Goal: Information Seeking & Learning: Find specific fact

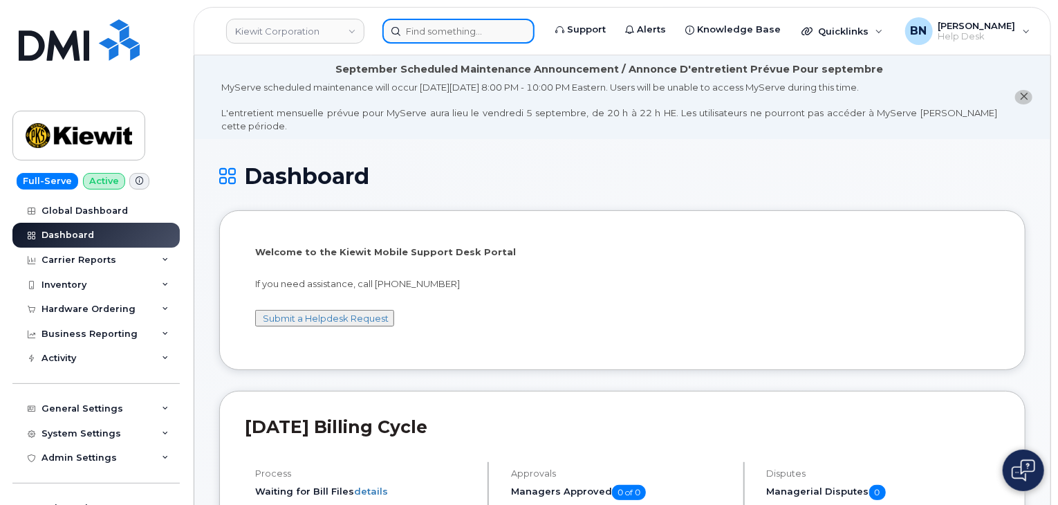
click at [421, 36] on input at bounding box center [458, 31] width 152 height 25
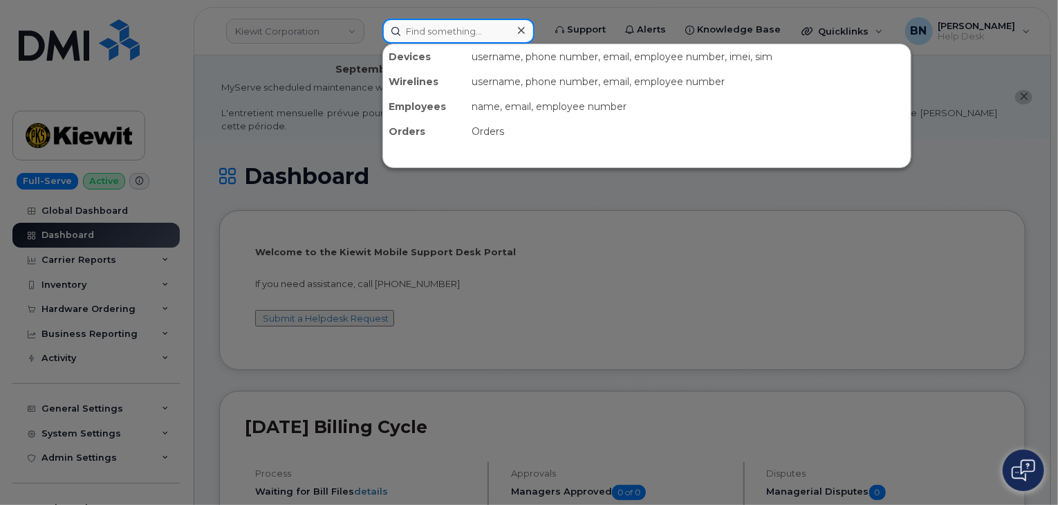
click at [441, 30] on input at bounding box center [458, 31] width 152 height 25
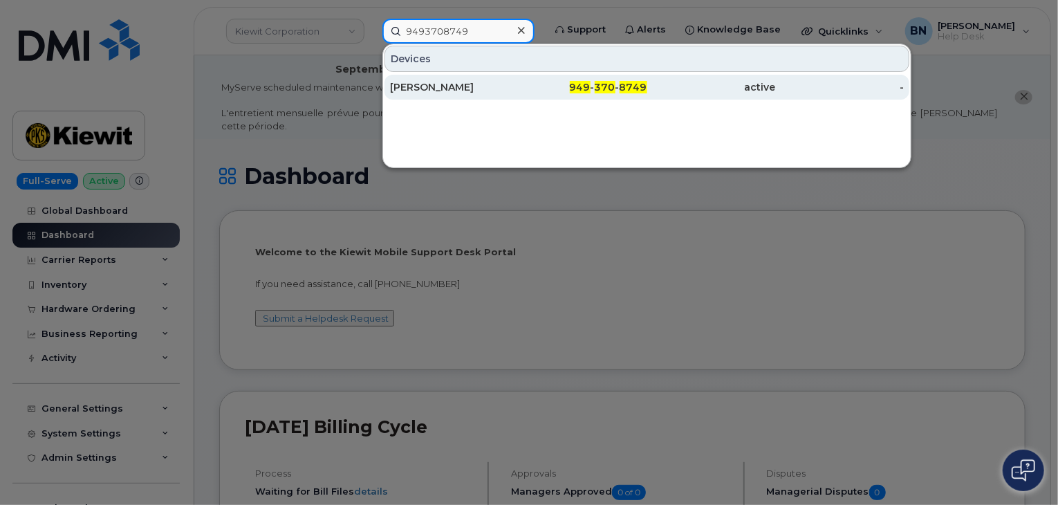
type input "9493708749"
click at [491, 91] on div "[PERSON_NAME]" at bounding box center [454, 87] width 129 height 14
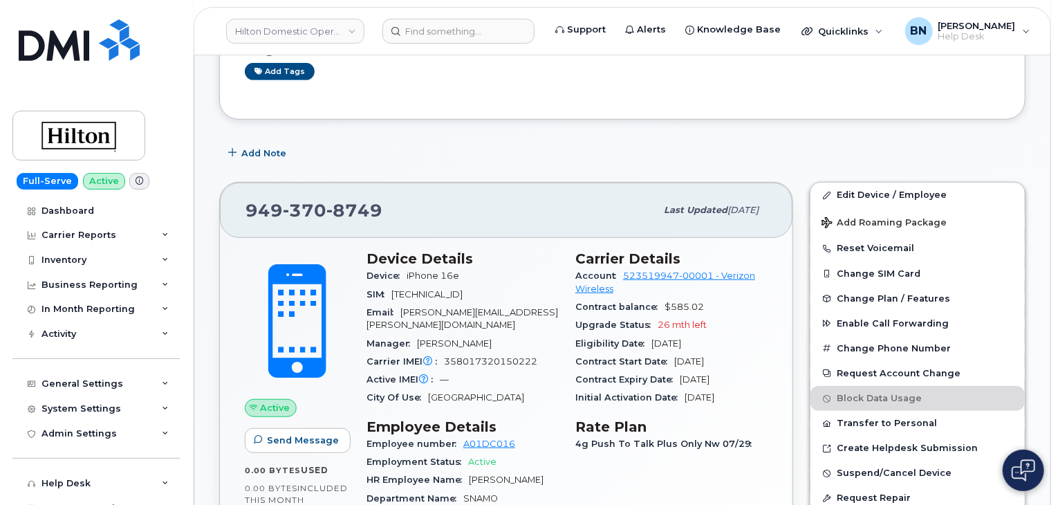
scroll to position [415, 0]
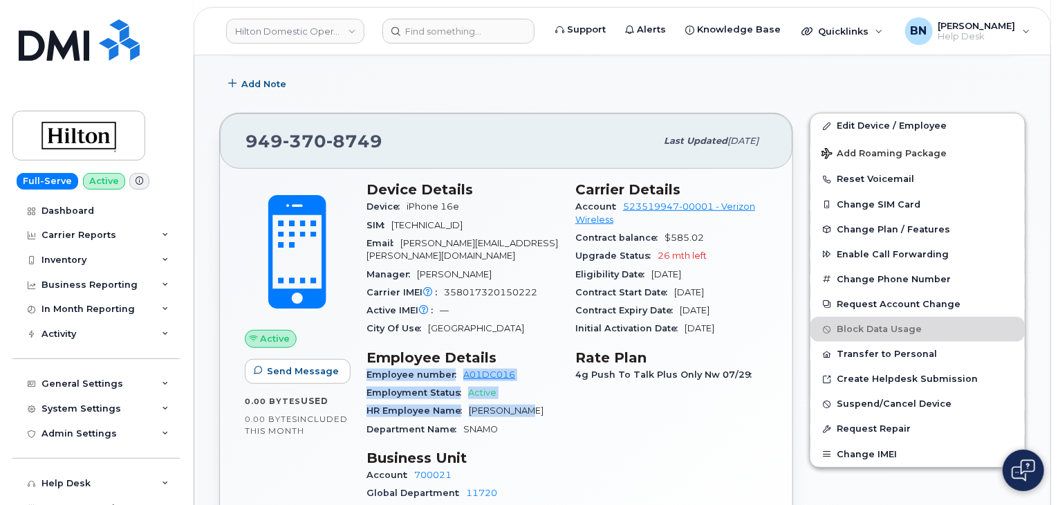
drag, startPoint x: 503, startPoint y: 316, endPoint x: 562, endPoint y: 390, distance: 94.1
click at [562, 390] on div "Device Details Device iPhone 16e SIM 89148000011984005239 Email Felix.Ponce@wal…" at bounding box center [462, 365] width 209 height 385
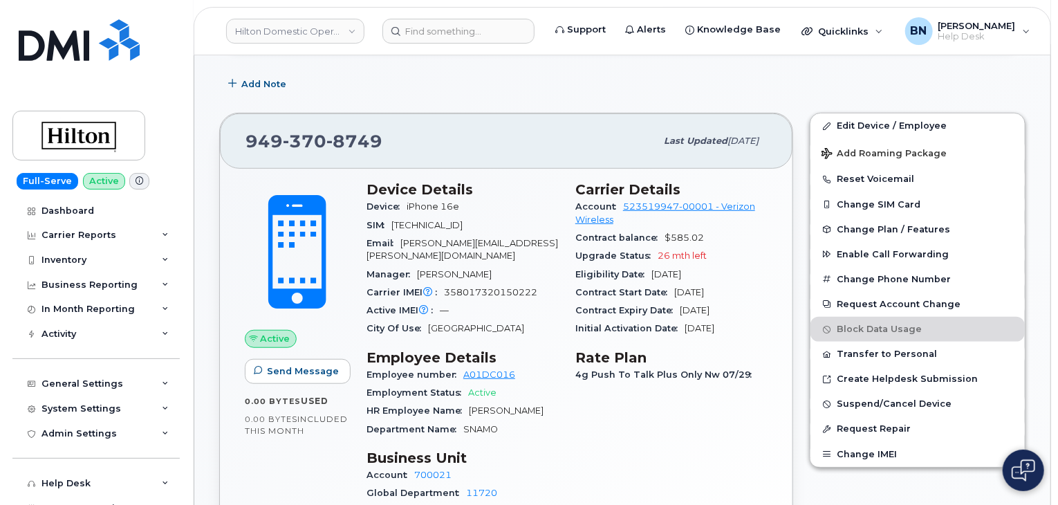
click at [557, 402] on div "HR Employee Name Felix Ponce" at bounding box center [463, 411] width 192 height 18
drag, startPoint x: 371, startPoint y: 283, endPoint x: 506, endPoint y: 305, distance: 136.7
click at [506, 305] on section "Device Details Device iPhone 16e SIM 89148000011984005239 Email Felix.Ponce@wal…" at bounding box center [463, 259] width 192 height 156
click at [506, 320] on div "City Of Use Capistrano Valley" at bounding box center [463, 329] width 192 height 18
click at [530, 287] on span "358017320150222" at bounding box center [490, 292] width 93 height 10
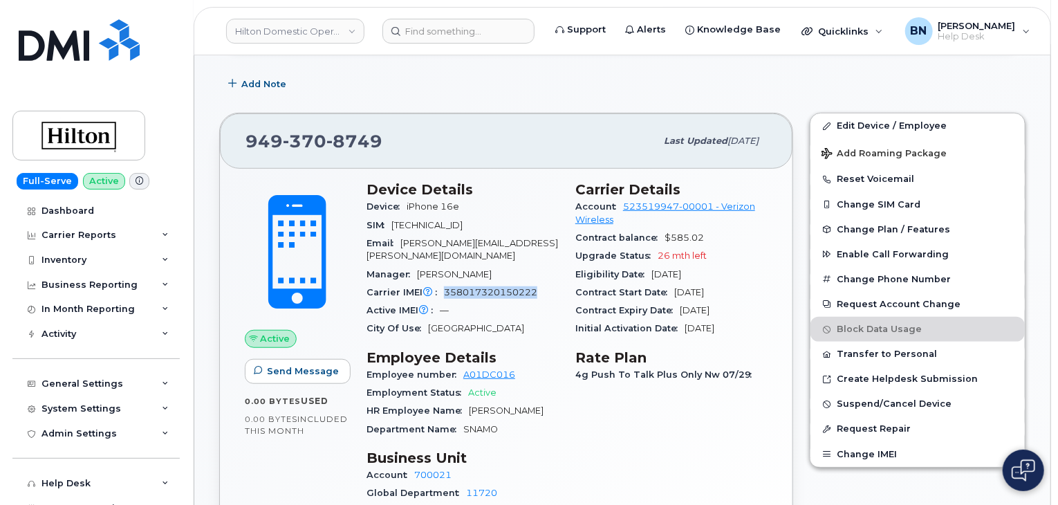
click at [530, 287] on span "358017320150222" at bounding box center [490, 292] width 93 height 10
click at [539, 284] on div "Carrier IMEI Carrier IMEI is reported during the last billing cycle or change o…" at bounding box center [463, 293] width 192 height 18
click at [437, 33] on input at bounding box center [458, 31] width 152 height 25
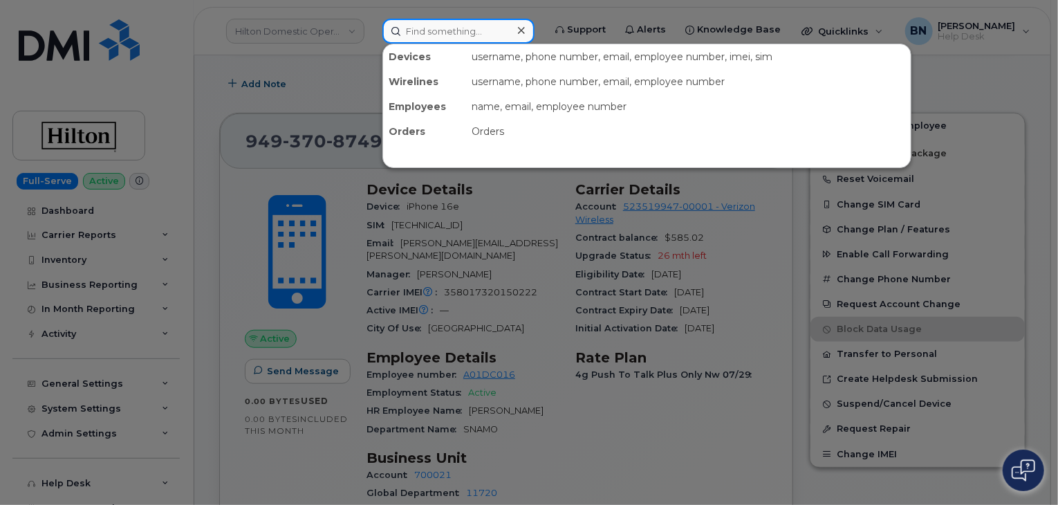
paste input "(443) 362-0289"
type input "(443) 362-0289"
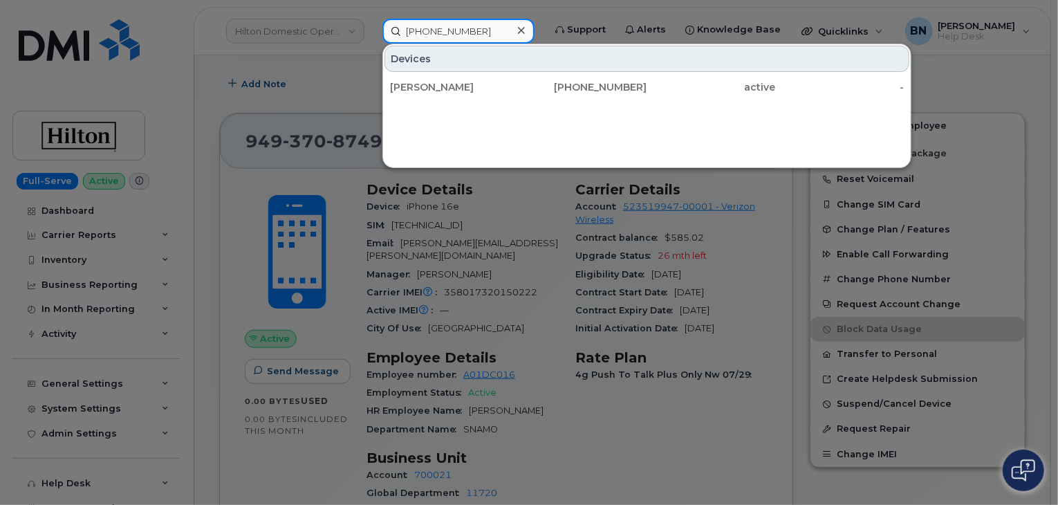
drag, startPoint x: 484, startPoint y: 33, endPoint x: 385, endPoint y: 36, distance: 99.7
click at [385, 36] on input "(443) 362-0289" at bounding box center [458, 31] width 152 height 25
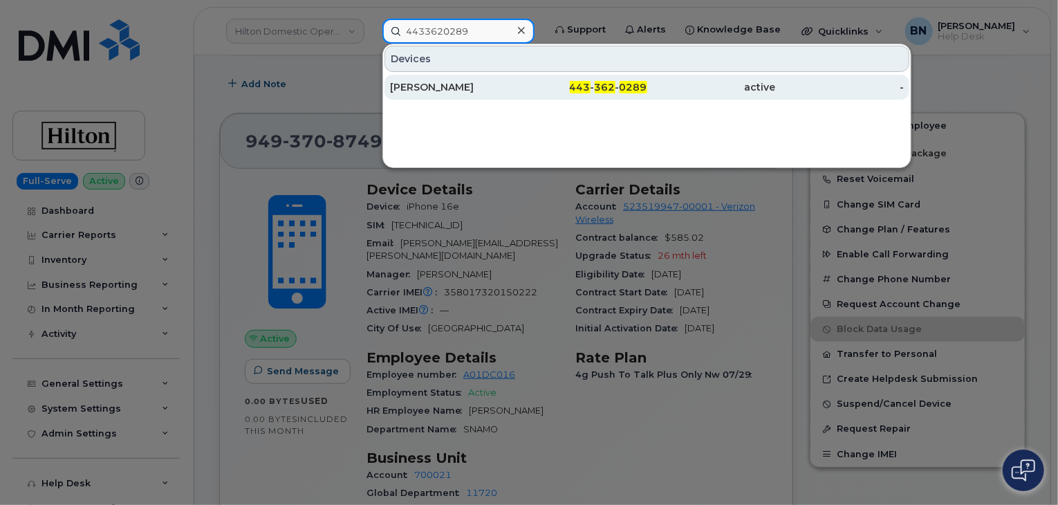
type input "4433620289"
click at [509, 89] on div "Solange Walcott" at bounding box center [454, 87] width 129 height 14
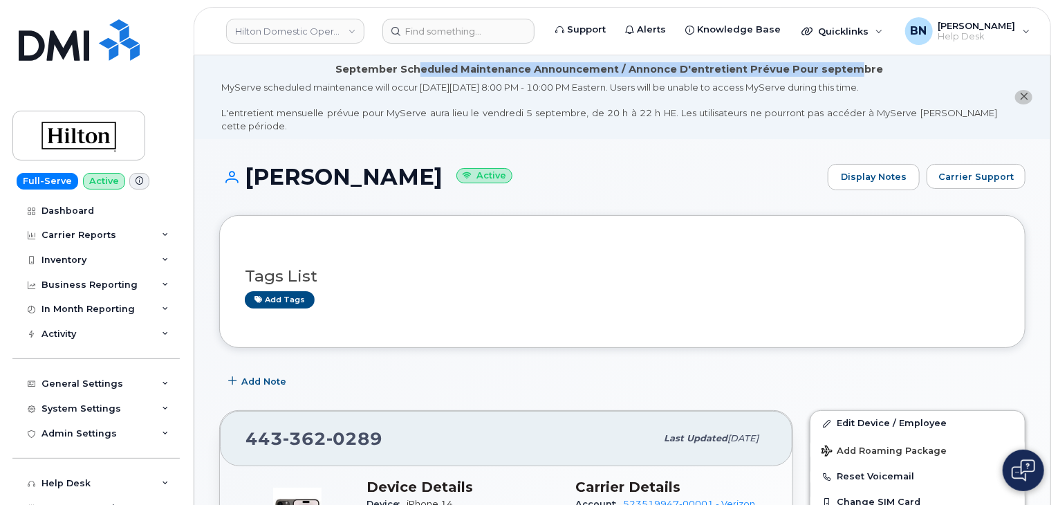
drag, startPoint x: 427, startPoint y: 66, endPoint x: 857, endPoint y: 70, distance: 430.2
click at [857, 70] on div "September Scheduled Maintenance Announcement / Annonce D'entretient Prévue Pour…" at bounding box center [609, 69] width 548 height 15
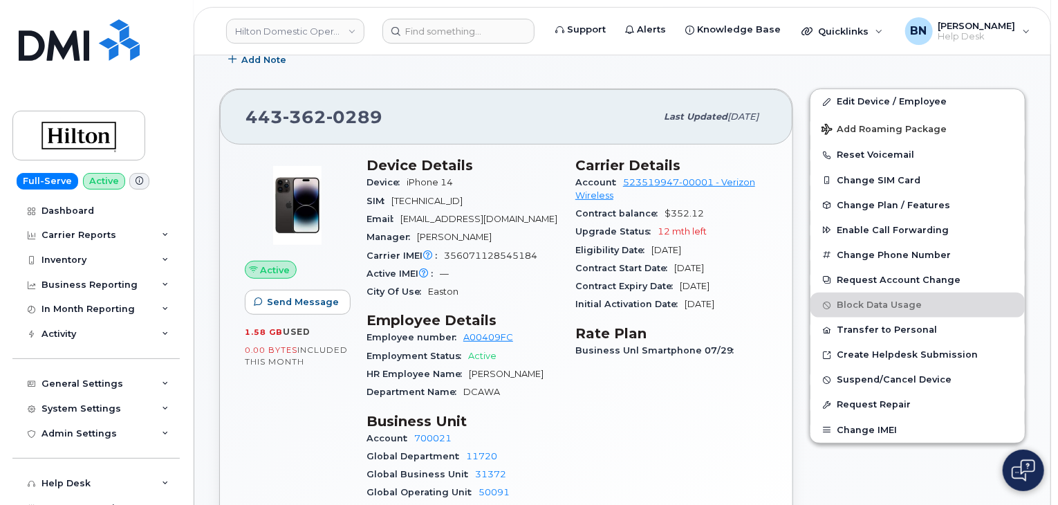
scroll to position [346, 0]
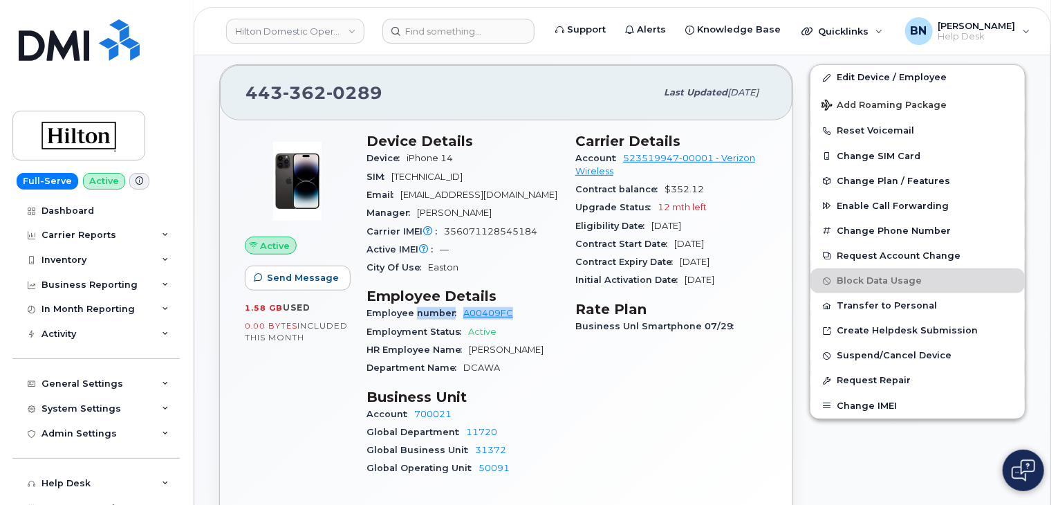
drag, startPoint x: 414, startPoint y: 313, endPoint x: 540, endPoint y: 309, distance: 125.9
click at [540, 309] on div "Employee number A00409FC" at bounding box center [463, 313] width 192 height 18
drag, startPoint x: 579, startPoint y: 292, endPoint x: 746, endPoint y: 314, distance: 168.1
click at [559, 389] on section "Rate Plan Business Unl Smartphone 07/29" at bounding box center [463, 433] width 192 height 89
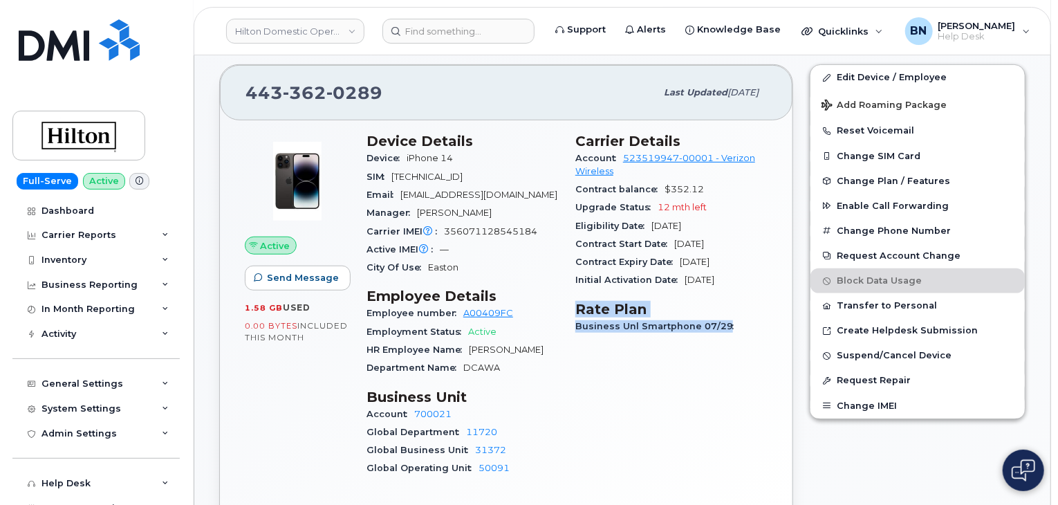
click at [746, 317] on div "Business Unl Smartphone 07/29" at bounding box center [671, 326] width 192 height 18
drag, startPoint x: 479, startPoint y: 368, endPoint x: 509, endPoint y: 369, distance: 30.4
click at [509, 369] on div "Department Name DCAWA" at bounding box center [463, 368] width 192 height 18
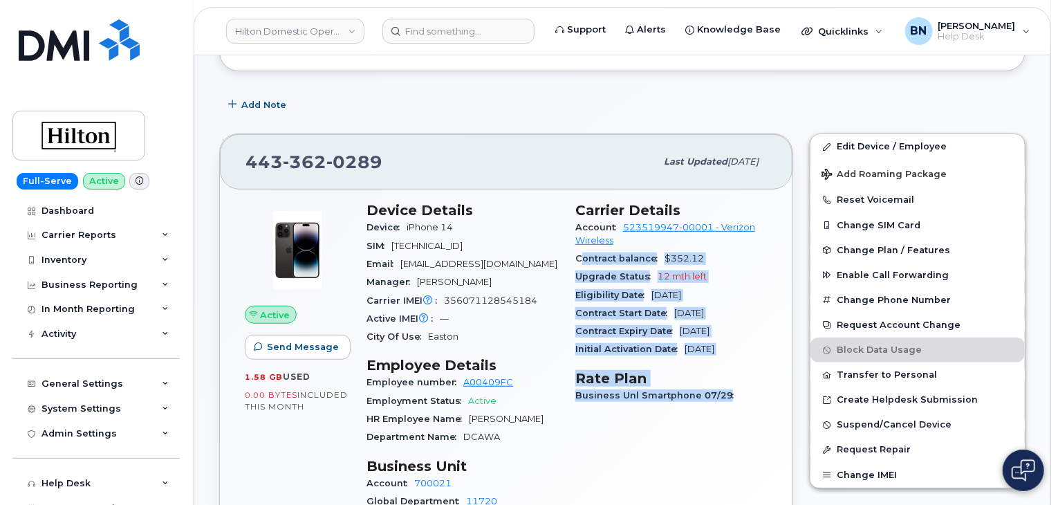
drag, startPoint x: 578, startPoint y: 243, endPoint x: 725, endPoint y: 380, distance: 201.1
click at [725, 380] on div "Carrier Details Account 523519947-00001 - Verizon Wireless Contract balance $35…" at bounding box center [671, 380] width 209 height 372
click at [725, 390] on span "Business Unl Smartphone 07/29" at bounding box center [657, 395] width 165 height 10
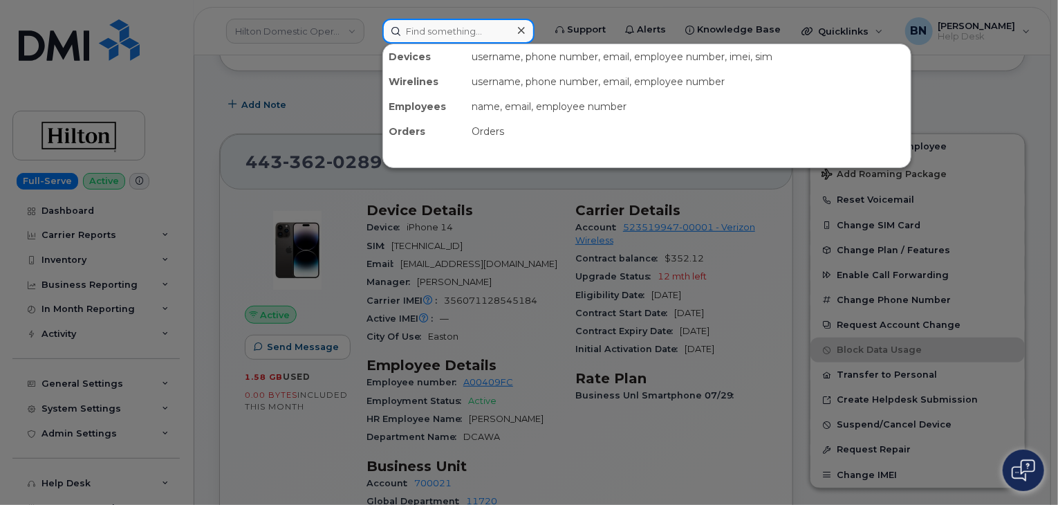
click at [428, 35] on input at bounding box center [458, 31] width 152 height 25
paste input "(407) 705-9032"
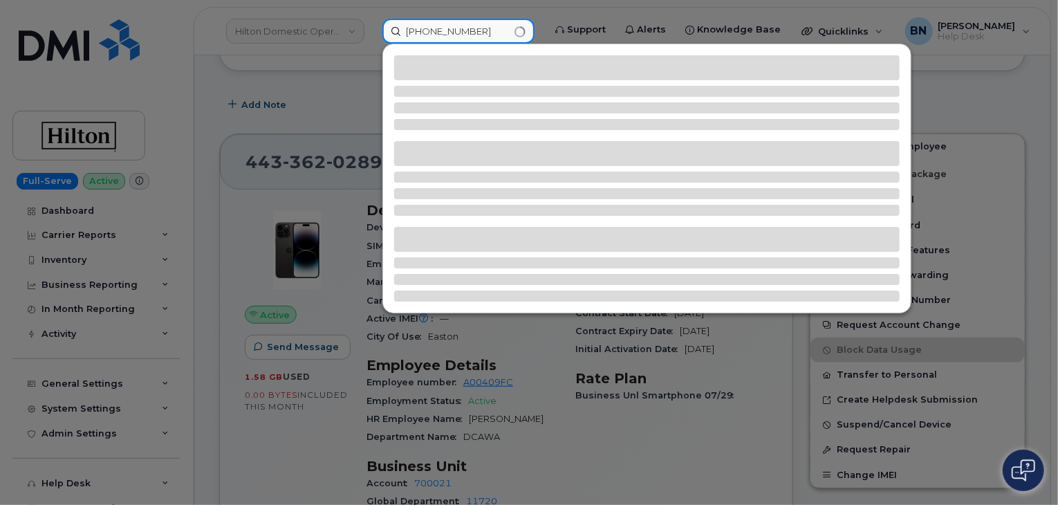
click at [434, 30] on input "(407) 705-9032" at bounding box center [458, 31] width 152 height 25
click at [409, 31] on input "(407705-9032" at bounding box center [458, 31] width 152 height 25
click at [448, 30] on input "407705-9032" at bounding box center [458, 31] width 152 height 25
click at [472, 26] on input "4077059032" at bounding box center [458, 31] width 152 height 25
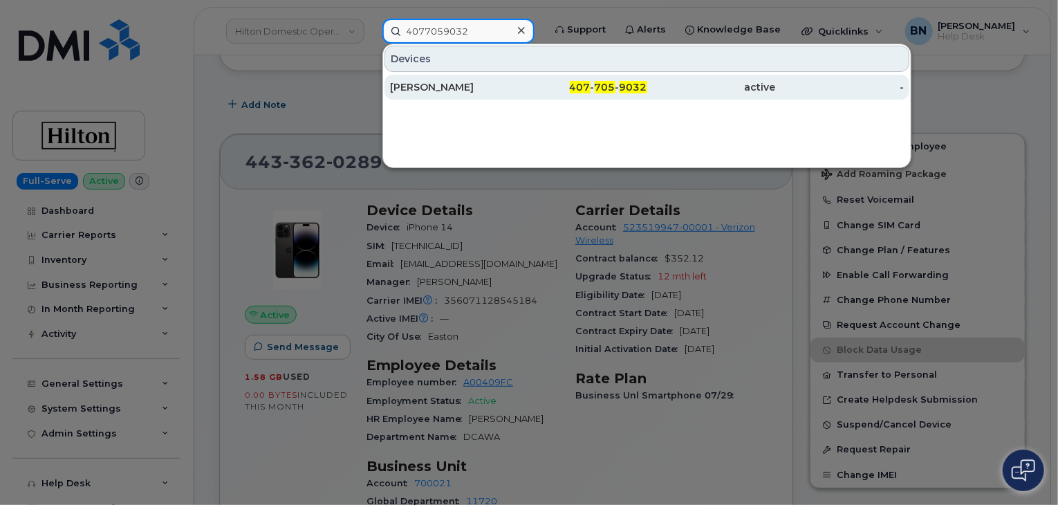
type input "4077059032"
click at [473, 86] on div "Rachel Kapelner" at bounding box center [454, 87] width 129 height 14
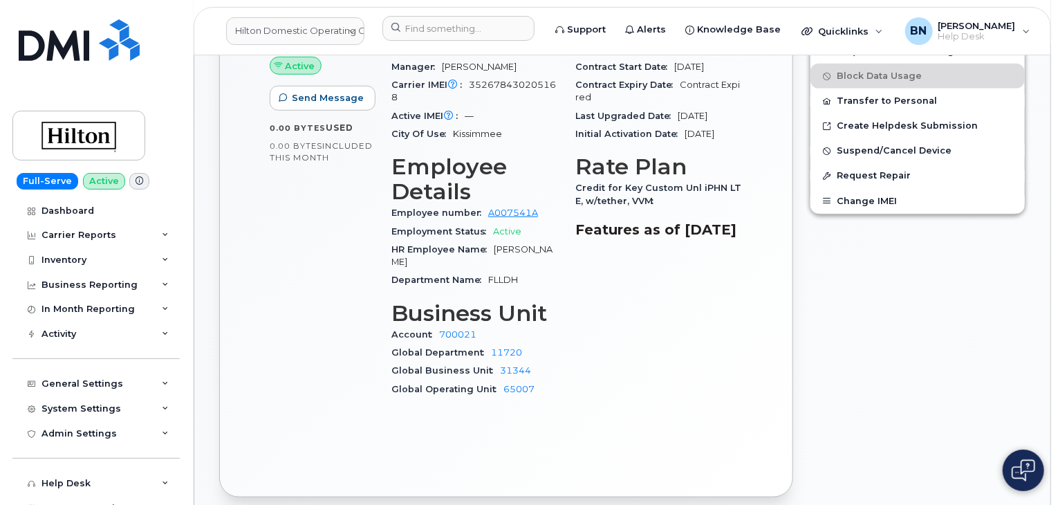
scroll to position [553, 0]
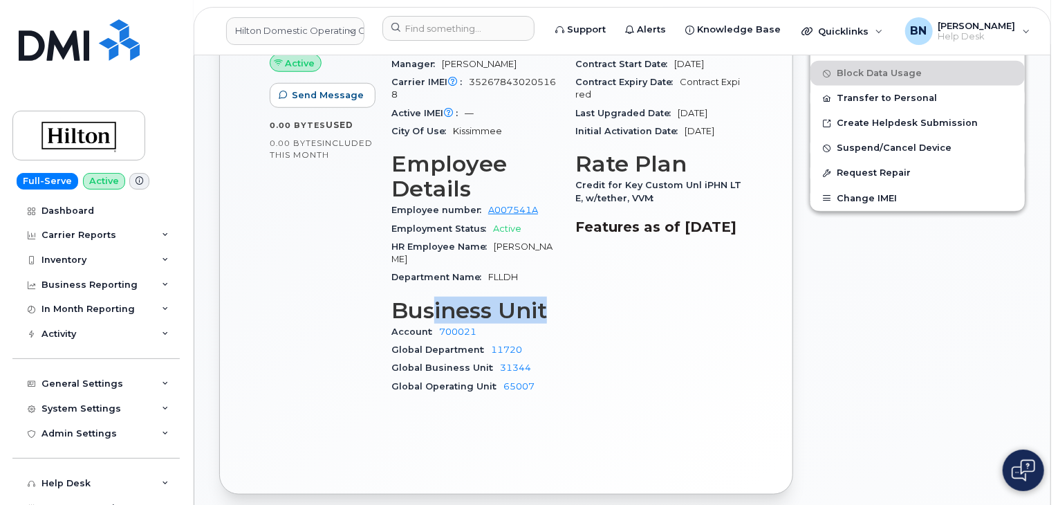
drag, startPoint x: 435, startPoint y: 284, endPoint x: 554, endPoint y: 285, distance: 119.0
click at [554, 298] on h3 "Business Unit" at bounding box center [474, 310] width 167 height 25
drag, startPoint x: 551, startPoint y: 285, endPoint x: 503, endPoint y: 286, distance: 48.4
click at [503, 298] on h3 "Business Unit" at bounding box center [474, 310] width 167 height 25
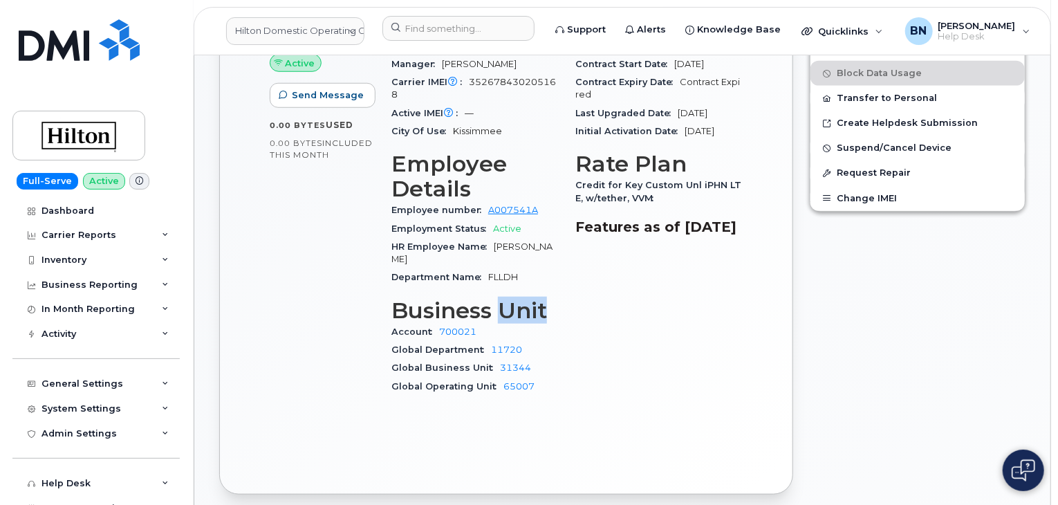
click at [503, 298] on h3 "Business Unit" at bounding box center [474, 310] width 167 height 25
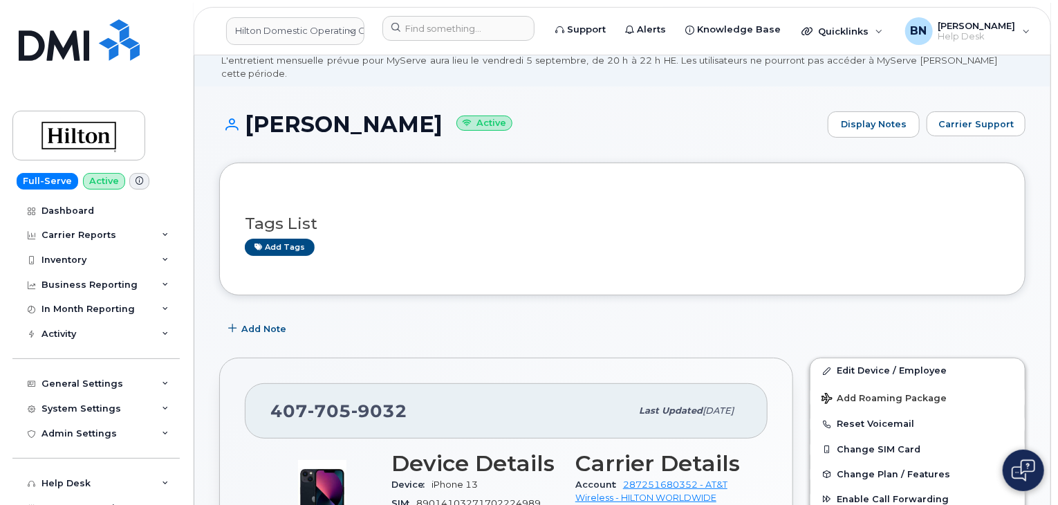
scroll to position [0, 0]
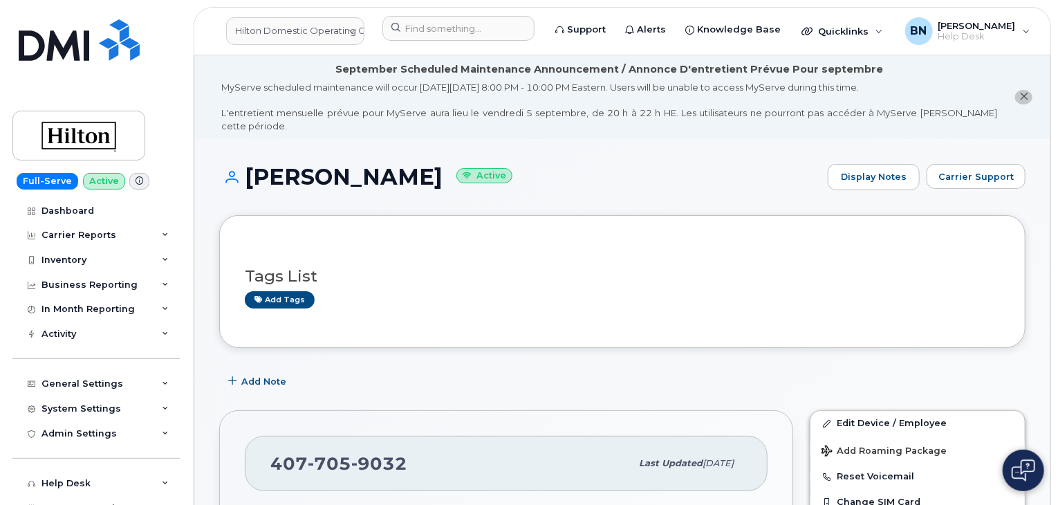
drag, startPoint x: 368, startPoint y: 165, endPoint x: 433, endPoint y: 165, distance: 65.0
click at [433, 165] on h1 "Rachel Kapelner Active" at bounding box center [520, 177] width 602 height 24
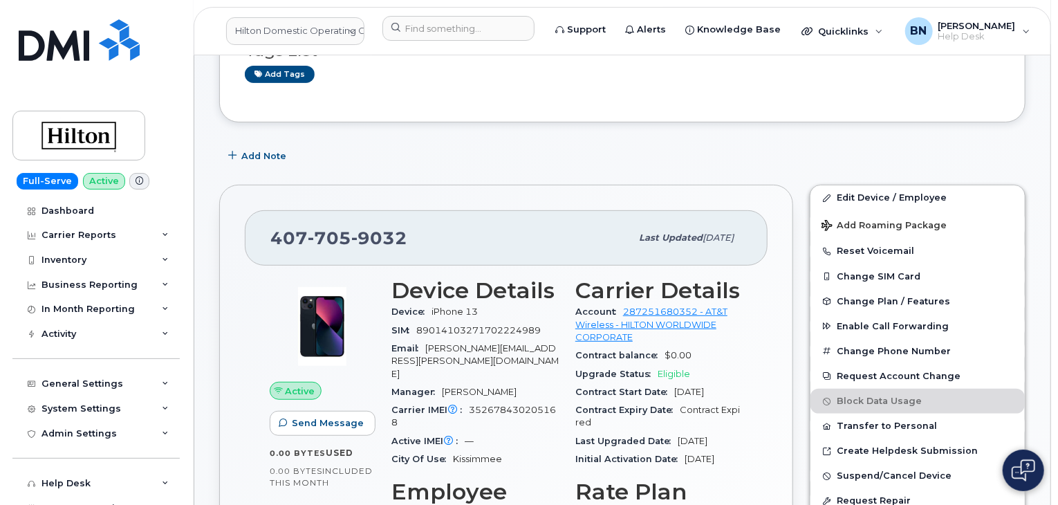
scroll to position [346, 0]
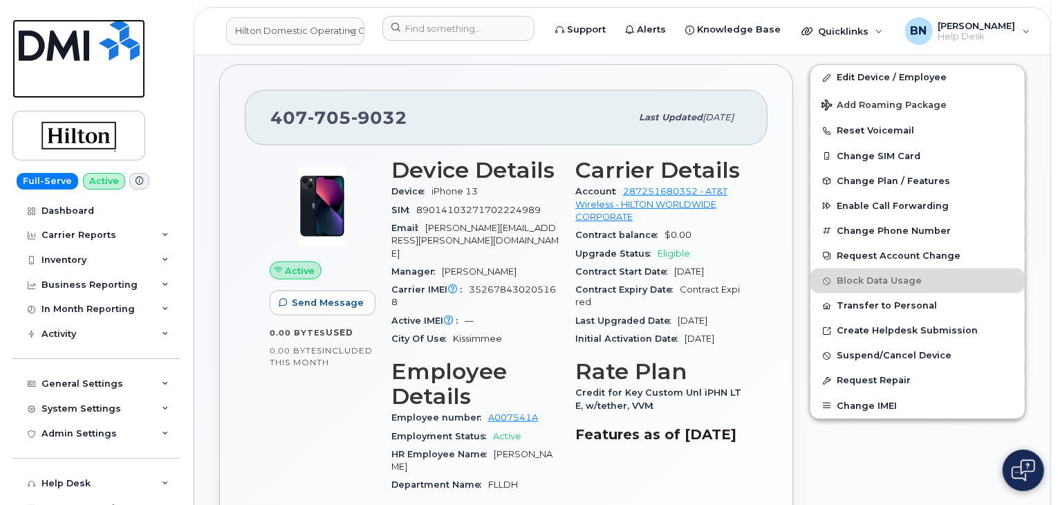
click at [50, 50] on img at bounding box center [79, 39] width 121 height 41
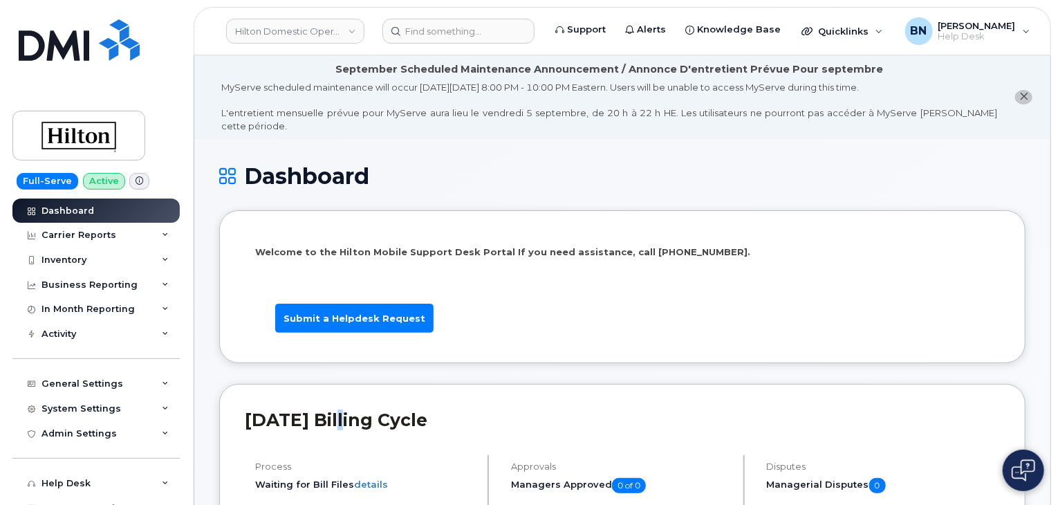
drag, startPoint x: 378, startPoint y: 362, endPoint x: 358, endPoint y: 366, distance: 21.0
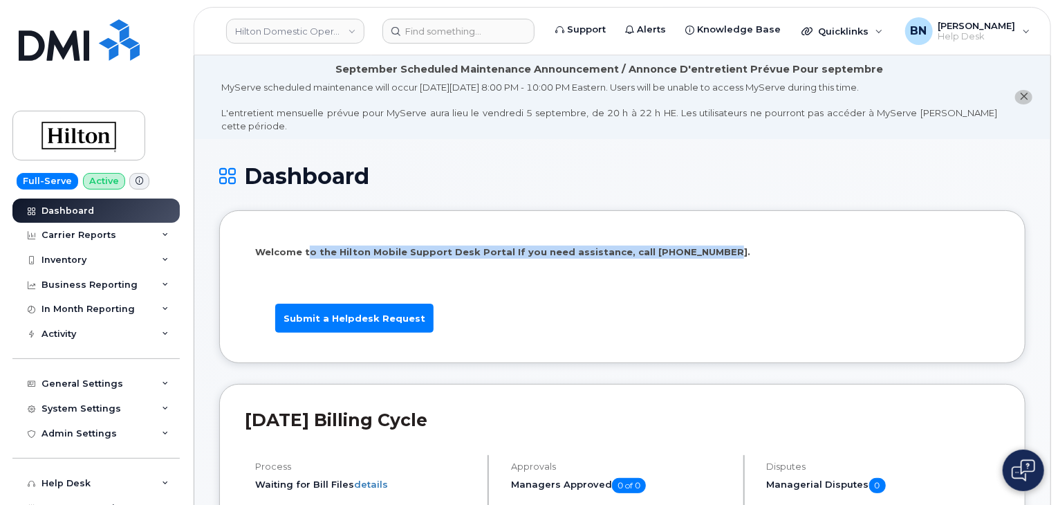
drag, startPoint x: 308, startPoint y: 239, endPoint x: 711, endPoint y: 243, distance: 402.5
click at [711, 246] on p "Welcome to the Hilton Mobile Support Desk Portal If you need assistance, call 8…" at bounding box center [622, 252] width 734 height 13
drag, startPoint x: 416, startPoint y: 235, endPoint x: 714, endPoint y: 226, distance: 298.2
click at [714, 236] on div "Welcome to the Hilton Mobile Support Desk Portal If you need assistance, call 8…" at bounding box center [622, 287] width 755 height 102
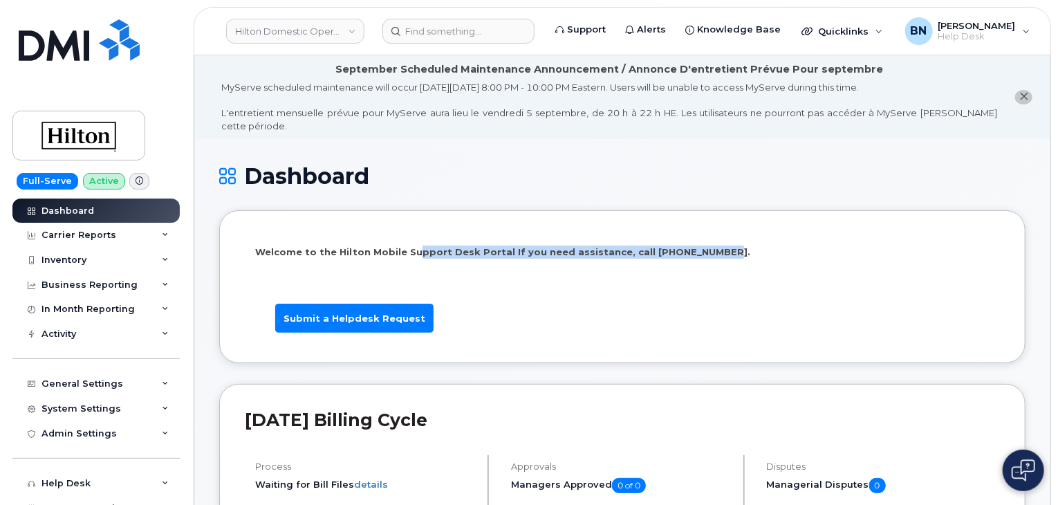
click at [714, 236] on div "Welcome to the Hilton Mobile Support Desk Portal If you need assistance, call 8…" at bounding box center [622, 287] width 755 height 102
drag, startPoint x: 706, startPoint y: 243, endPoint x: 606, endPoint y: 238, distance: 100.4
click at [606, 246] on p "Welcome to the Hilton Mobile Support Desk Portal If you need assistance, call 8…" at bounding box center [622, 252] width 734 height 13
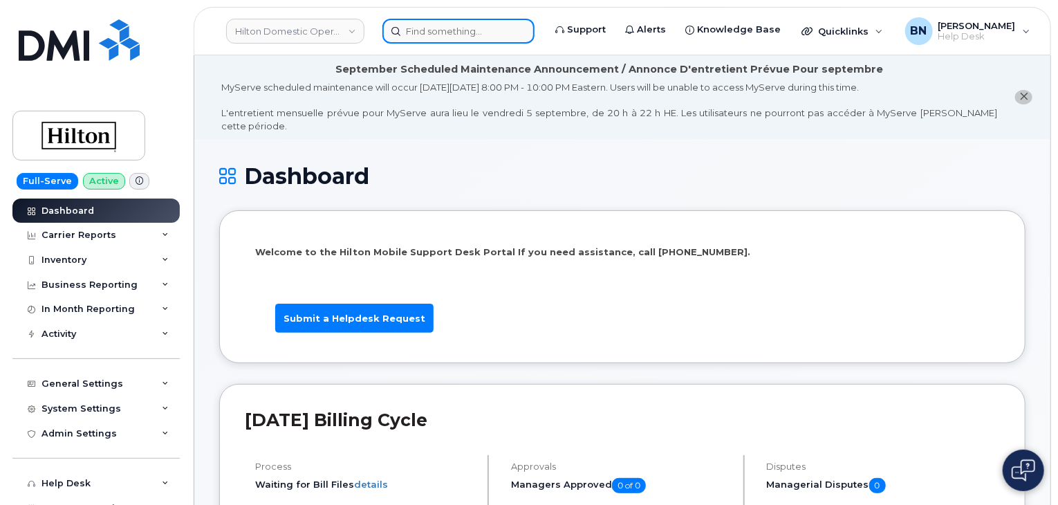
click at [422, 30] on input at bounding box center [458, 31] width 152 height 25
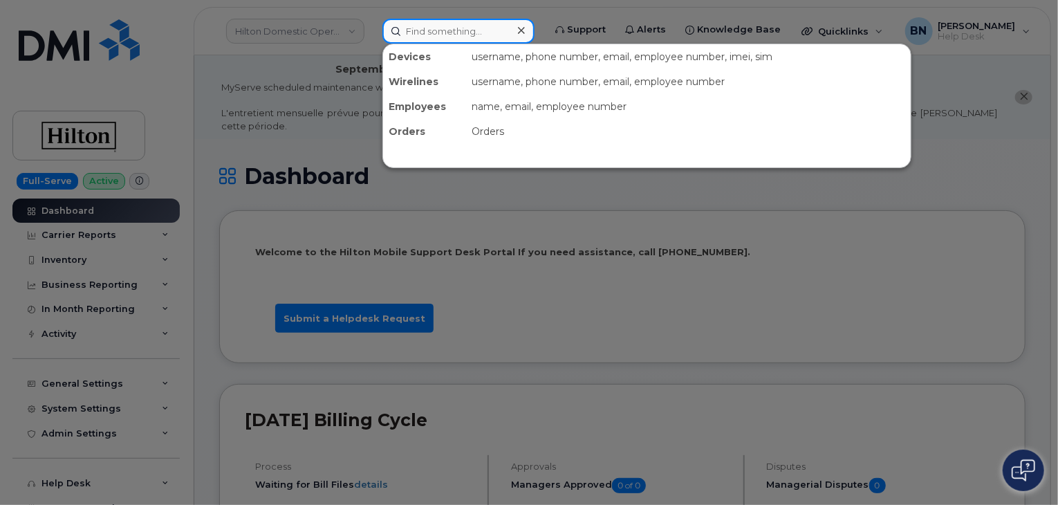
paste input "504-628-2746"
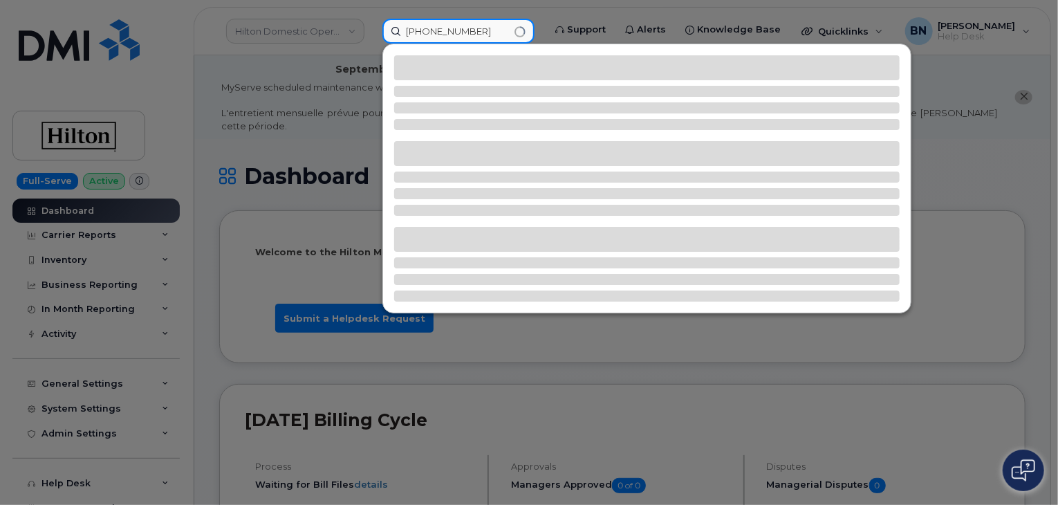
click at [429, 33] on input "504-628-2746" at bounding box center [458, 31] width 152 height 25
click at [448, 31] on input "504628-2746" at bounding box center [458, 31] width 152 height 25
click at [471, 34] on input "5046282746" at bounding box center [458, 31] width 152 height 25
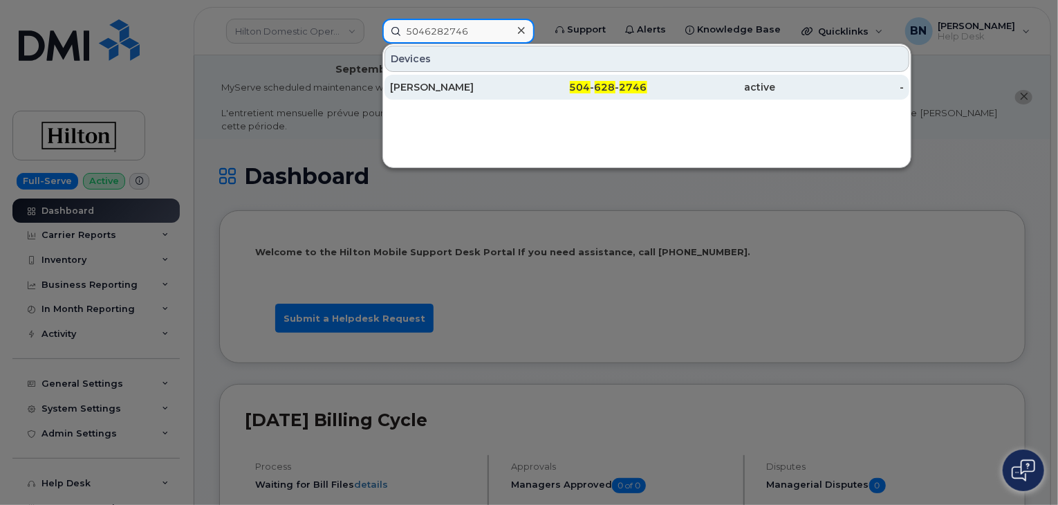
type input "5046282746"
click at [487, 93] on div "[PERSON_NAME]" at bounding box center [454, 87] width 129 height 14
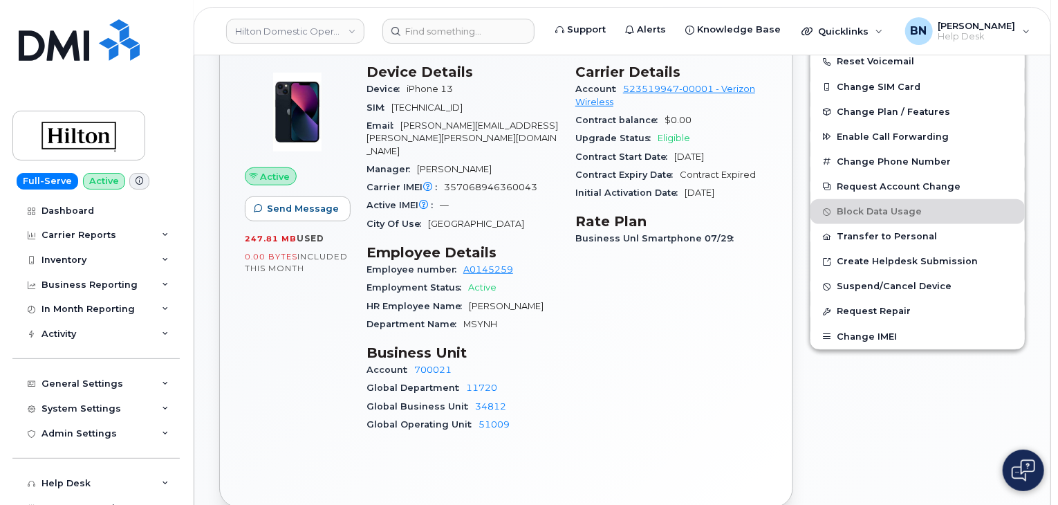
scroll to position [346, 0]
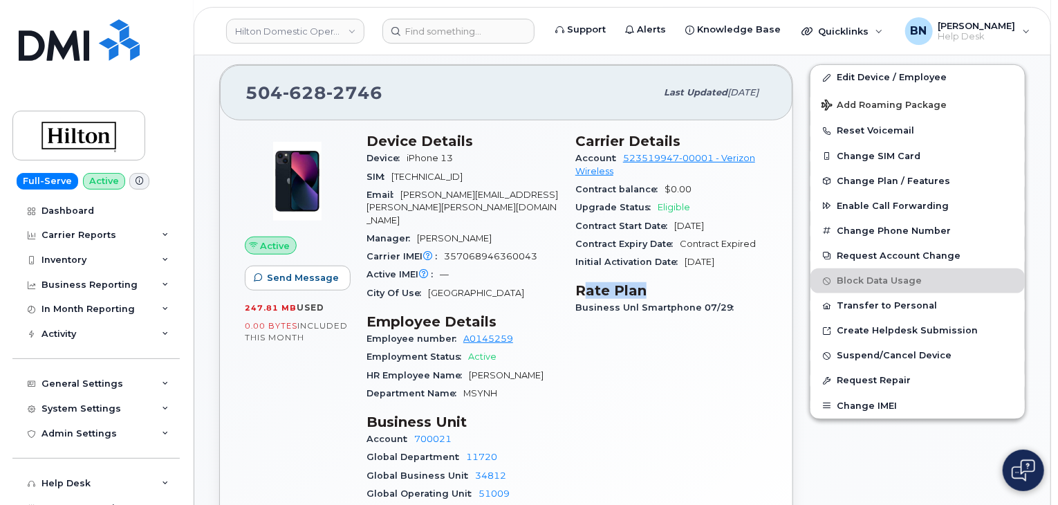
drag, startPoint x: 582, startPoint y: 275, endPoint x: 686, endPoint y: 277, distance: 104.5
click at [686, 282] on h3 "Rate Plan" at bounding box center [671, 290] width 192 height 17
drag, startPoint x: 638, startPoint y: 294, endPoint x: 694, endPoint y: 292, distance: 56.7
click at [694, 302] on span "Business Unl Smartphone 07/29" at bounding box center [657, 307] width 165 height 10
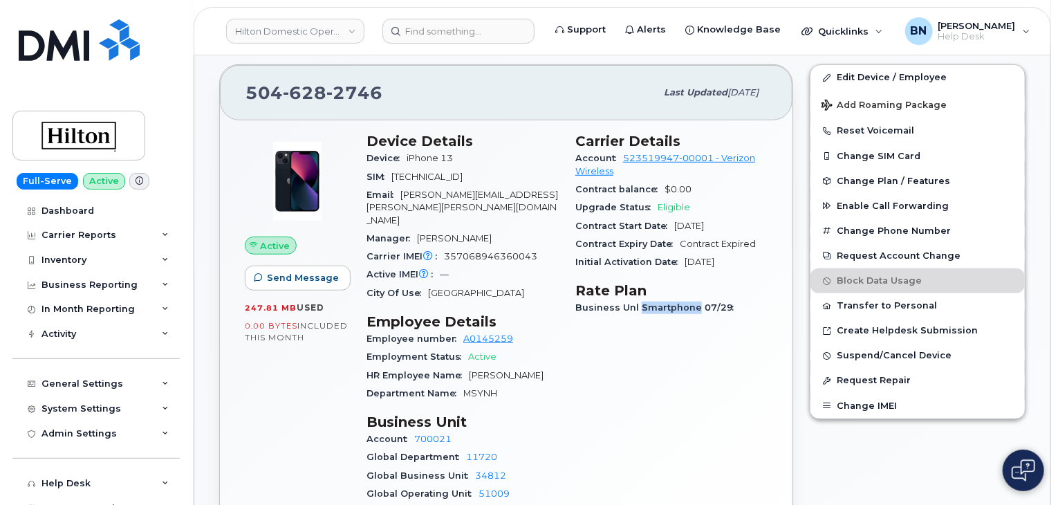
click at [693, 302] on span "Business Unl Smartphone 07/29" at bounding box center [657, 307] width 165 height 10
click at [691, 302] on span "Business Unl Smartphone 07/29" at bounding box center [657, 307] width 165 height 10
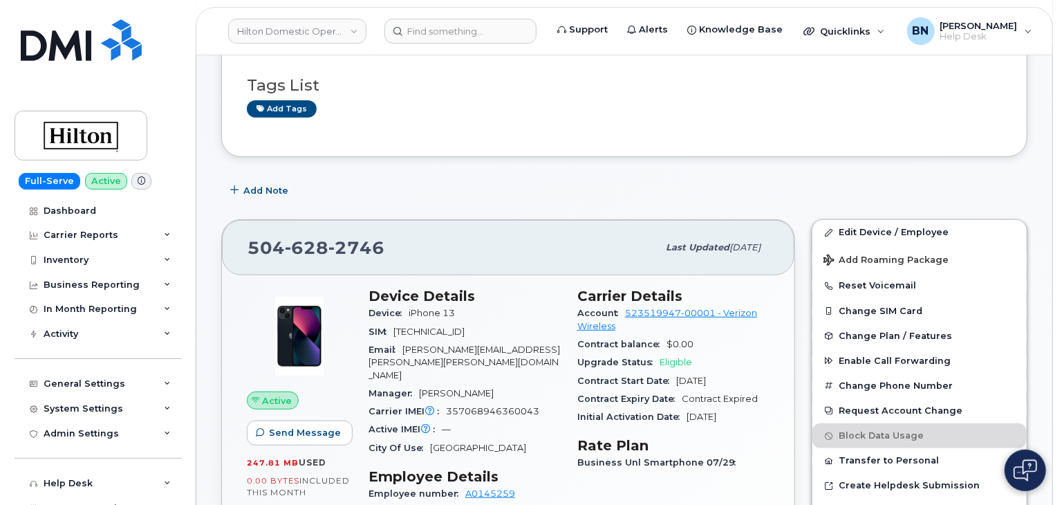
scroll to position [277, 0]
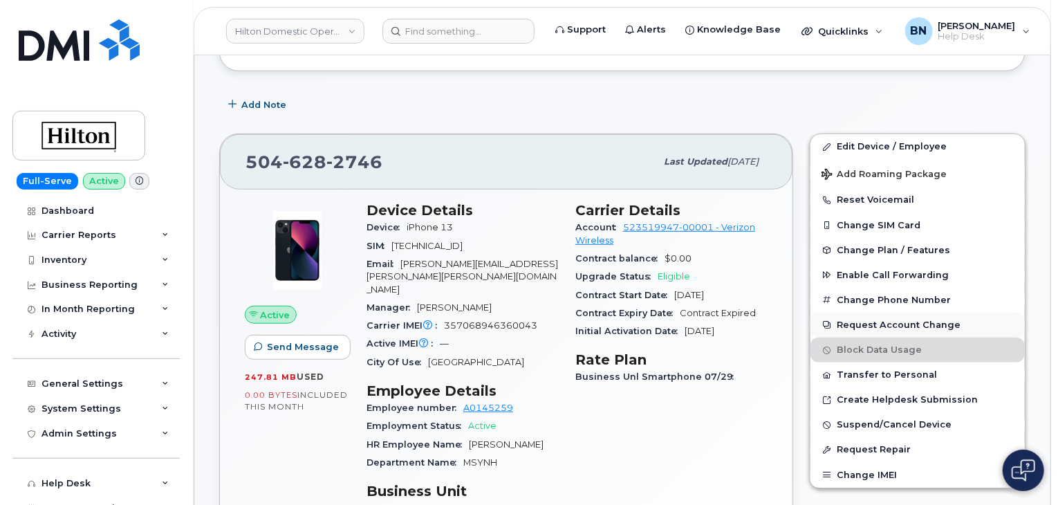
click at [882, 315] on button "Request Account Change" at bounding box center [918, 325] width 214 height 25
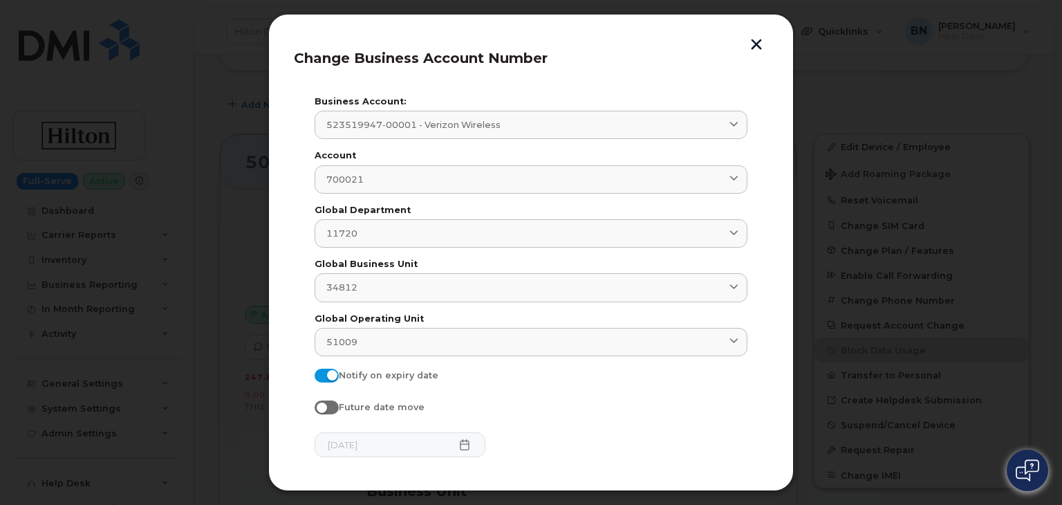
click at [477, 206] on label "Global Department" at bounding box center [531, 210] width 433 height 9
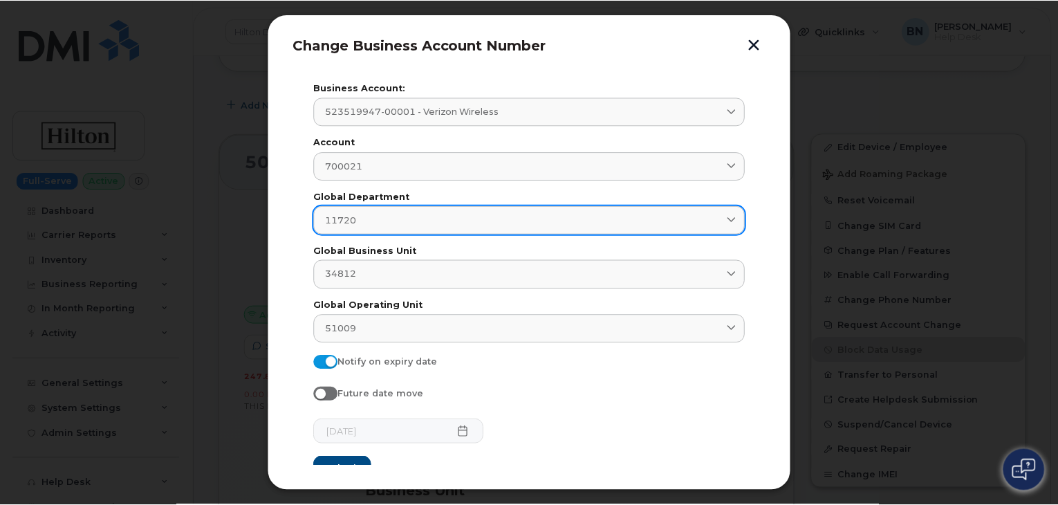
scroll to position [0, 0]
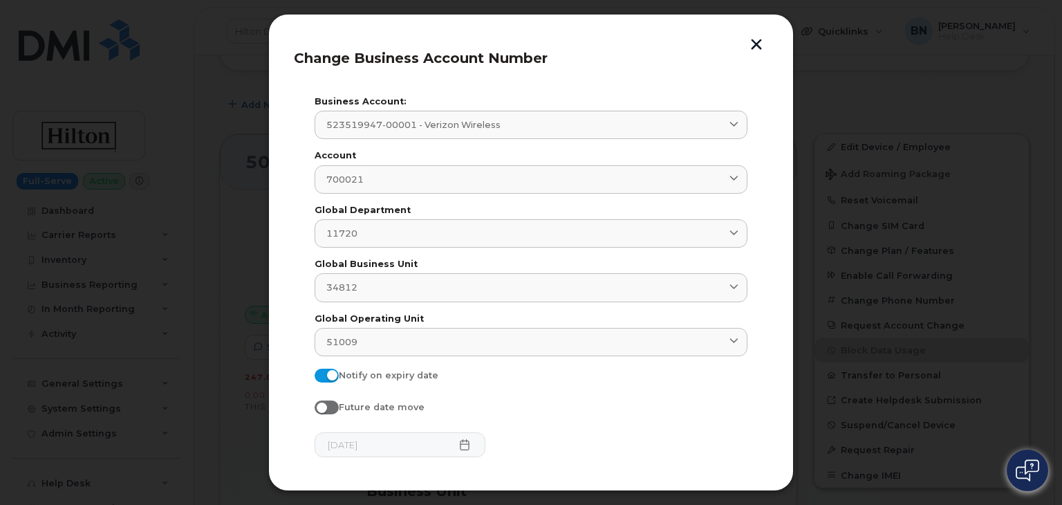
click at [756, 43] on button "button" at bounding box center [756, 46] width 21 height 15
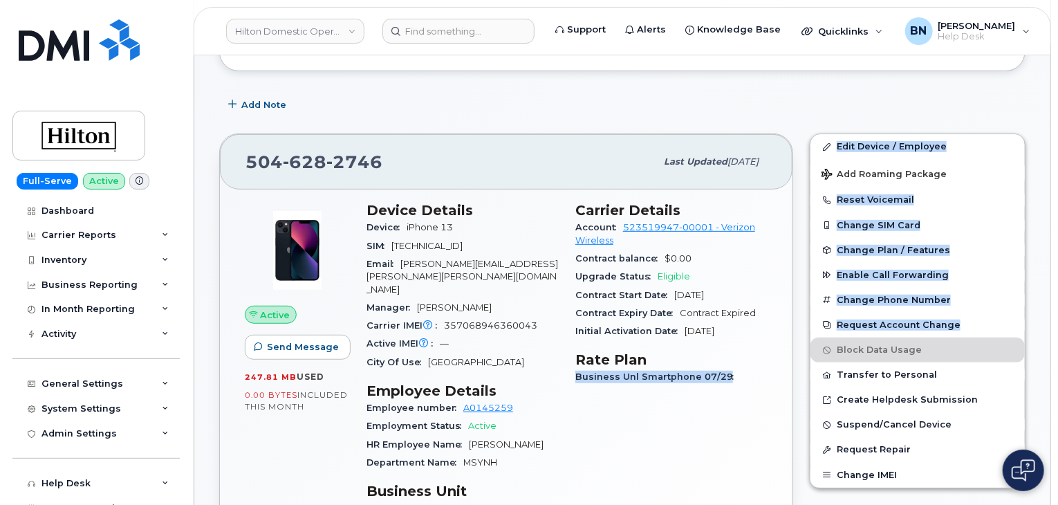
click at [801, 340] on div "504 628 2746 Last updated Aug 07, 2025 Active Send Message 247.81 MB  used 0.00…" at bounding box center [622, 389] width 823 height 529
click at [789, 359] on div "Active Send Message 247.81 MB  used 0.00 Bytes  included this month Device Deta…" at bounding box center [506, 418] width 573 height 456
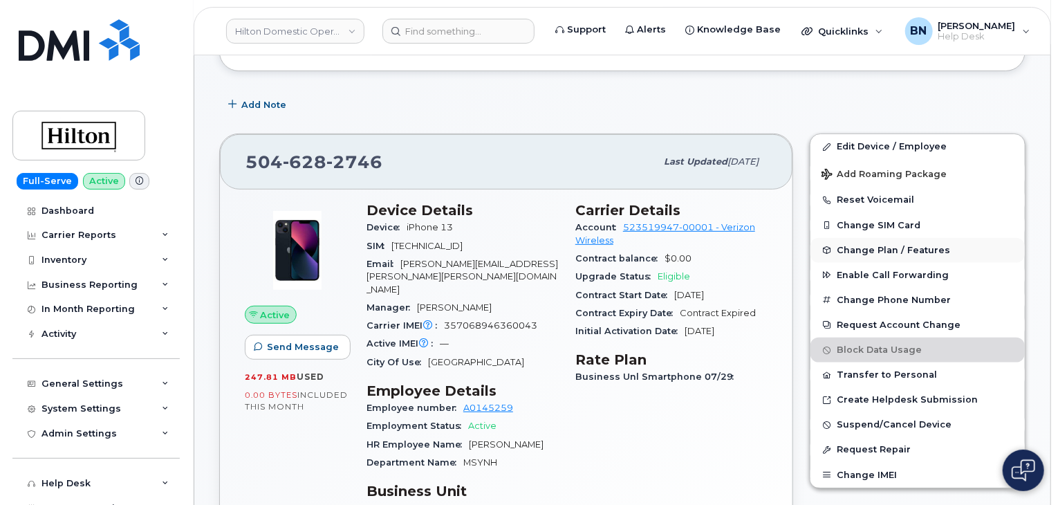
click at [869, 245] on span "Change Plan / Features" at bounding box center [893, 250] width 113 height 10
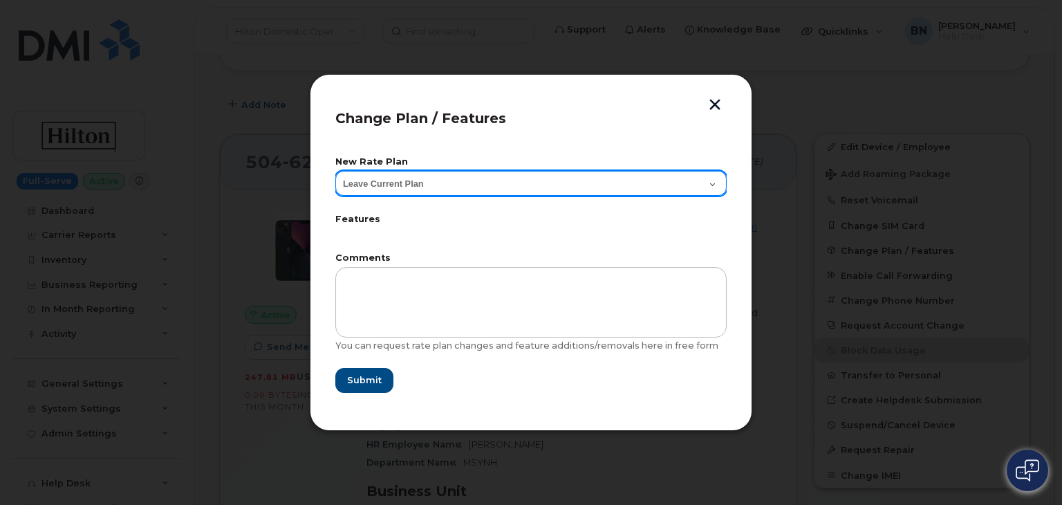
click at [711, 183] on select "Leave Current Plan" at bounding box center [530, 183] width 391 height 25
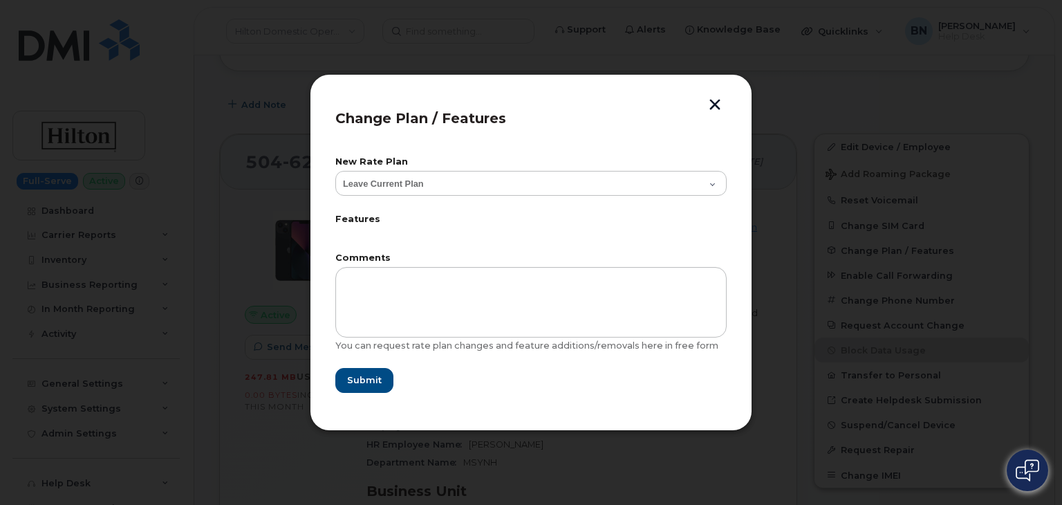
click at [700, 246] on form "New Rate Plan Leave Current Plan Features Comments You can request rate plan ch…" at bounding box center [530, 275] width 391 height 235
click at [711, 103] on button "button" at bounding box center [715, 106] width 21 height 15
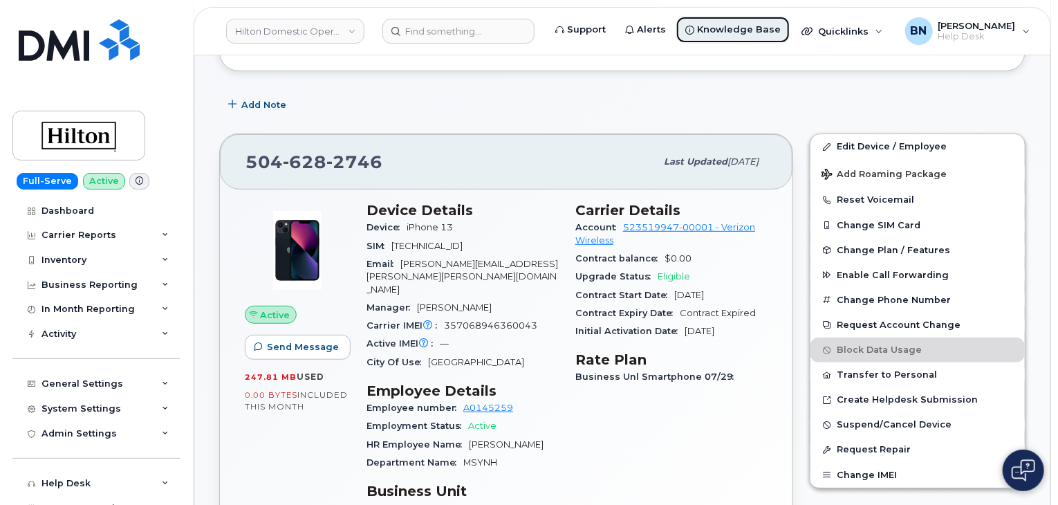
click at [726, 30] on span "Knowledge Base" at bounding box center [739, 30] width 84 height 14
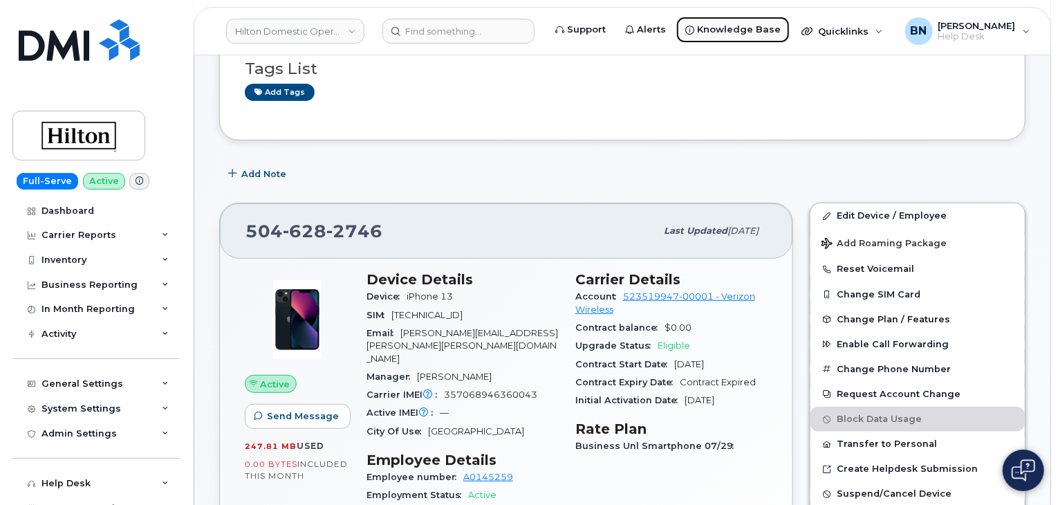
scroll to position [277, 0]
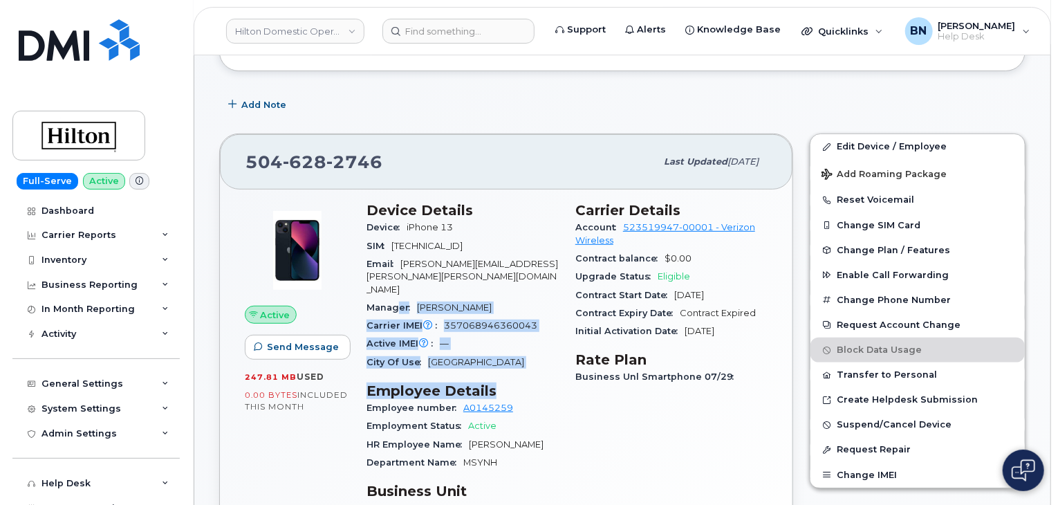
drag, startPoint x: 399, startPoint y: 275, endPoint x: 524, endPoint y: 333, distance: 138.0
click at [524, 333] on div "Device Details Device iPhone 13 SIM 89148000009056532890 Email Sarah.Fruge@Hilt…" at bounding box center [462, 393] width 209 height 398
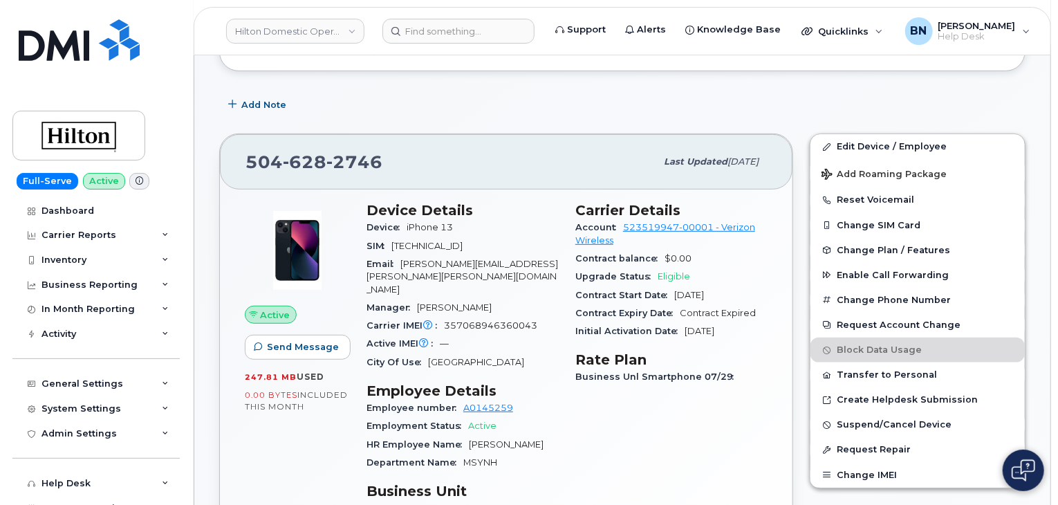
scroll to position [346, 0]
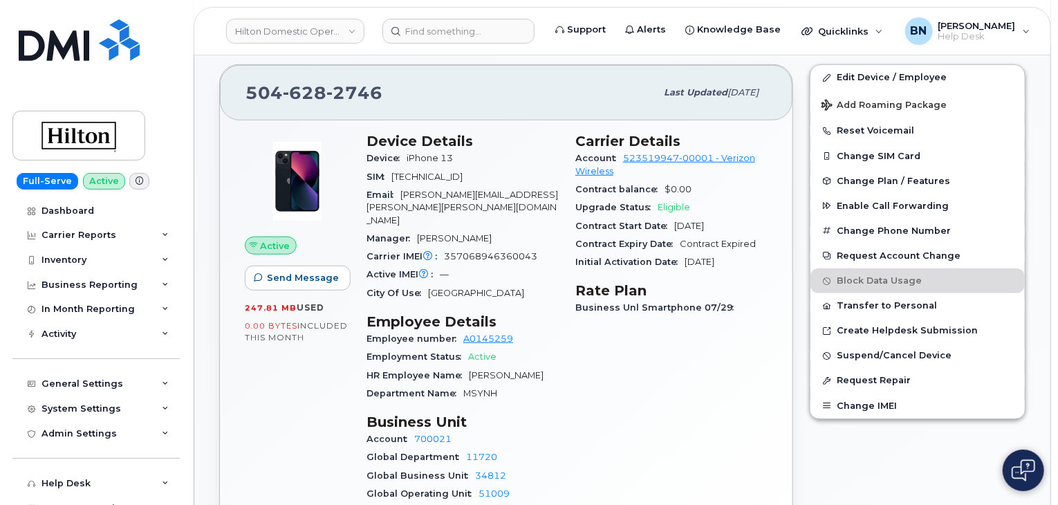
click at [542, 330] on div "Employee number A0145259" at bounding box center [463, 339] width 192 height 18
click at [676, 153] on link "523519947-00001 - Verizon Wireless" at bounding box center [665, 164] width 180 height 23
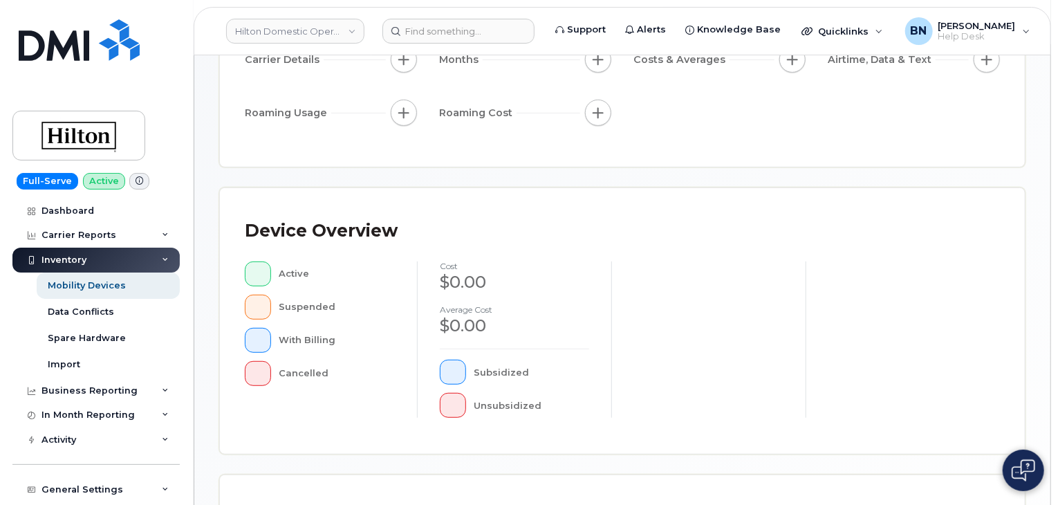
scroll to position [86, 0]
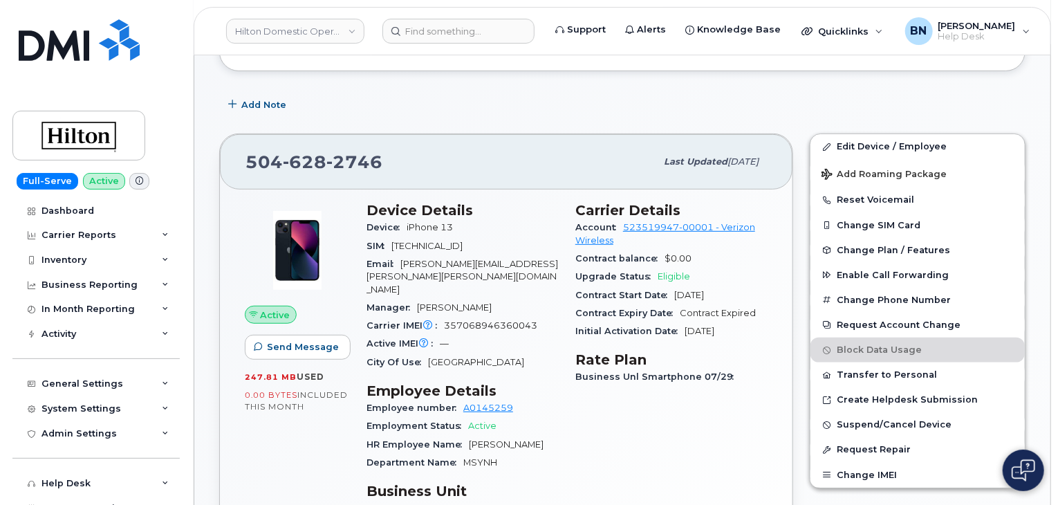
scroll to position [415, 0]
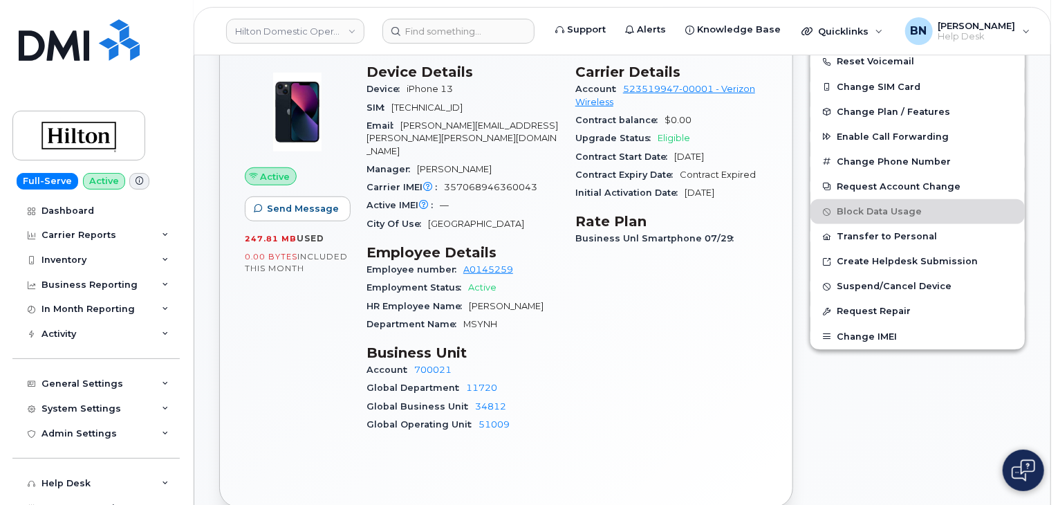
click at [548, 398] on div "Global Business Unit 34812" at bounding box center [463, 407] width 192 height 18
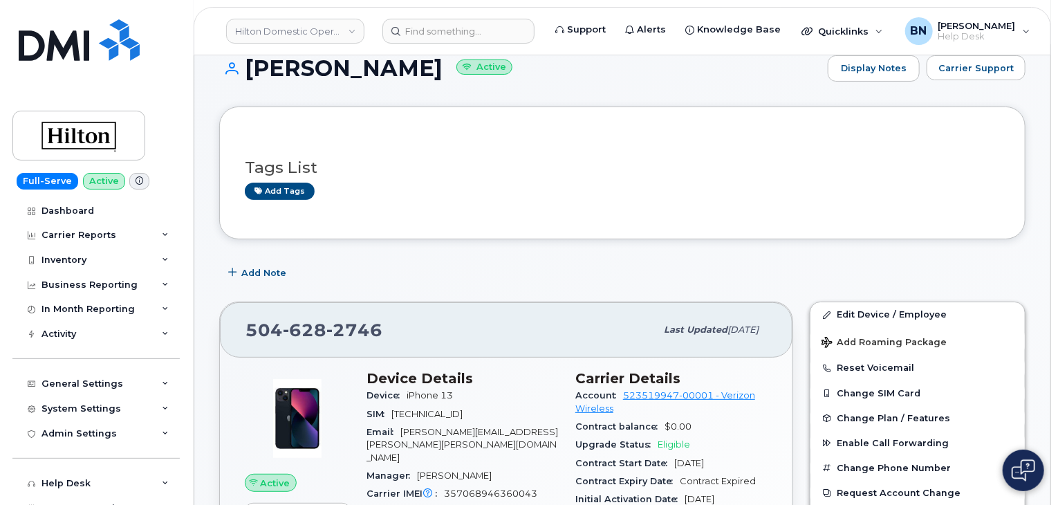
scroll to position [0, 0]
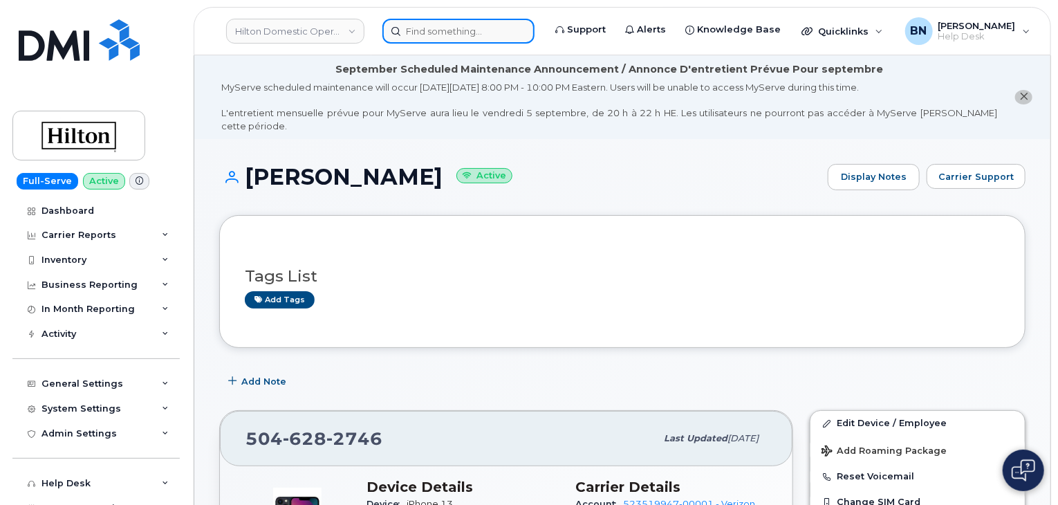
click at [419, 24] on input at bounding box center [458, 31] width 152 height 25
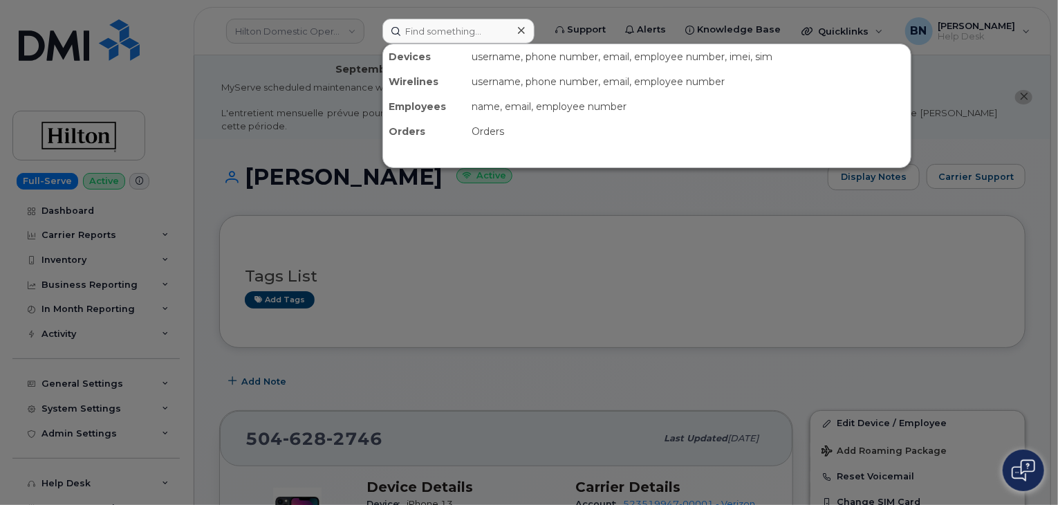
click at [518, 31] on icon at bounding box center [521, 30] width 7 height 11
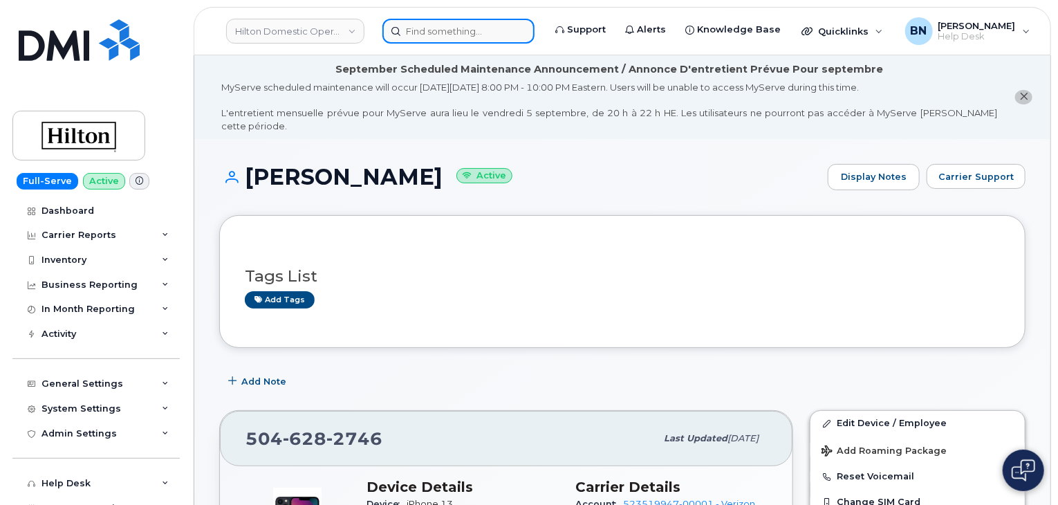
click at [459, 35] on input at bounding box center [458, 31] width 152 height 25
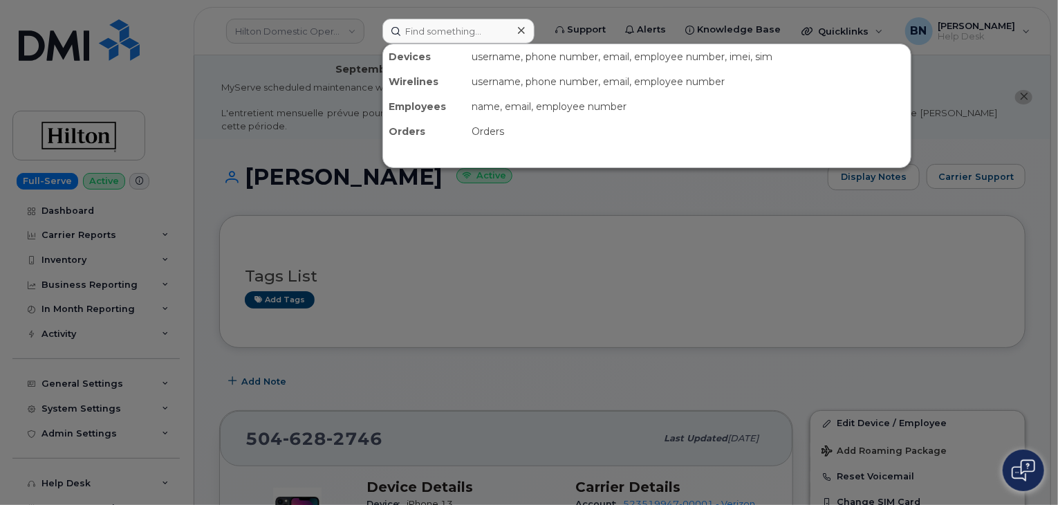
click at [558, 232] on div at bounding box center [529, 252] width 1058 height 505
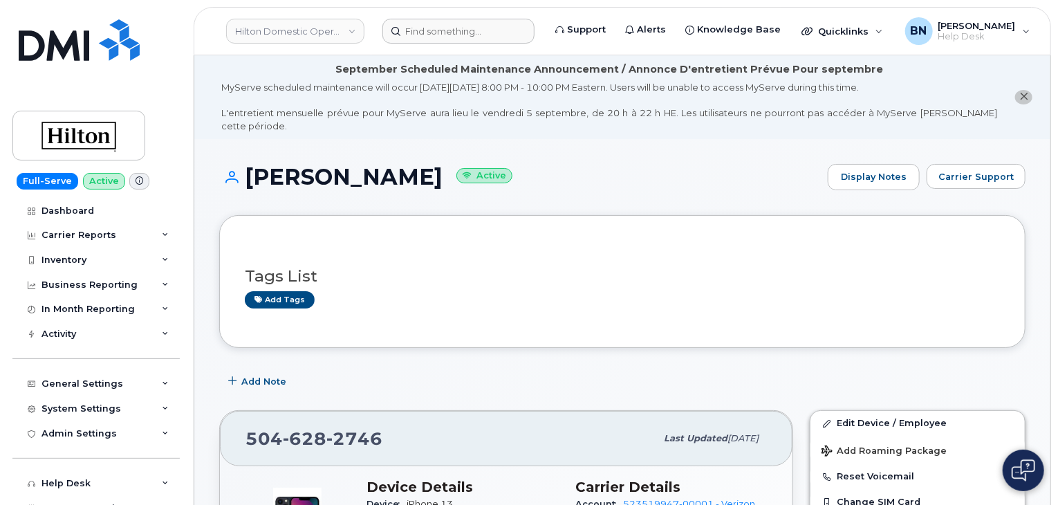
click at [611, 369] on div "Add Note" at bounding box center [622, 381] width 806 height 25
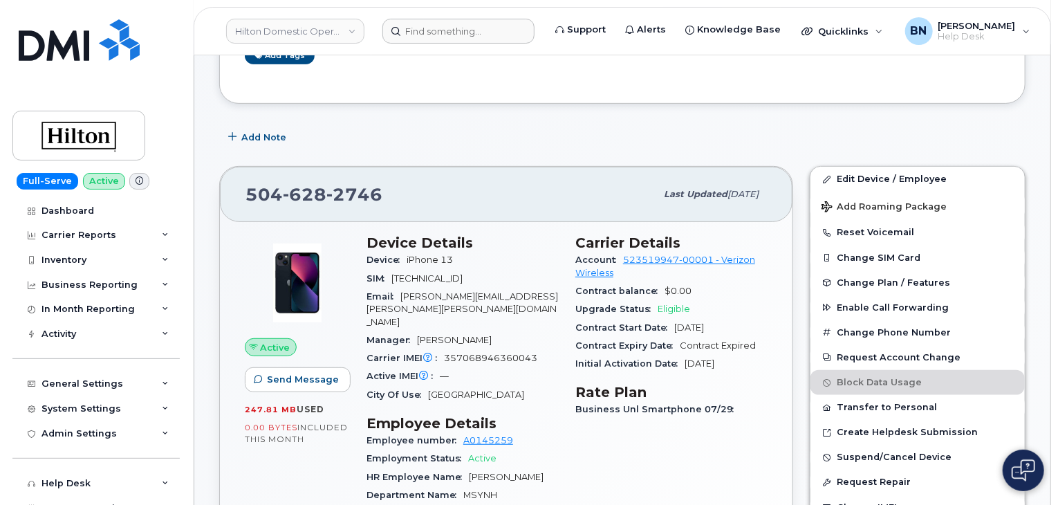
scroll to position [277, 0]
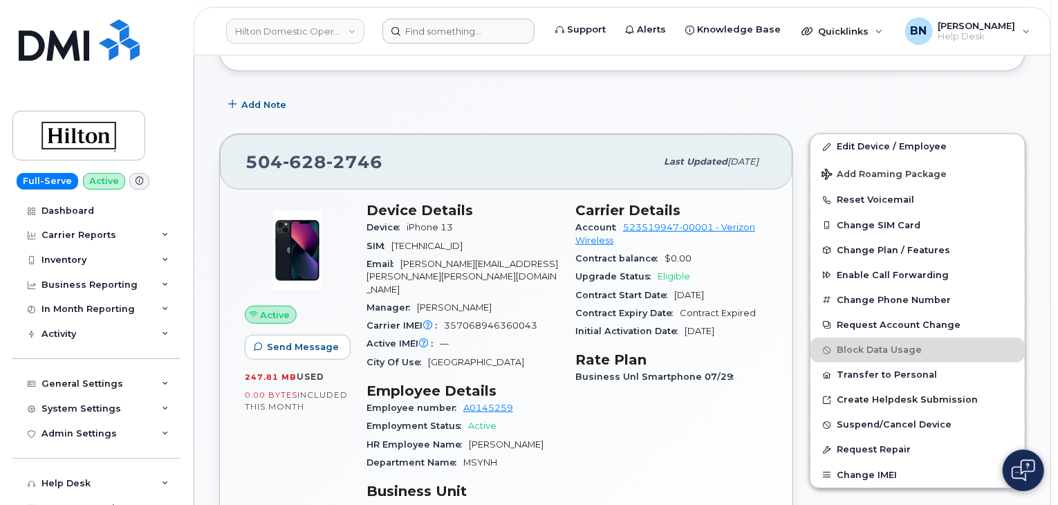
click at [454, 320] on span "357068946360043" at bounding box center [490, 325] width 93 height 10
click at [486, 320] on span "357068946360043" at bounding box center [490, 325] width 93 height 10
copy span "357068946360043"
click at [482, 320] on span "357068946360043" at bounding box center [490, 325] width 93 height 10
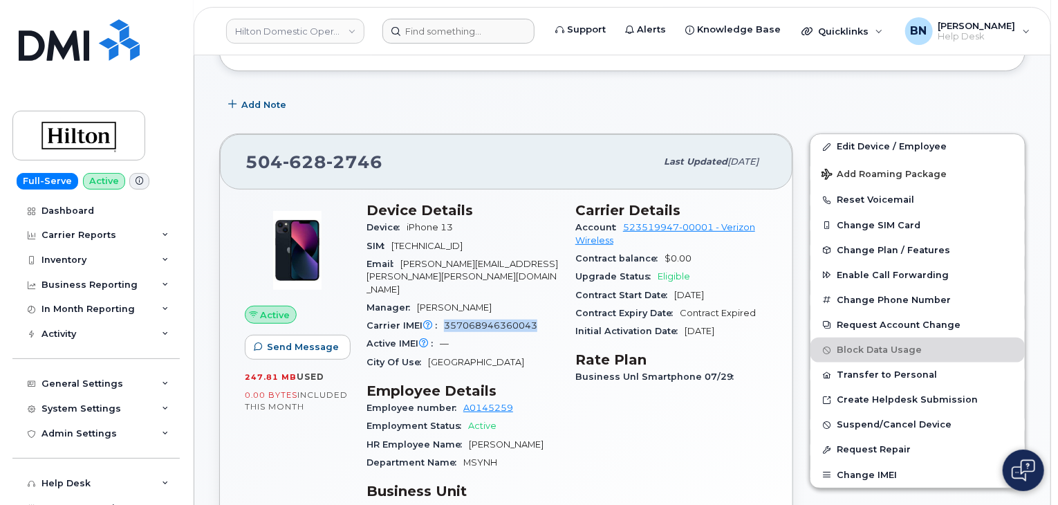
click at [488, 320] on span "357068946360043" at bounding box center [490, 325] width 93 height 10
click at [481, 320] on span "357068946360043" at bounding box center [490, 325] width 93 height 10
drag, startPoint x: 481, startPoint y: 287, endPoint x: 490, endPoint y: 288, distance: 8.3
click at [490, 320] on span "357068946360043" at bounding box center [490, 325] width 93 height 10
click at [492, 320] on span "357068946360043" at bounding box center [490, 325] width 93 height 10
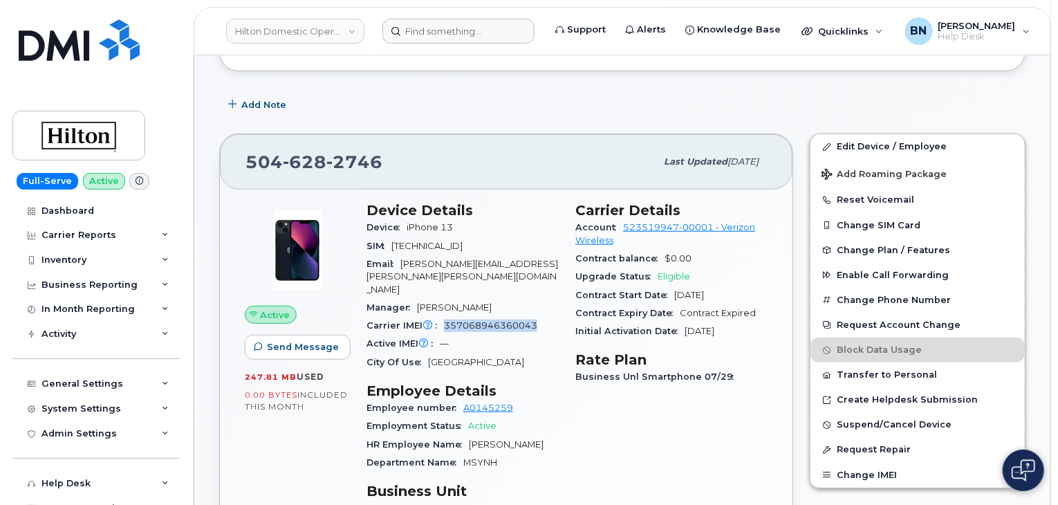
click at [495, 320] on span "357068946360043" at bounding box center [490, 325] width 93 height 10
click at [540, 353] on div "City Of Use New Orleans" at bounding box center [463, 362] width 192 height 18
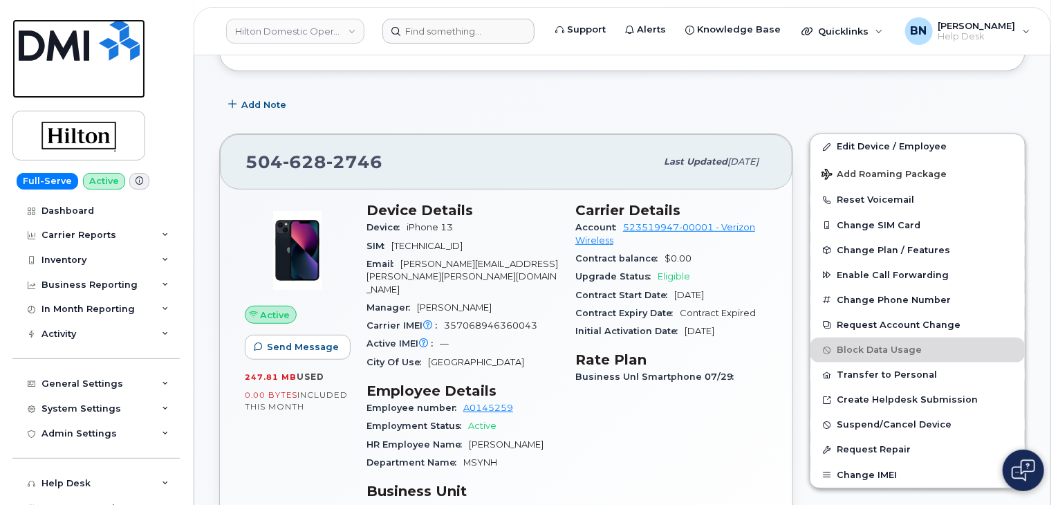
click at [58, 46] on img at bounding box center [79, 39] width 121 height 41
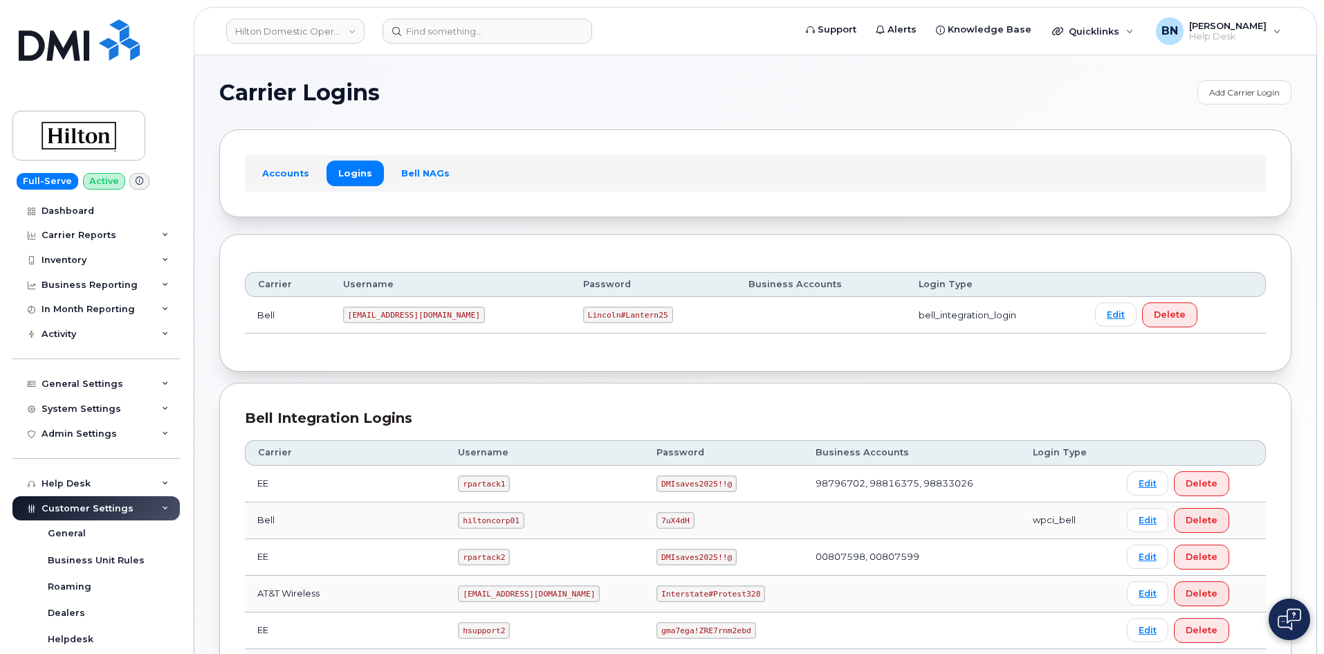
click at [586, 521] on td "hiltoncorp01" at bounding box center [544, 520] width 198 height 37
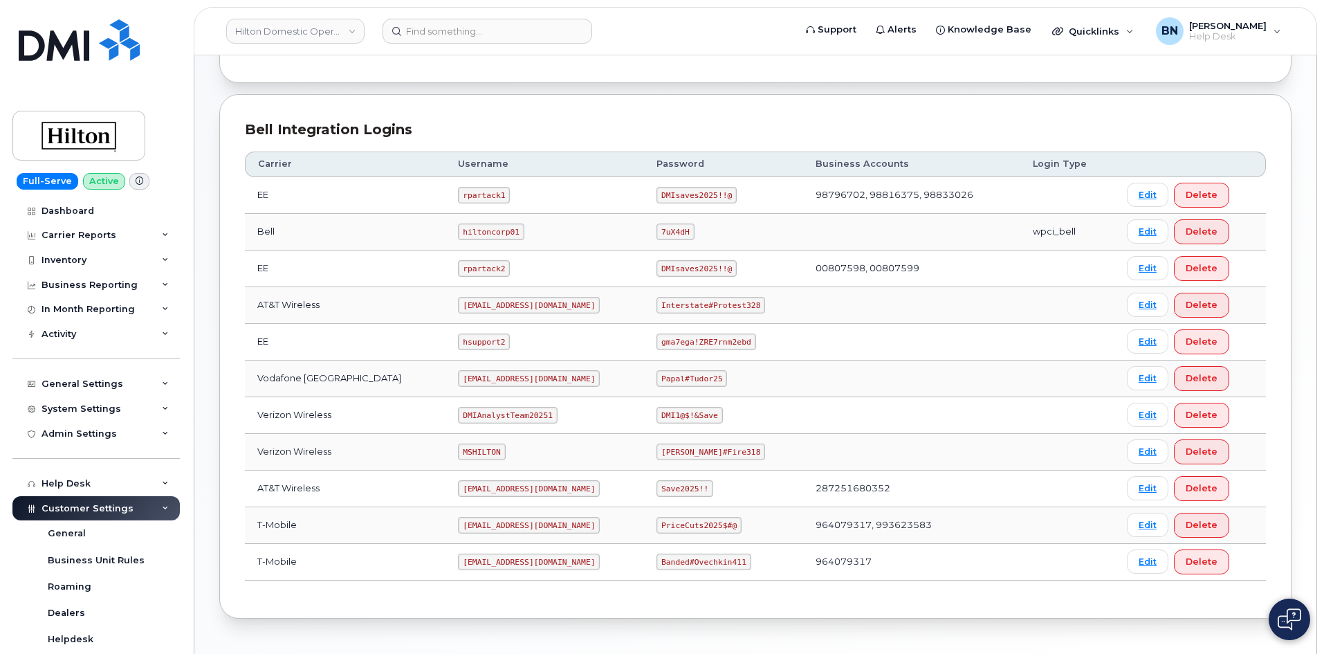
scroll to position [264, 0]
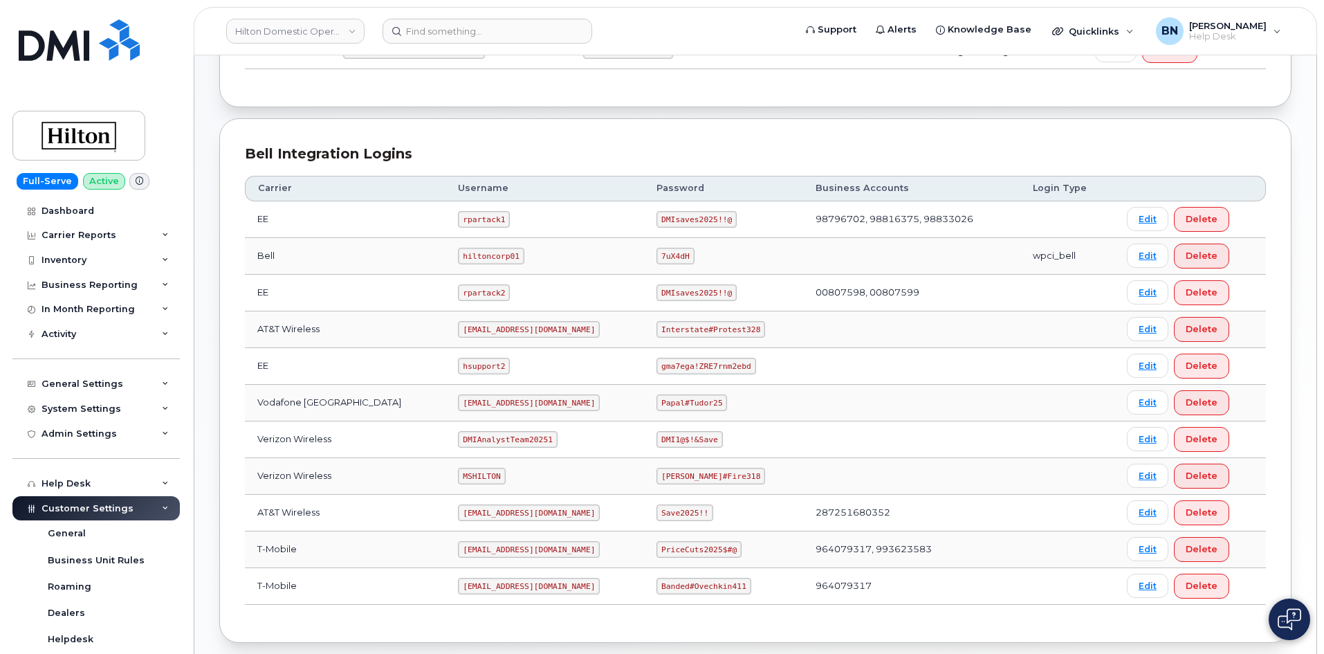
click at [750, 378] on td "gma7ega!ZRE7rnm2ebd" at bounding box center [723, 366] width 159 height 37
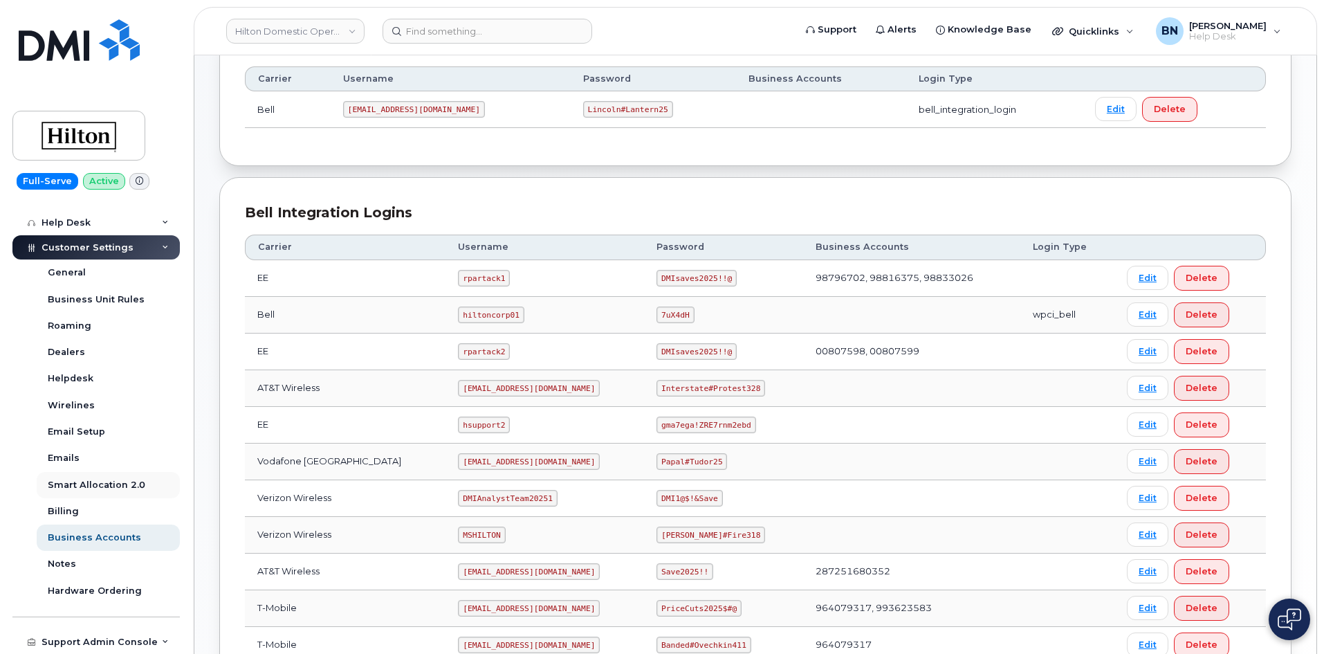
scroll to position [207, 0]
click at [95, 538] on div "Business Accounts" at bounding box center [94, 537] width 93 height 12
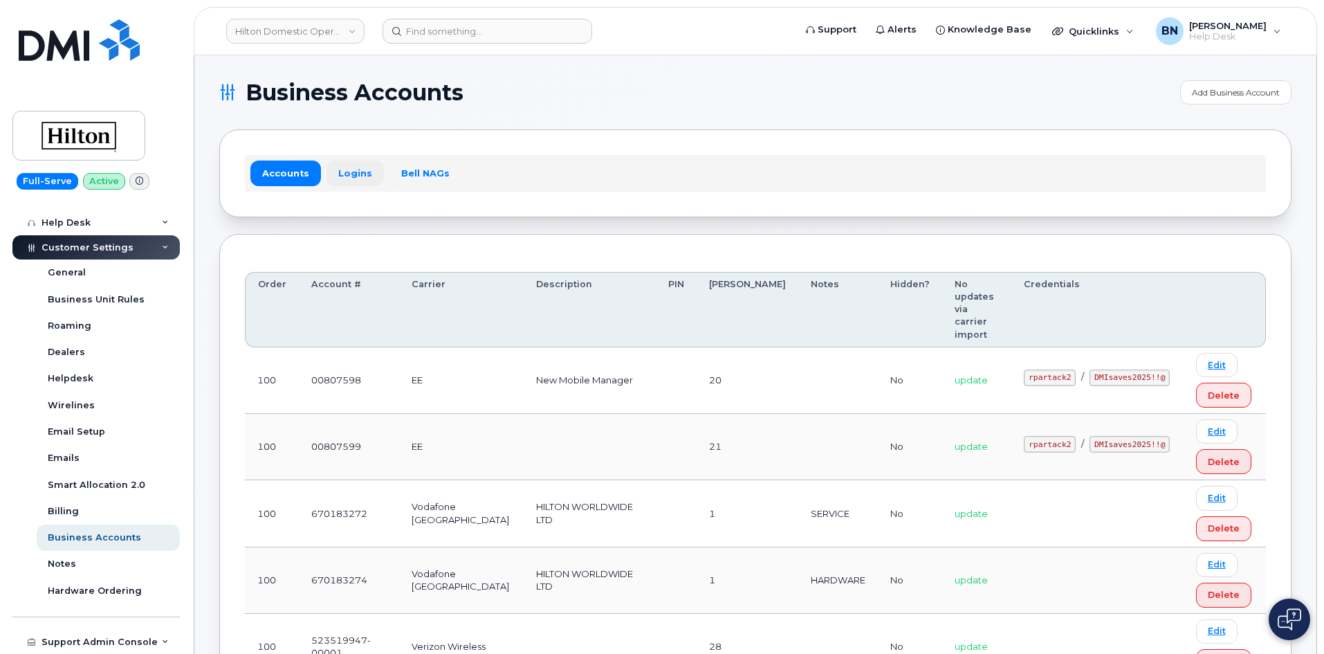
click at [342, 168] on link "Logins" at bounding box center [354, 172] width 57 height 25
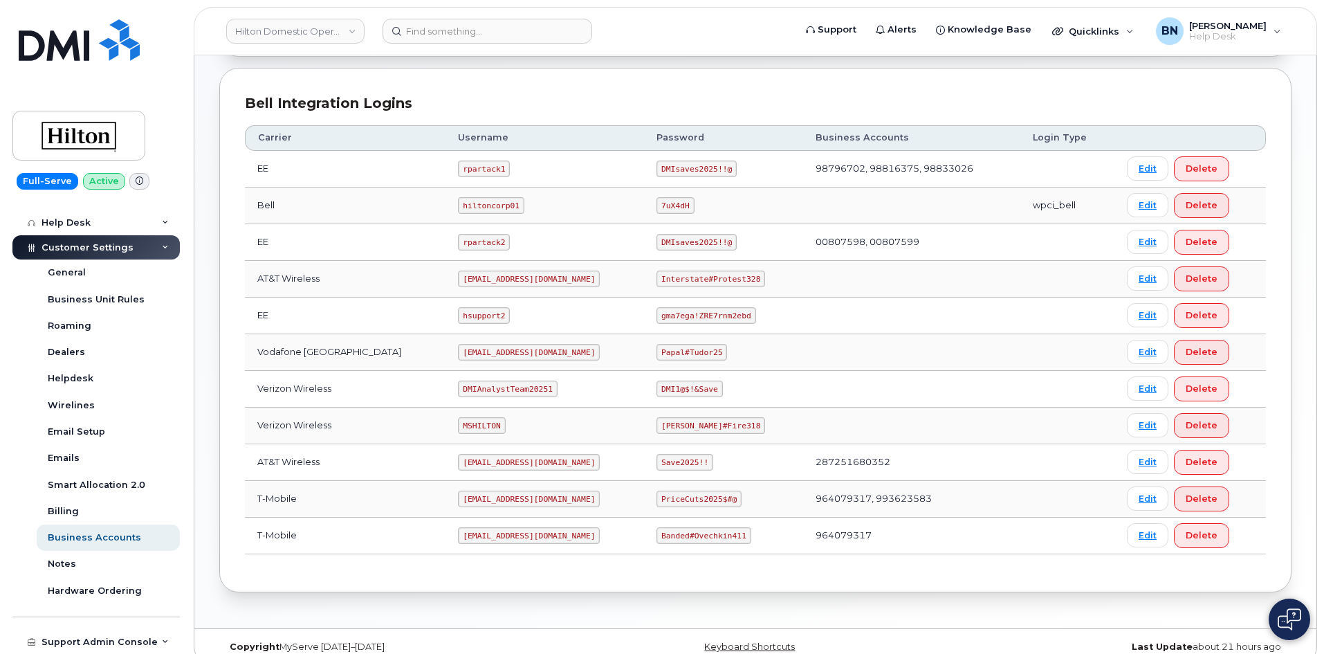
scroll to position [333, 0]
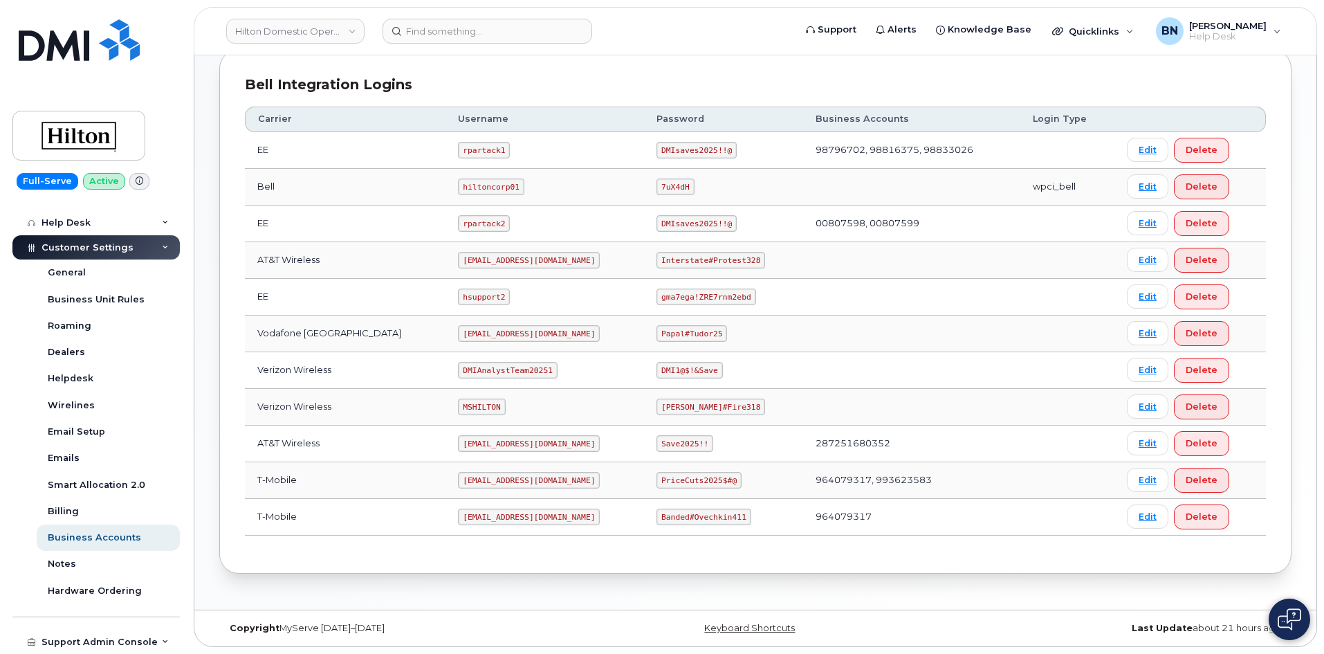
click at [488, 373] on code "DMIAnalystTeam20251" at bounding box center [507, 370] width 99 height 17
click at [482, 371] on code "DMIAnalystTeam20251" at bounding box center [507, 370] width 99 height 17
click at [479, 370] on code "DMIAnalystTeam20251" at bounding box center [507, 370] width 99 height 17
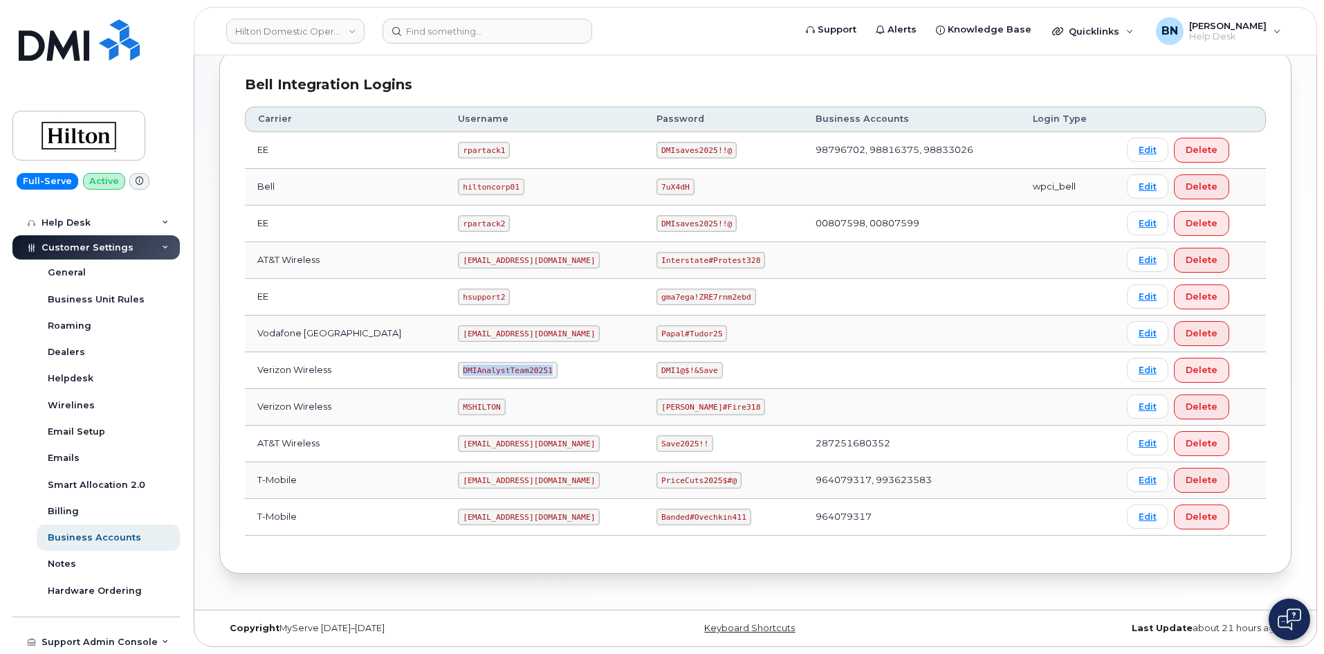
copy code "DMIAnalystTeam20251"
click at [564, 375] on td "DMIAnalystTeam20251" at bounding box center [544, 370] width 198 height 37
click at [468, 408] on code "MSHILTON" at bounding box center [481, 406] width 47 height 17
copy code "MSHILTON"
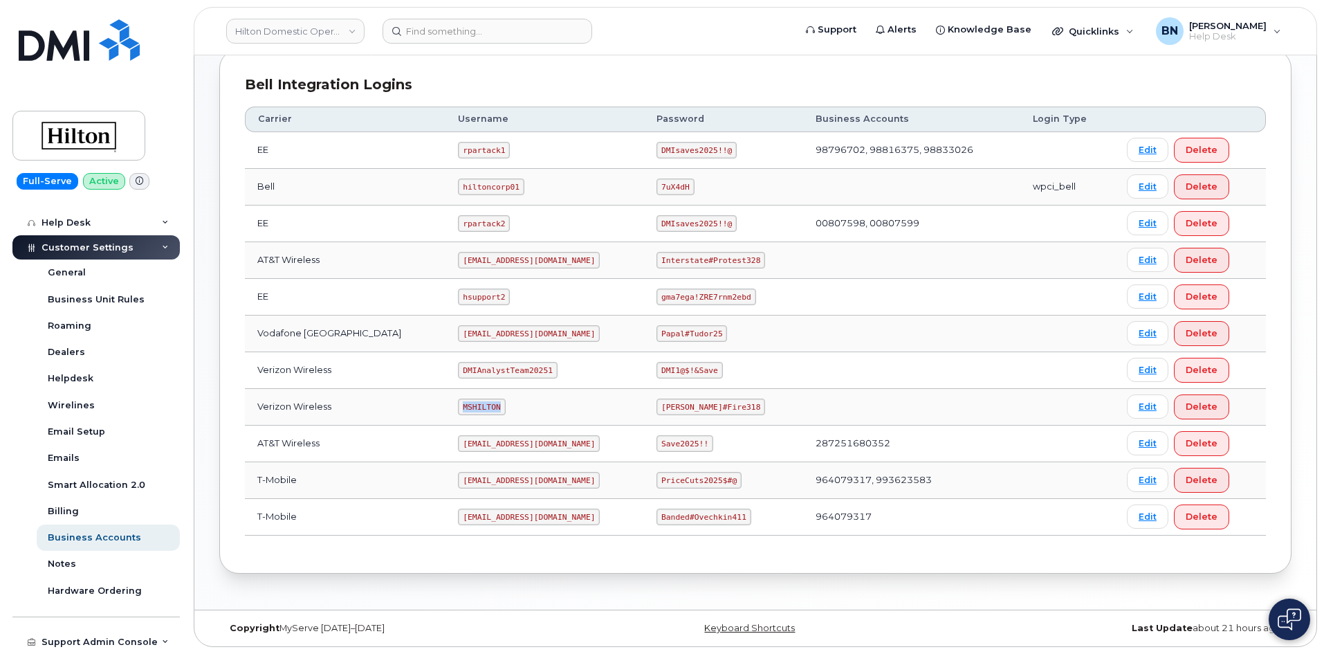
drag, startPoint x: 459, startPoint y: 401, endPoint x: 452, endPoint y: 405, distance: 7.5
copy code "MSHILTON"
click at [506, 414] on td "MSHILTON" at bounding box center [544, 407] width 198 height 37
click at [676, 406] on code "Edward#Fire318" at bounding box center [710, 406] width 109 height 17
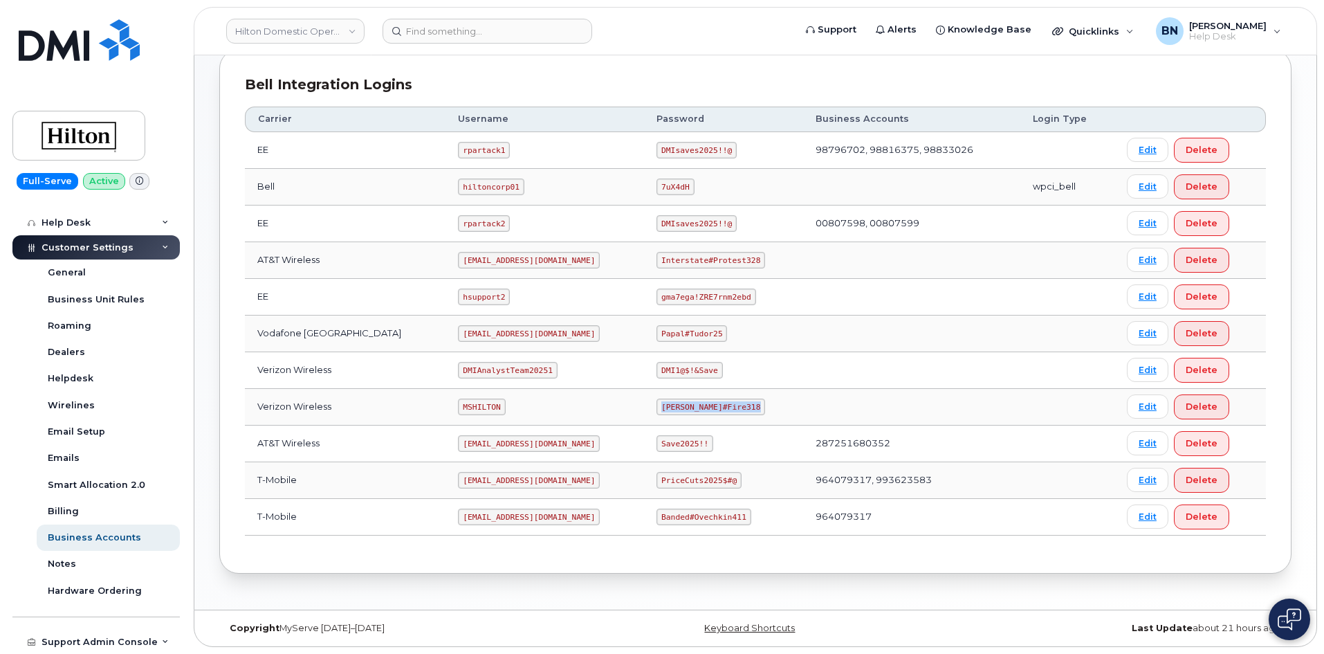
click at [676, 406] on code "Edward#Fire318" at bounding box center [710, 406] width 109 height 17
copy code "Edward#Fire318"
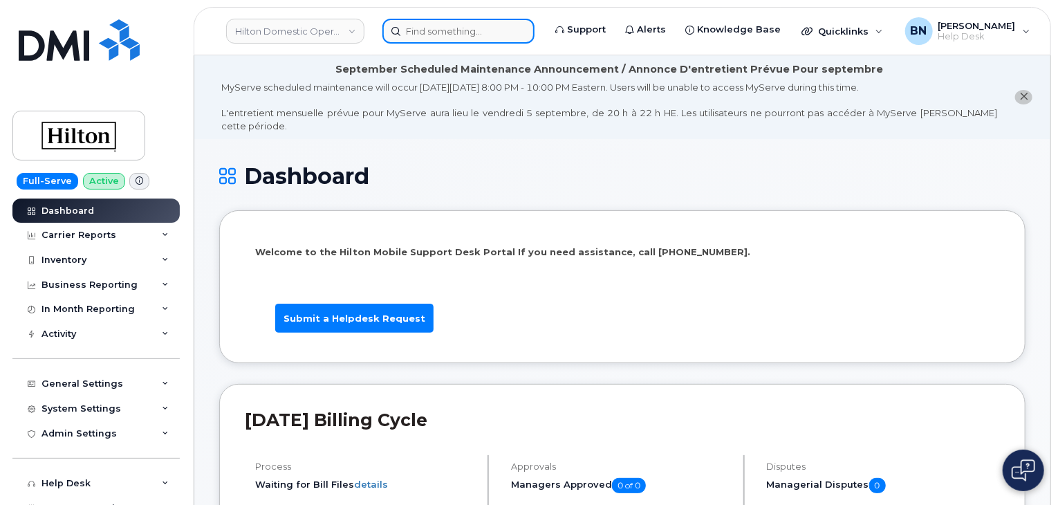
click at [438, 33] on input at bounding box center [458, 31] width 152 height 25
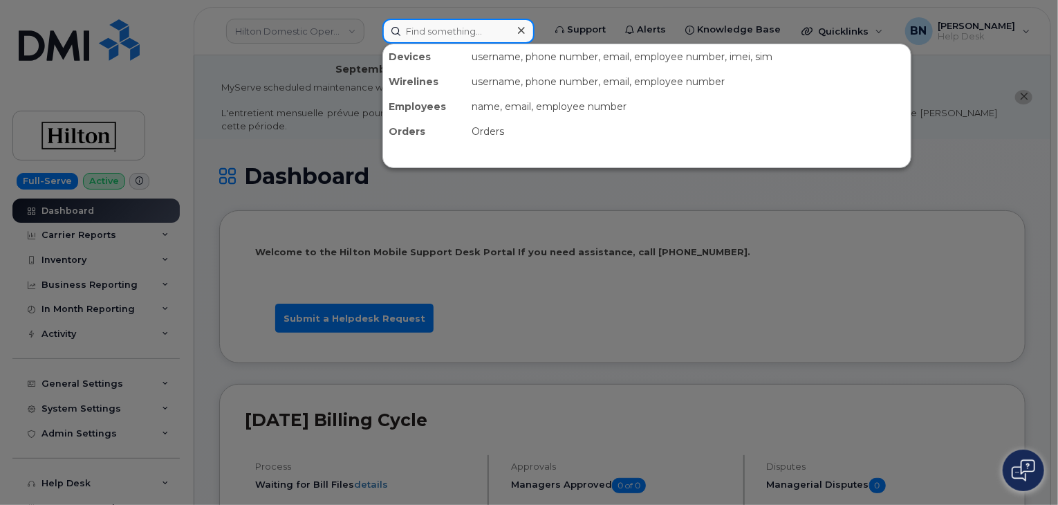
paste input "[PHONE_NUMBER]"
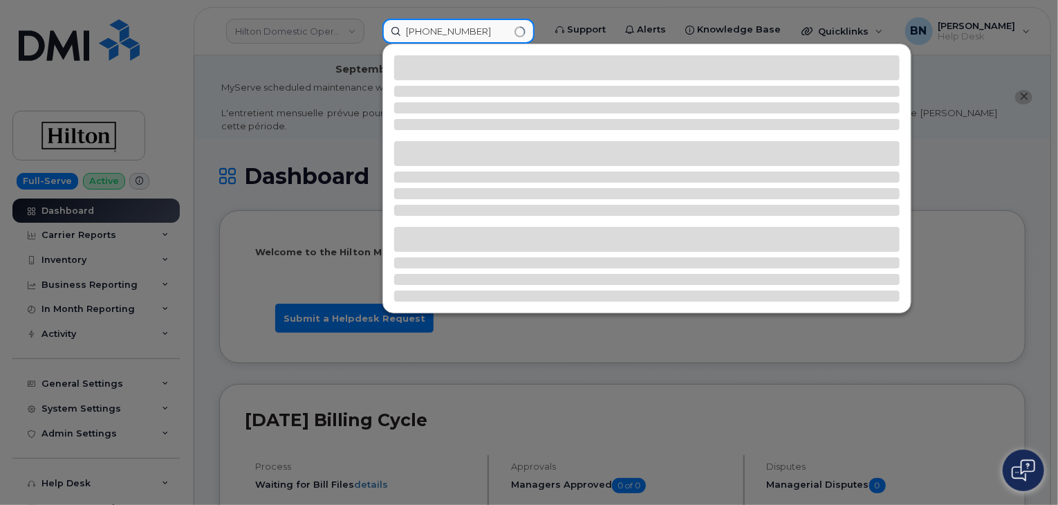
click at [429, 31] on input "[PHONE_NUMBER]" at bounding box center [458, 31] width 152 height 25
click at [447, 32] on input "901288-7928" at bounding box center [458, 31] width 152 height 25
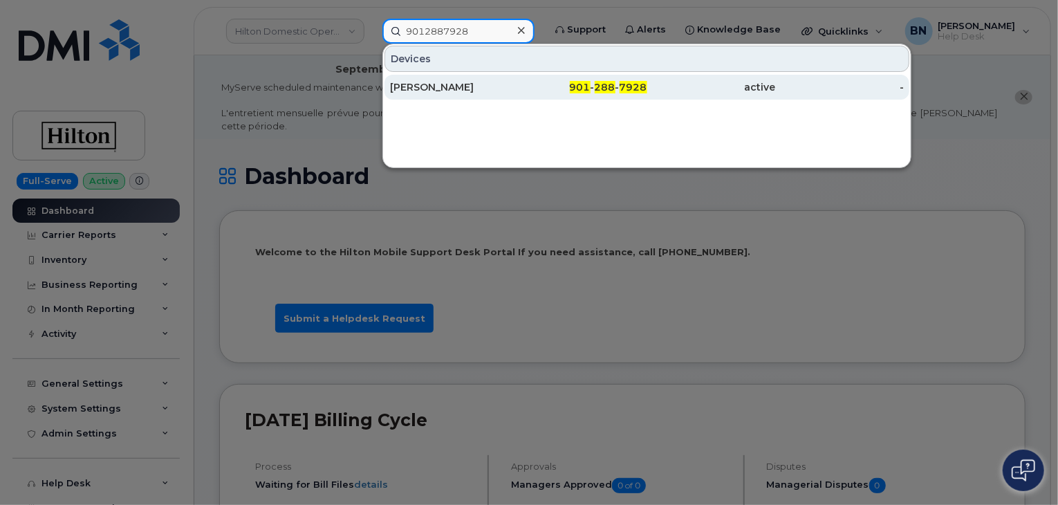
type input "9012887928"
click at [528, 86] on div "901 - 288 - 7928" at bounding box center [583, 87] width 129 height 14
click at [483, 84] on div "[PERSON_NAME]" at bounding box center [454, 87] width 129 height 14
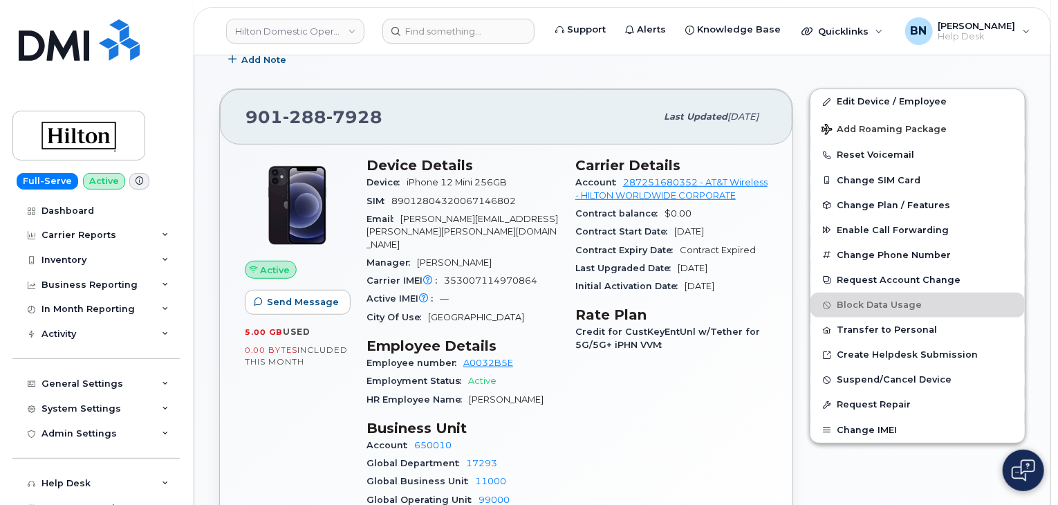
scroll to position [346, 0]
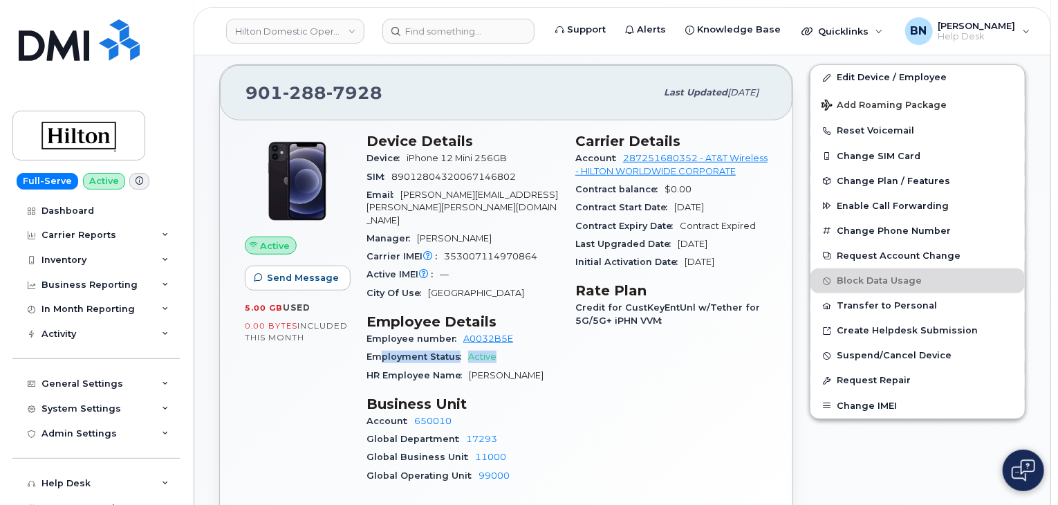
drag, startPoint x: 385, startPoint y: 322, endPoint x: 515, endPoint y: 318, distance: 130.1
click at [515, 348] on div "Employment Status Active" at bounding box center [463, 357] width 192 height 18
drag, startPoint x: 503, startPoint y: 318, endPoint x: 466, endPoint y: 323, distance: 37.7
click at [466, 348] on div "Employment Status Active" at bounding box center [463, 357] width 192 height 18
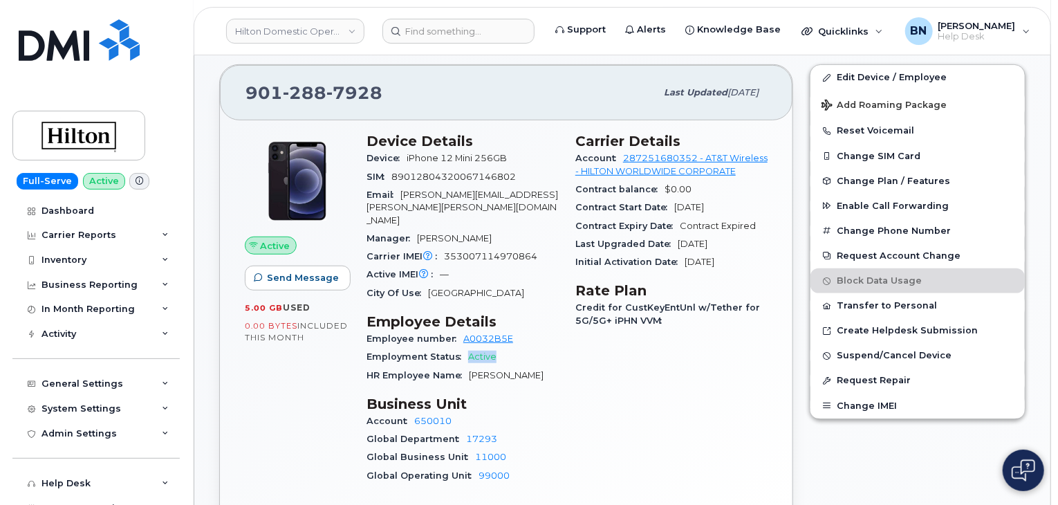
click at [466, 351] on span "Employment Status" at bounding box center [418, 356] width 102 height 10
drag, startPoint x: 580, startPoint y: 206, endPoint x: 761, endPoint y: 213, distance: 180.6
click at [761, 217] on div "Contract Expiry Date Contract Expired" at bounding box center [671, 226] width 192 height 18
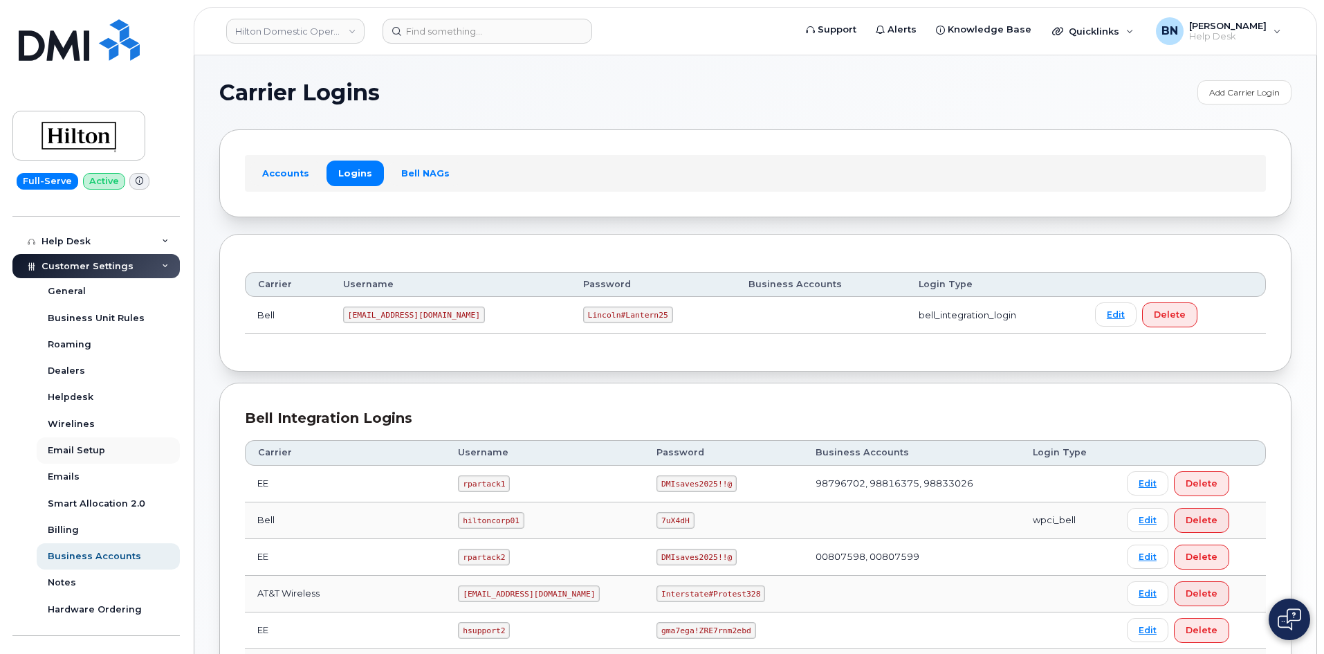
scroll to position [261, 0]
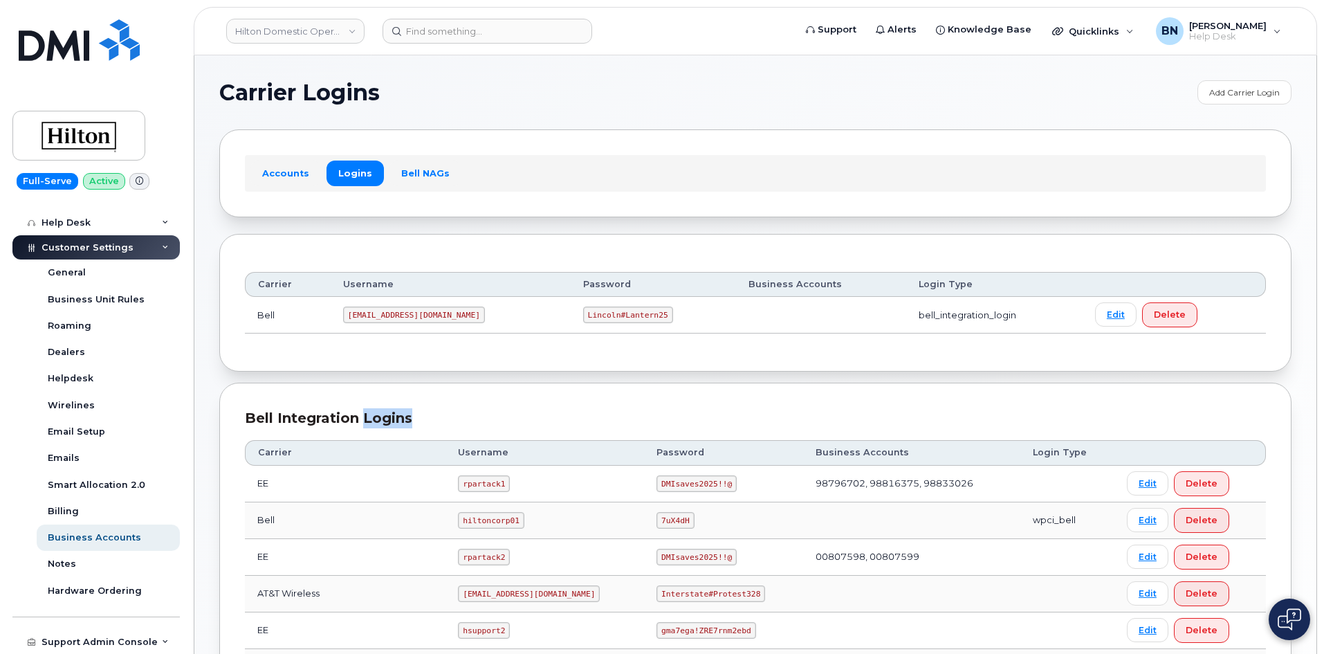
drag, startPoint x: 394, startPoint y: 421, endPoint x: 363, endPoint y: 420, distance: 31.1
click at [363, 420] on div "Bell Integration Logins" at bounding box center [755, 418] width 1021 height 20
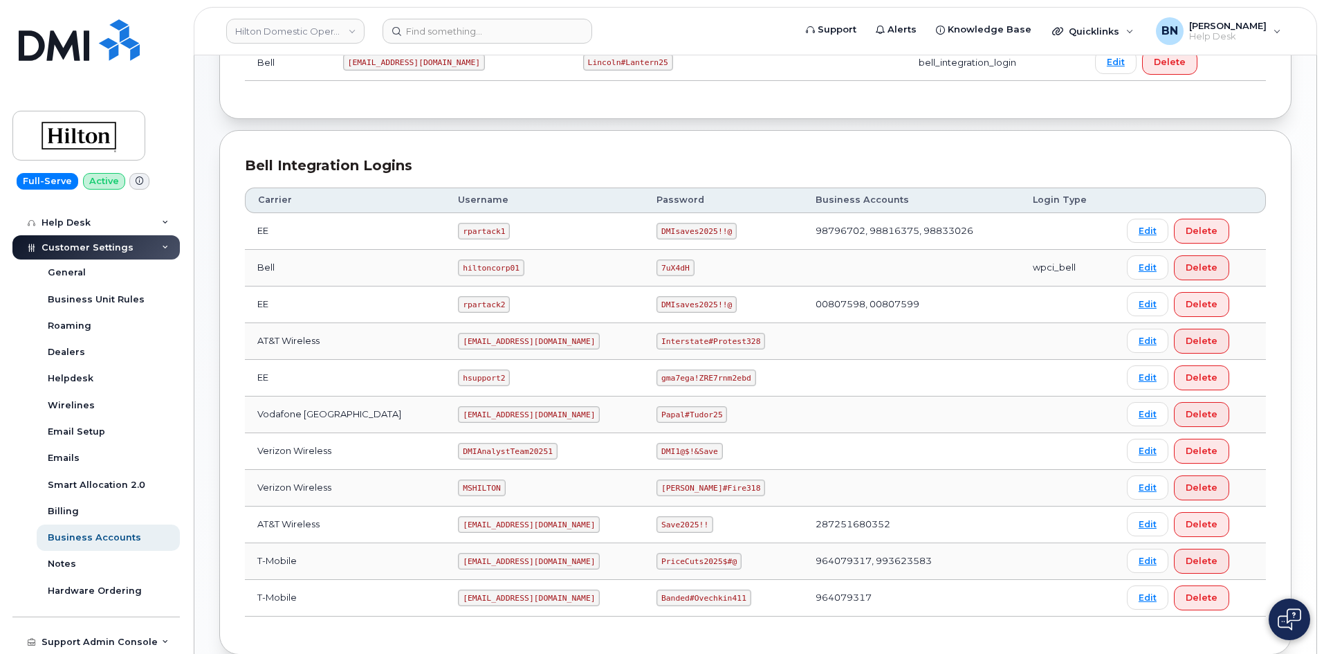
scroll to position [277, 0]
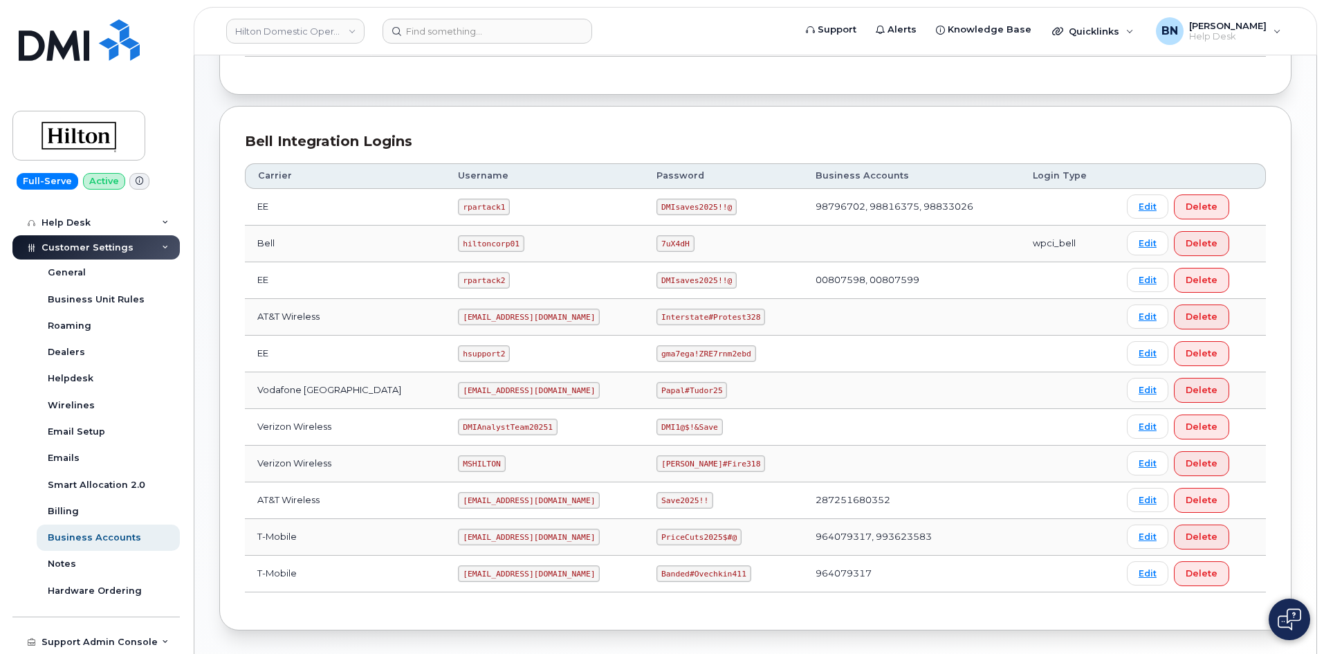
click at [468, 316] on code "ms-hilton@dminc.com" at bounding box center [529, 316] width 142 height 17
click at [475, 317] on code "ms-hilton@dminc.com" at bounding box center [529, 316] width 142 height 17
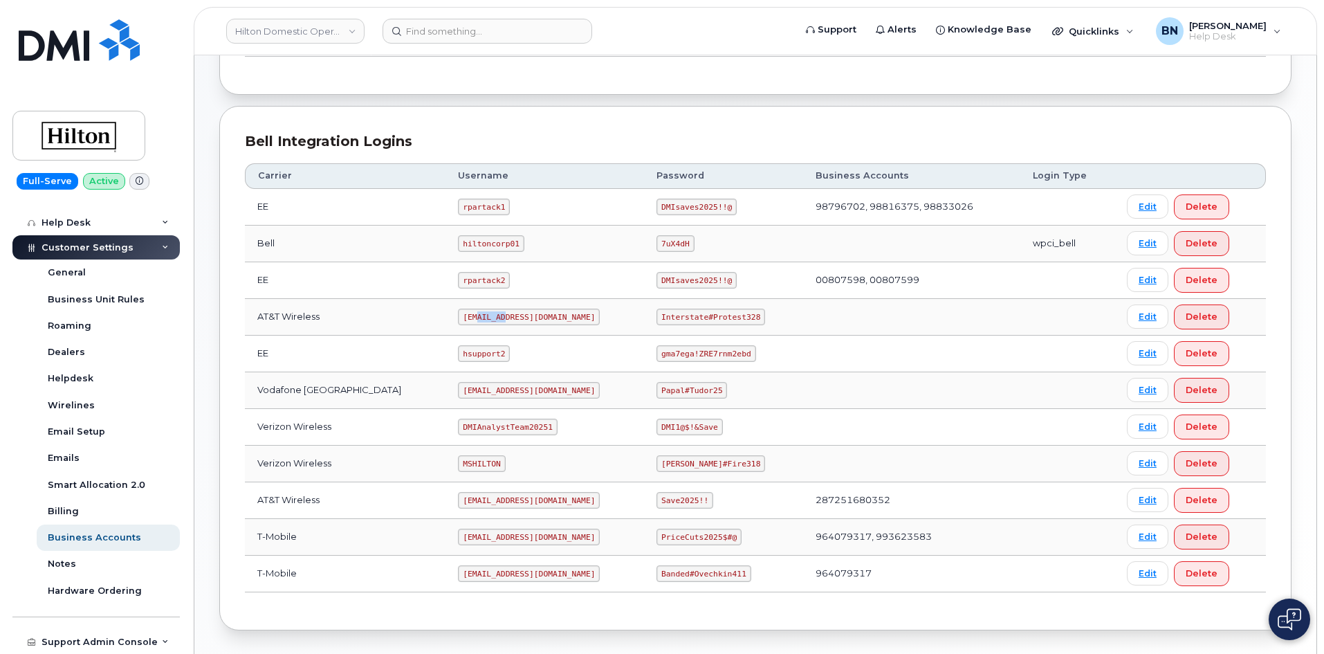
click at [475, 317] on code "ms-hilton@dminc.com" at bounding box center [529, 316] width 142 height 17
click at [678, 315] on code "Interstate#Protest328" at bounding box center [710, 316] width 109 height 17
click at [676, 315] on code "Interstate#Protest328" at bounding box center [710, 316] width 109 height 17
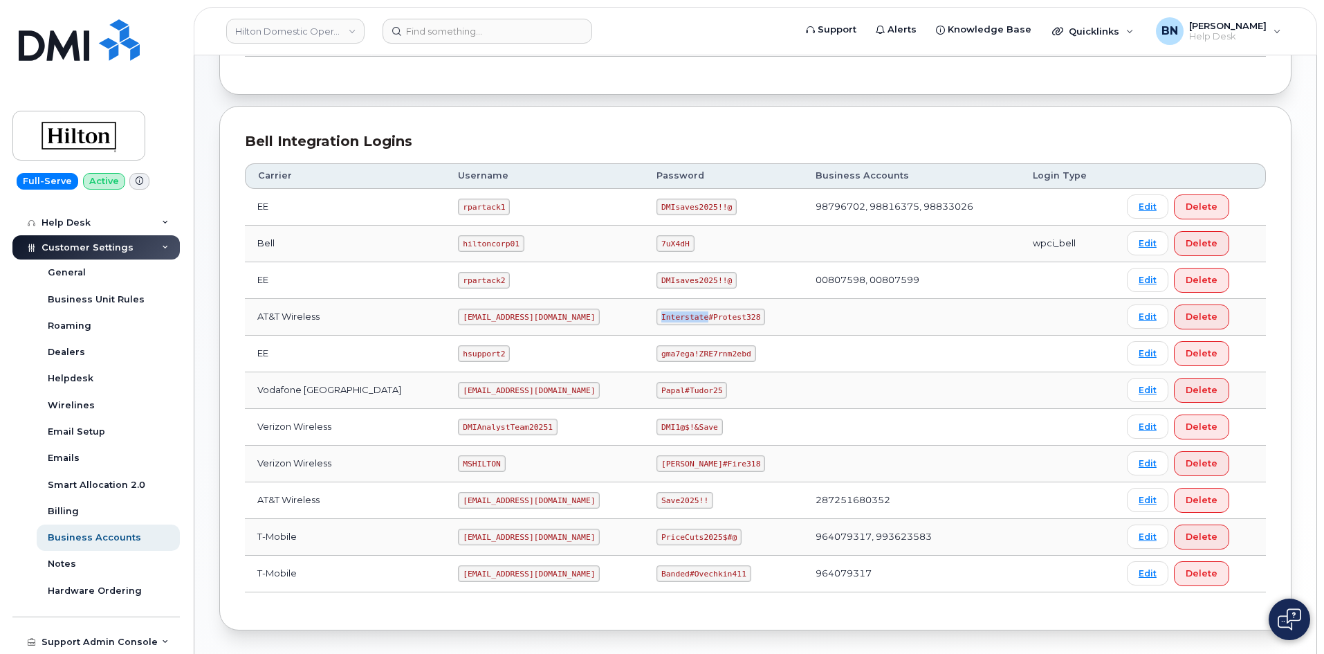
click at [676, 315] on code "Interstate#Protest328" at bounding box center [710, 316] width 109 height 17
click at [477, 315] on code "ms-hilton@dminc.com" at bounding box center [529, 316] width 142 height 17
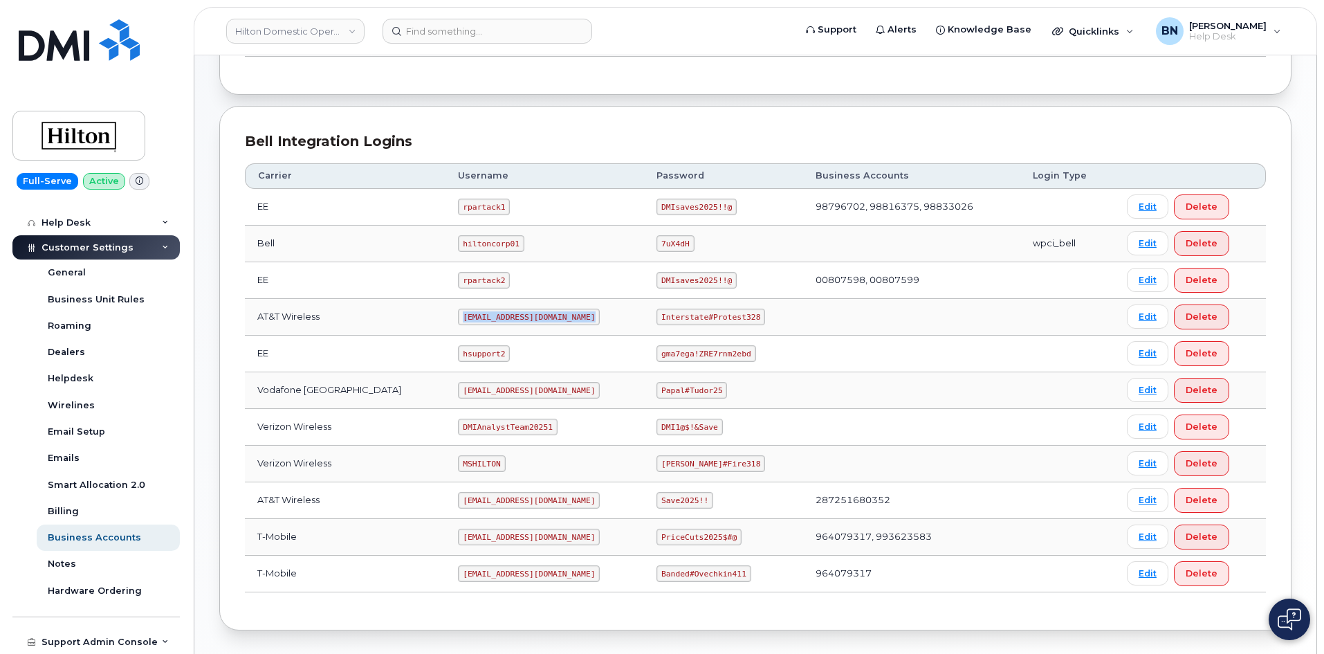
copy code "ms-hilton@dminc.com"
click at [676, 316] on code "Interstate#Protest328" at bounding box center [710, 316] width 109 height 17
copy code "Interstate#Protest328"
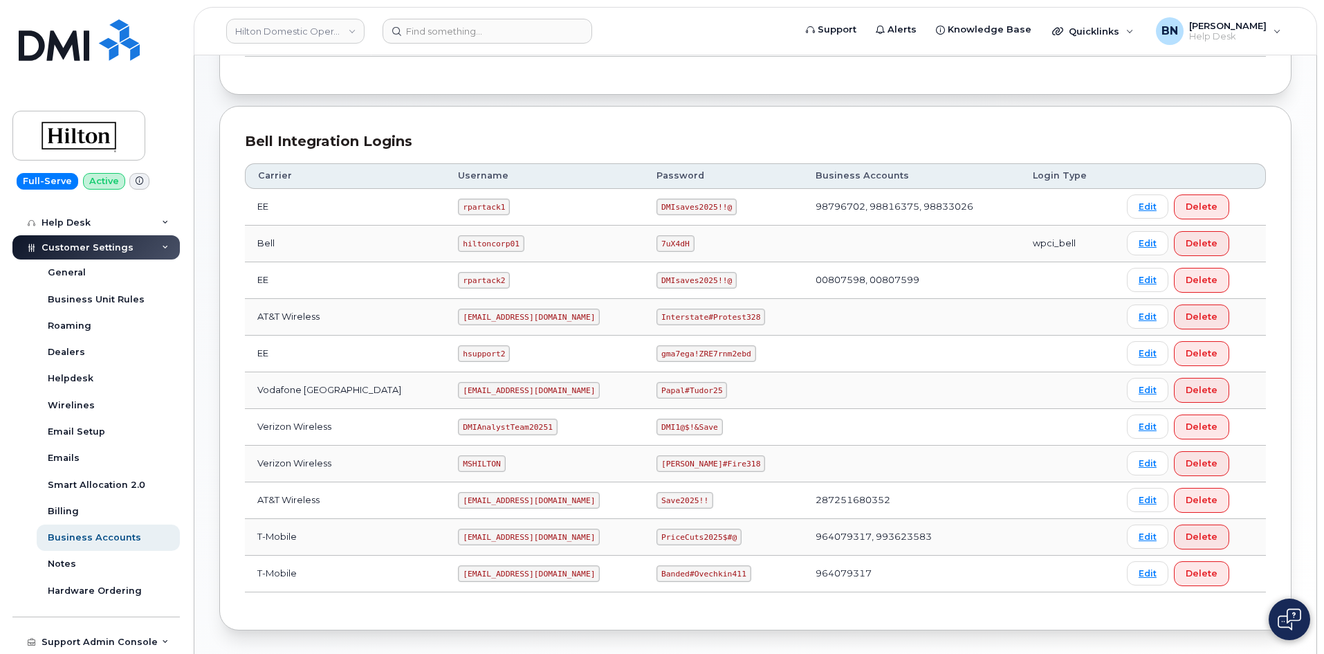
click at [575, 349] on td "hsupport2" at bounding box center [544, 353] width 198 height 37
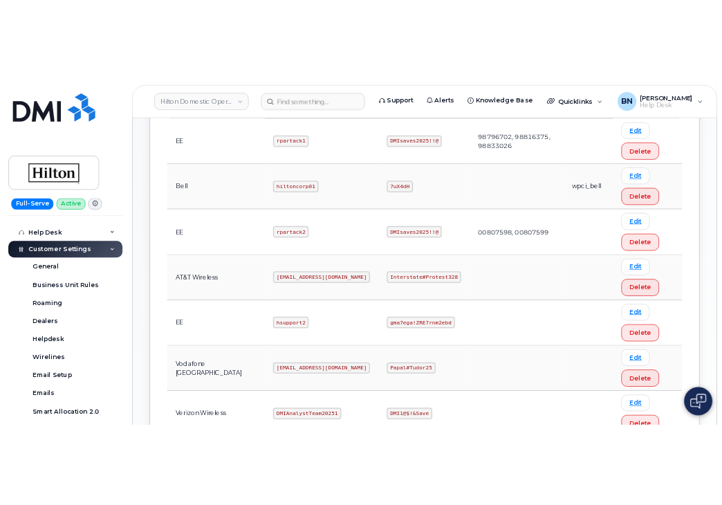
scroll to position [415, 0]
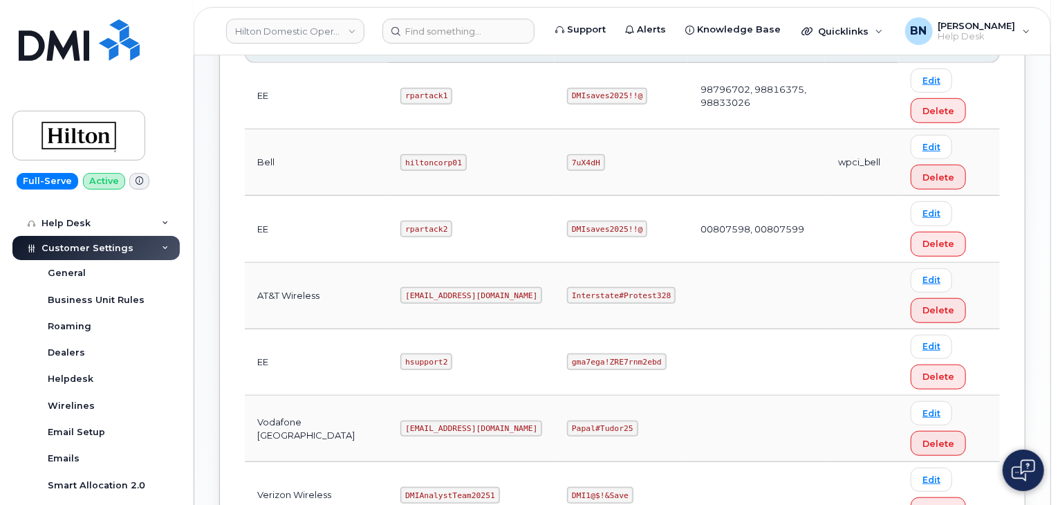
click at [420, 290] on code "ms-hilton@dminc.com" at bounding box center [471, 295] width 142 height 17
copy code "ms-hilton@dminc.com"
click at [578, 294] on code "Interstate#Protest328" at bounding box center [621, 295] width 109 height 17
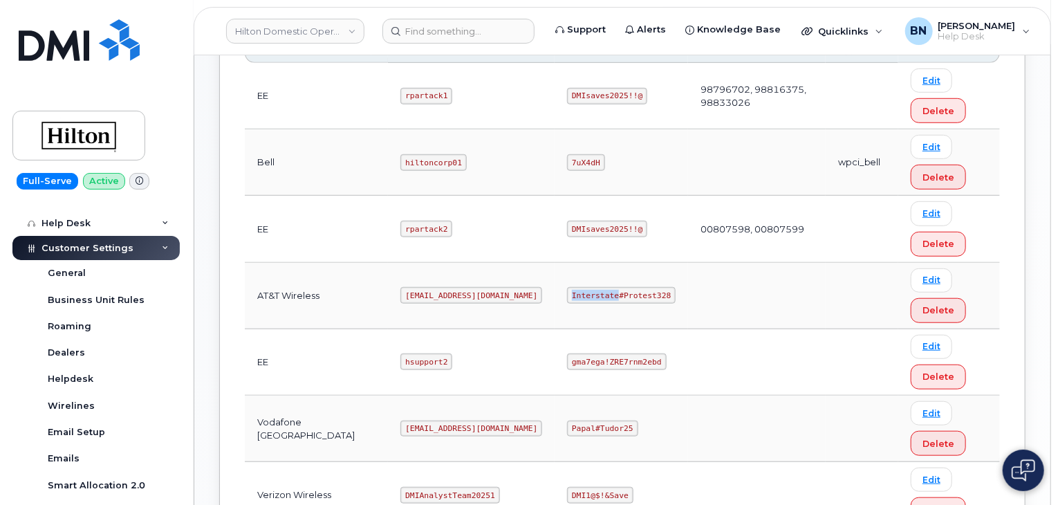
click at [578, 294] on code "Interstate#Protest328" at bounding box center [621, 295] width 109 height 17
copy code "Interstate#Protest328"
click at [594, 294] on code "Interstate#Protest328" at bounding box center [621, 295] width 109 height 17
drag, startPoint x: 549, startPoint y: 291, endPoint x: 639, endPoint y: 294, distance: 90.0
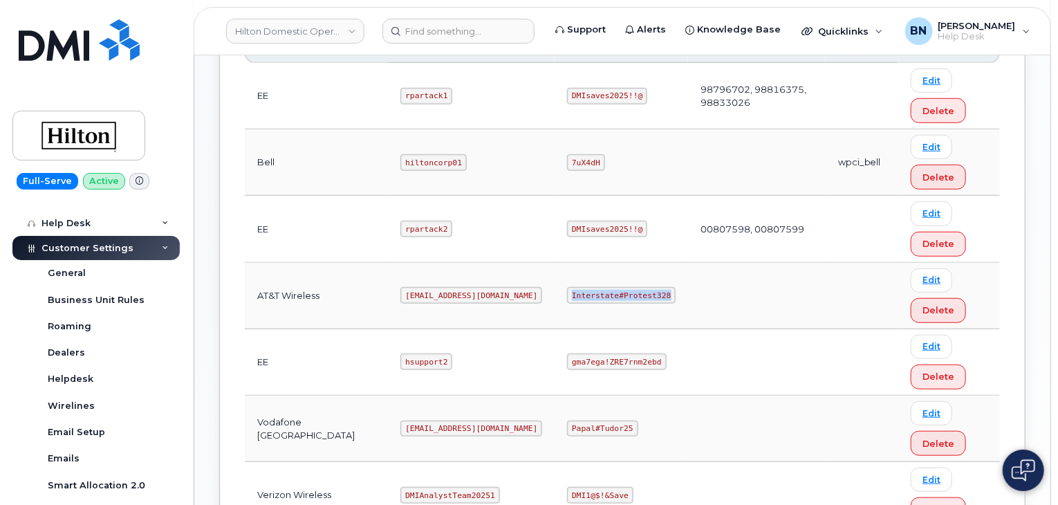
click at [639, 294] on code "Interstate#Protest328" at bounding box center [621, 295] width 109 height 17
click at [611, 316] on td "Interstate#Protest328" at bounding box center [621, 296] width 133 height 66
click at [575, 290] on code "Interstate#Protest328" at bounding box center [621, 295] width 109 height 17
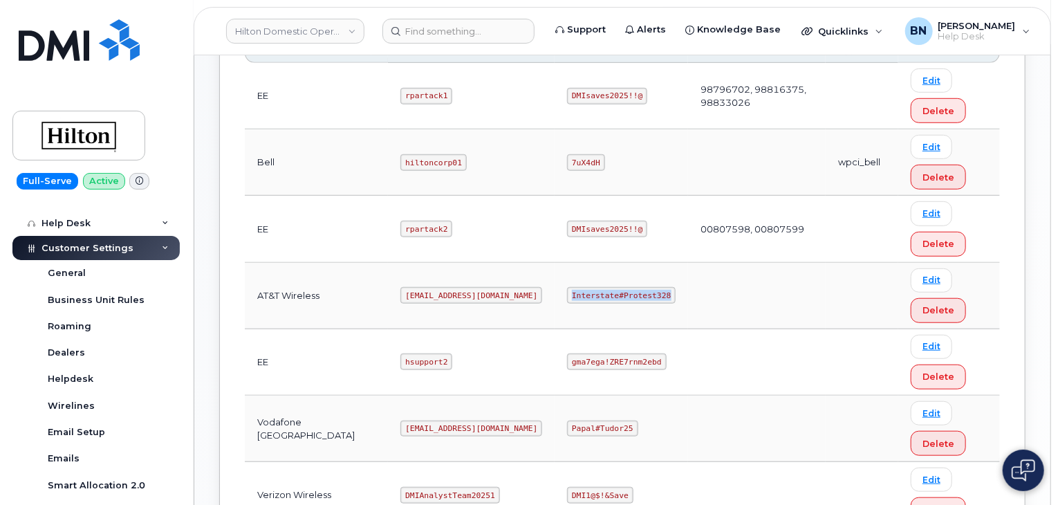
copy code "Interstate#Protest328"
click at [503, 287] on td "ms-hilton@dminc.com" at bounding box center [471, 296] width 167 height 66
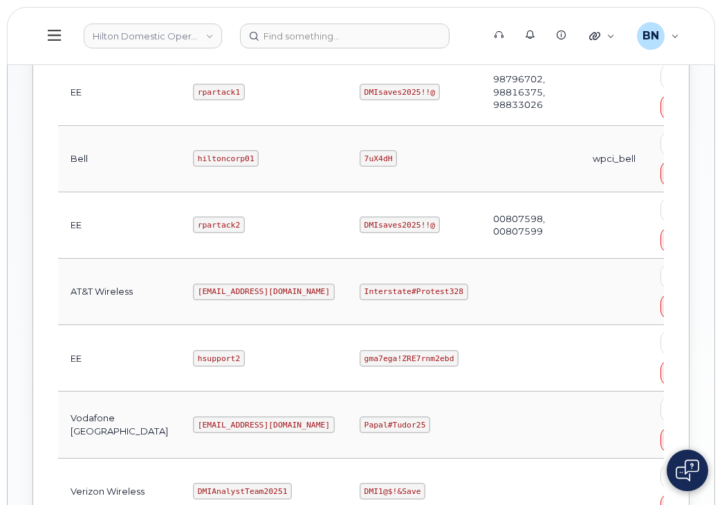
scroll to position [484, 0]
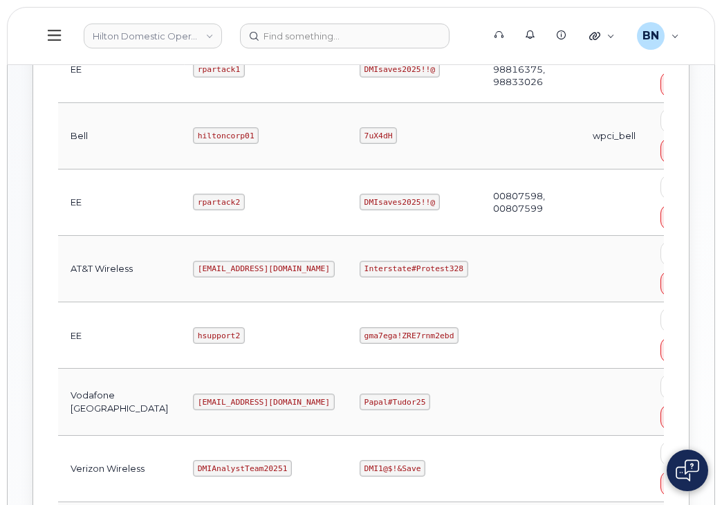
click at [360, 264] on code "Interstate#Protest328" at bounding box center [414, 269] width 109 height 17
click at [360, 265] on code "Interstate#Protest328" at bounding box center [414, 269] width 109 height 17
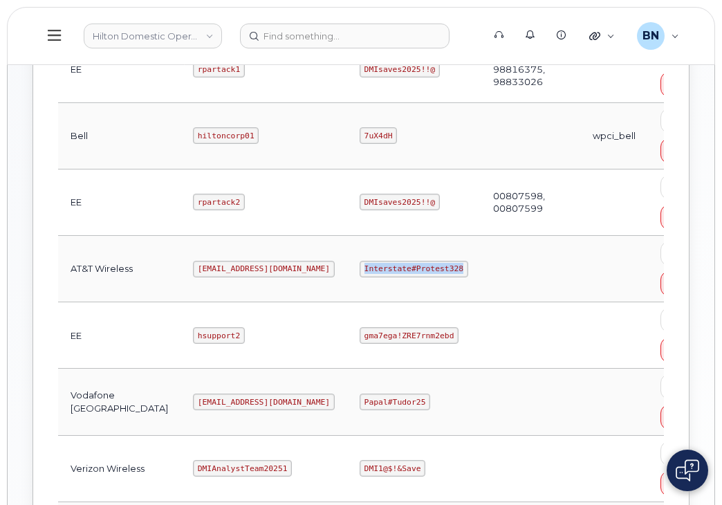
click at [360, 265] on code "Interstate#Protest328" at bounding box center [414, 269] width 109 height 17
click at [360, 264] on code "Interstate#Protest328" at bounding box center [414, 269] width 109 height 17
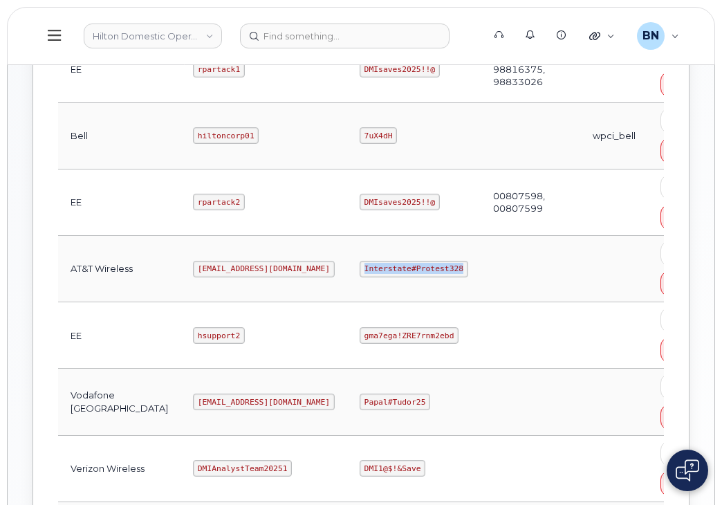
click at [360, 264] on code "Interstate#Protest328" at bounding box center [414, 269] width 109 height 17
click at [360, 267] on code "Interstate#Protest328" at bounding box center [414, 269] width 109 height 17
click at [360, 264] on code "Interstate#Protest328" at bounding box center [414, 269] width 109 height 17
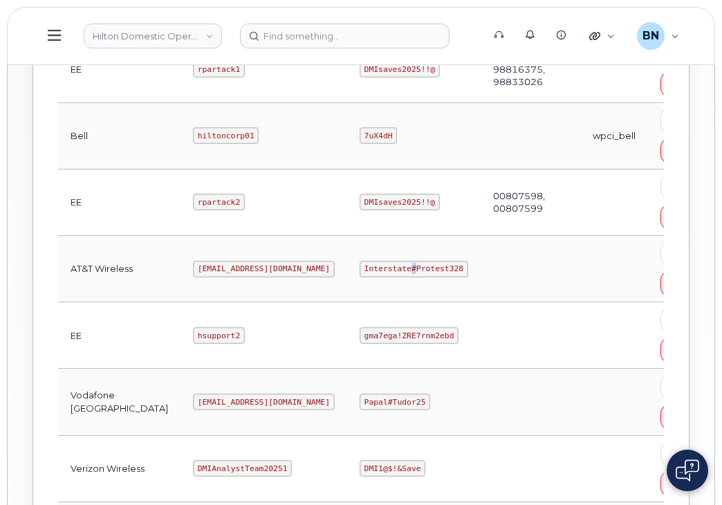
click at [360, 264] on code "Interstate#Protest328" at bounding box center [414, 269] width 109 height 17
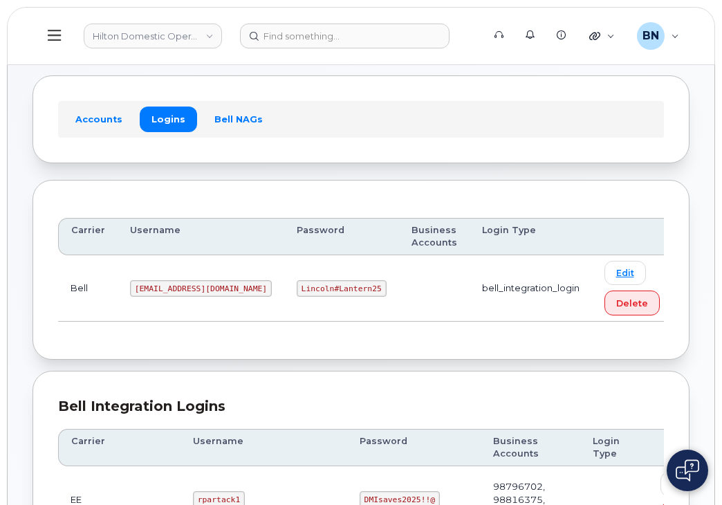
scroll to position [0, 0]
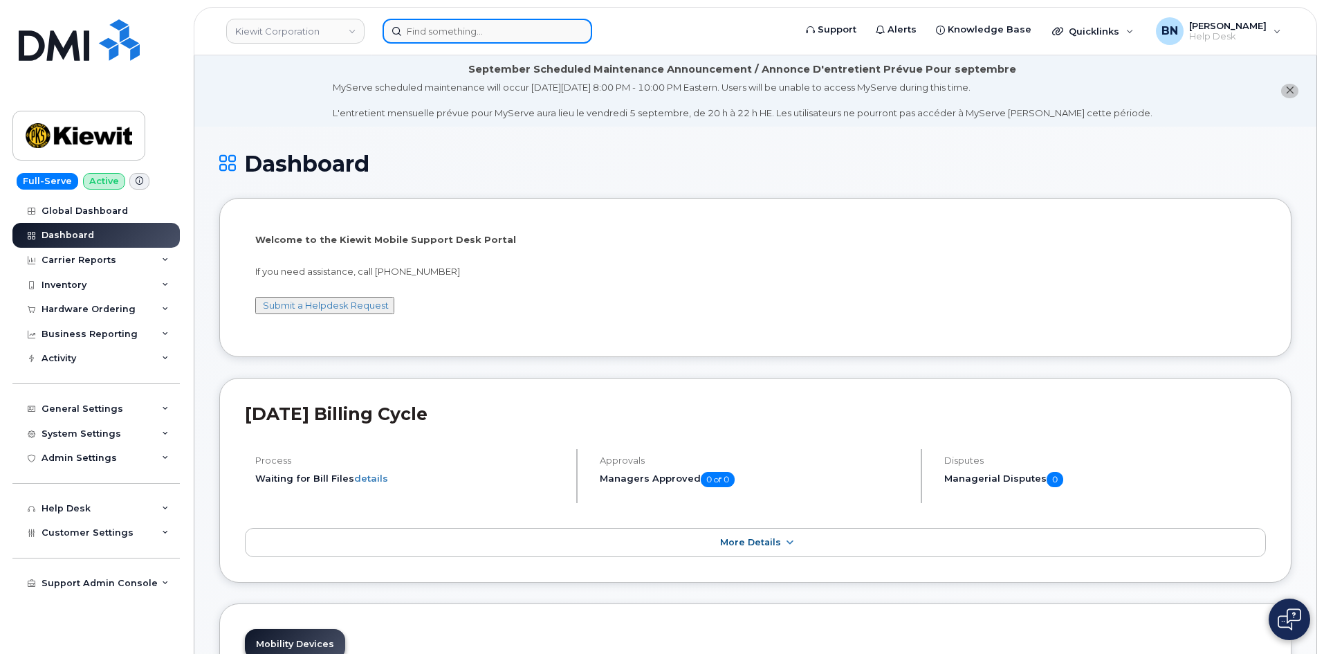
click at [437, 38] on input at bounding box center [487, 31] width 210 height 25
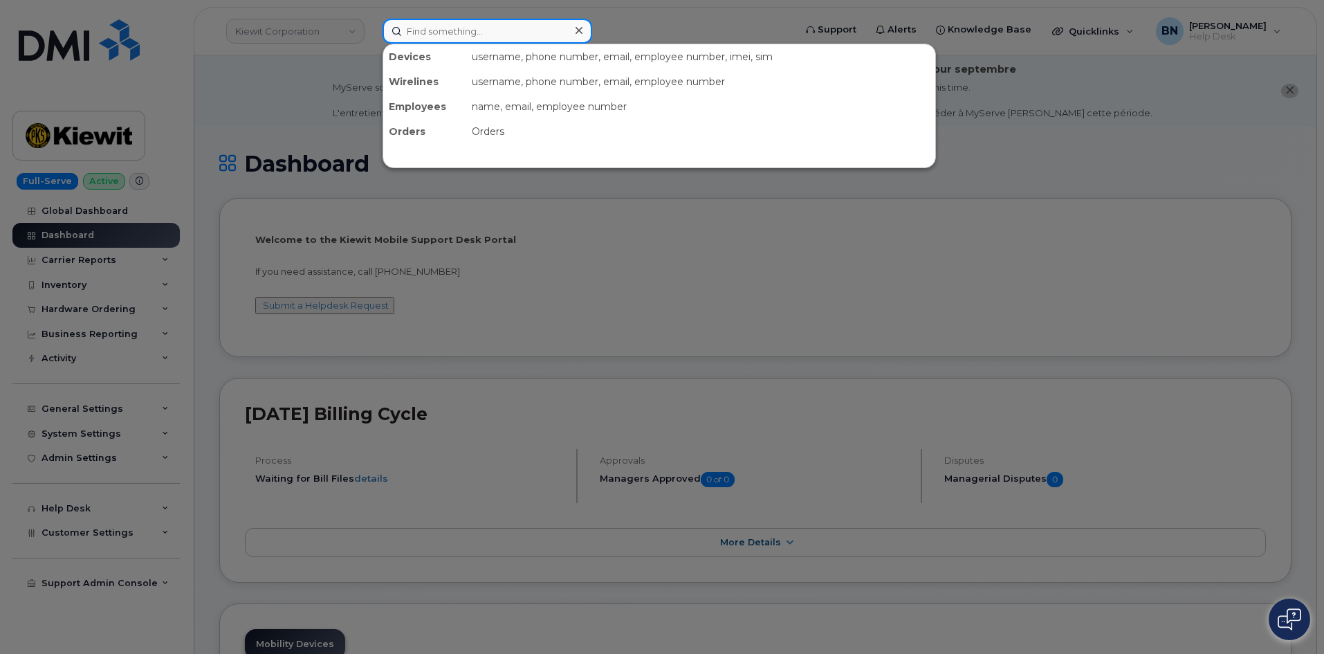
paste input "504-272-1408"
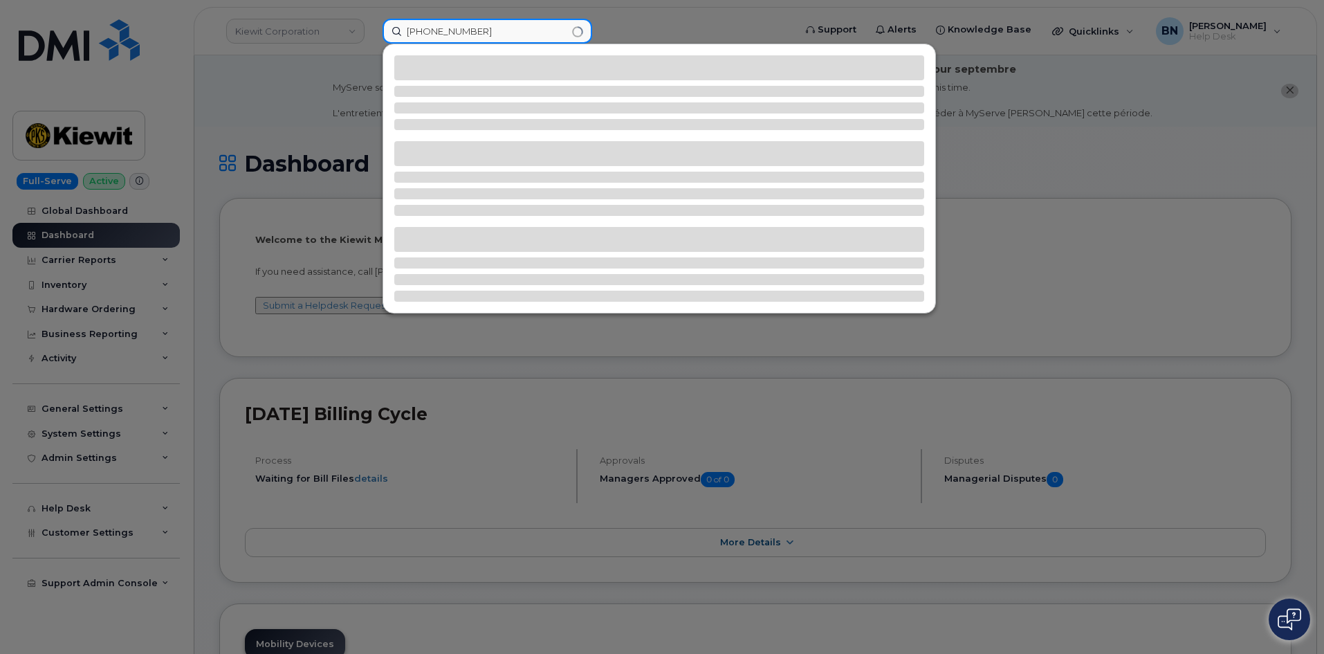
click at [454, 32] on input "504-272-1408" at bounding box center [487, 31] width 210 height 25
click at [431, 32] on input "504-2721408" at bounding box center [487, 31] width 210 height 25
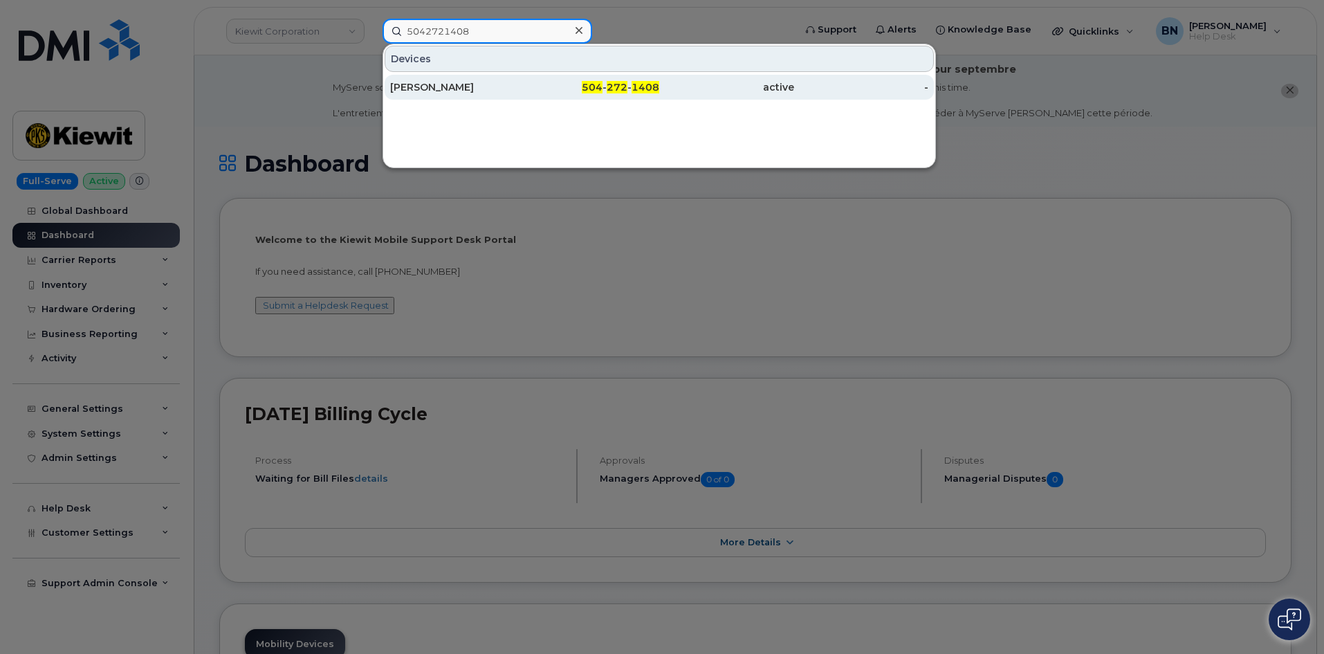
type input "5042721408"
click at [491, 86] on div "Graham Basha" at bounding box center [457, 87] width 135 height 14
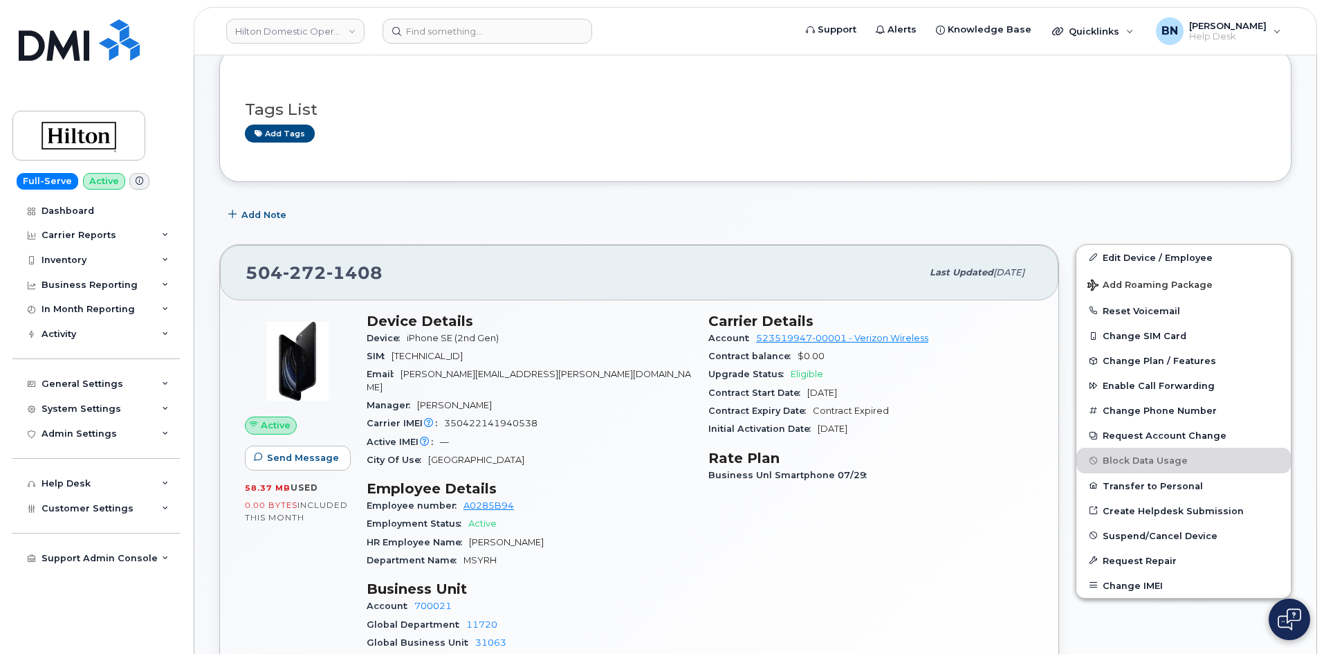
scroll to position [138, 0]
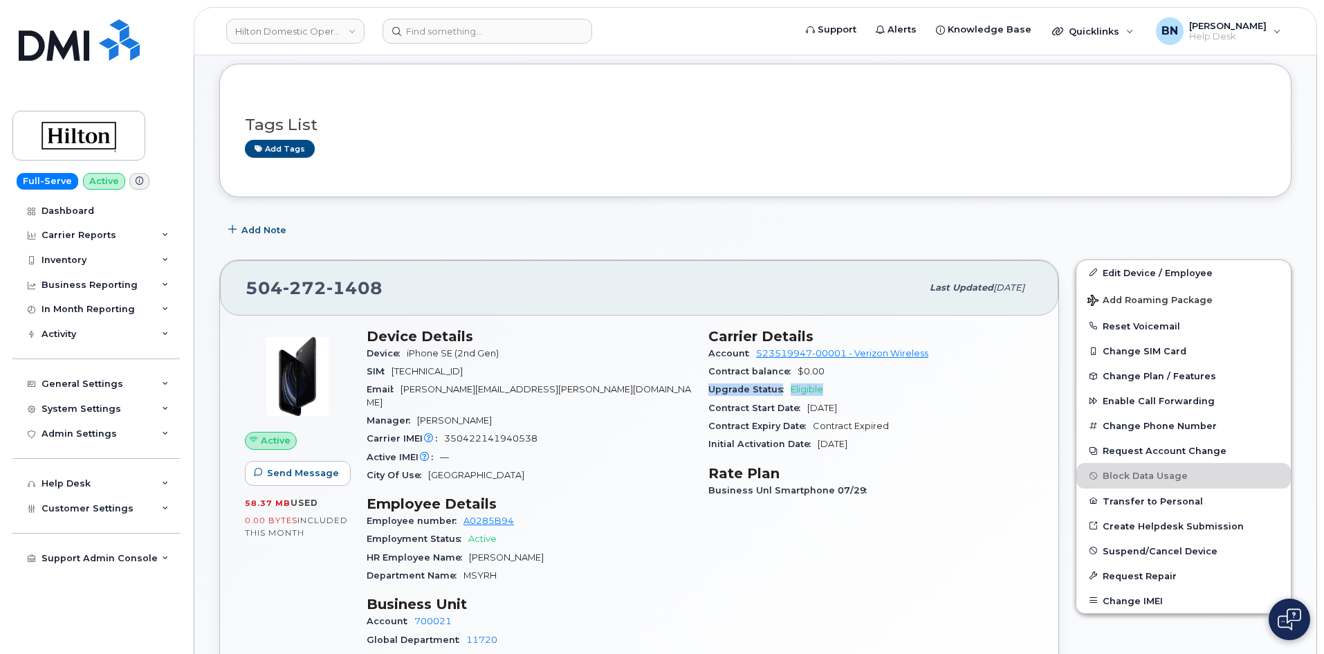
drag, startPoint x: 709, startPoint y: 389, endPoint x: 824, endPoint y: 391, distance: 115.5
click at [824, 391] on div "Upgrade Status Eligible" at bounding box center [870, 389] width 325 height 18
drag, startPoint x: 821, startPoint y: 387, endPoint x: 789, endPoint y: 387, distance: 31.8
click at [791, 387] on span "Eligible" at bounding box center [807, 389] width 33 height 10
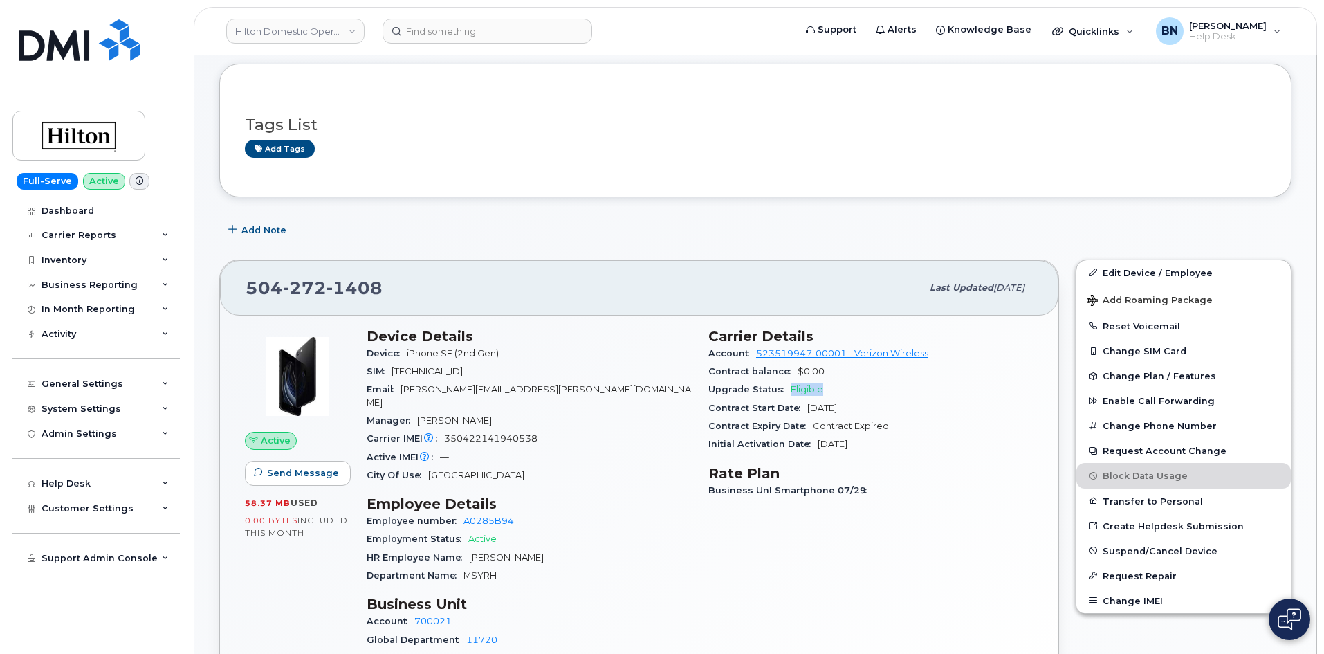
click at [791, 387] on span "Eligible" at bounding box center [807, 389] width 33 height 10
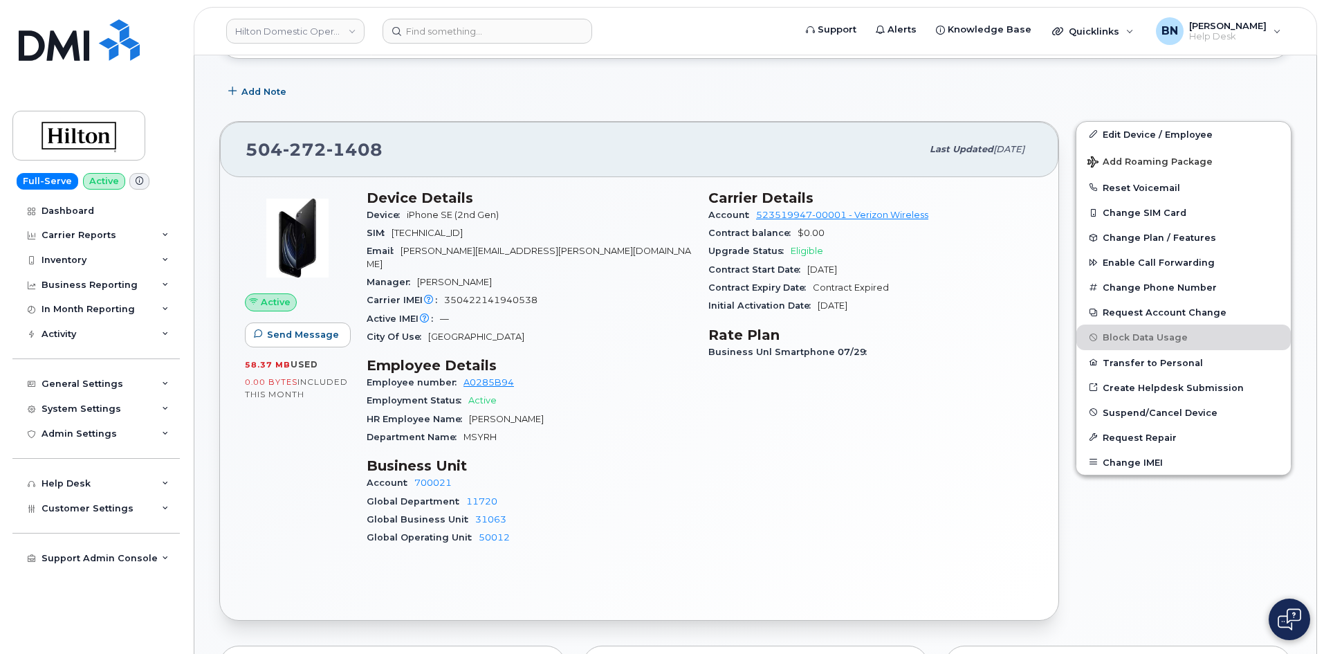
scroll to position [0, 0]
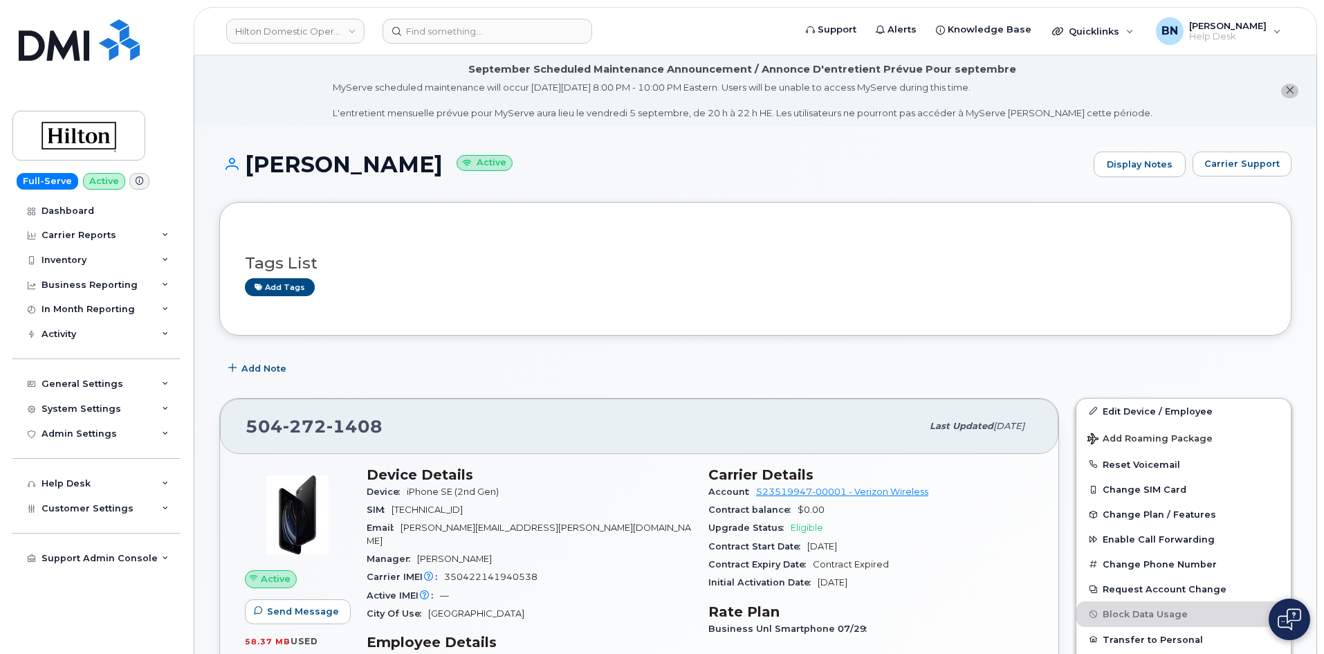
click at [432, 268] on h3 "Tags List" at bounding box center [755, 263] width 1021 height 17
click at [432, 35] on input at bounding box center [487, 31] width 210 height 25
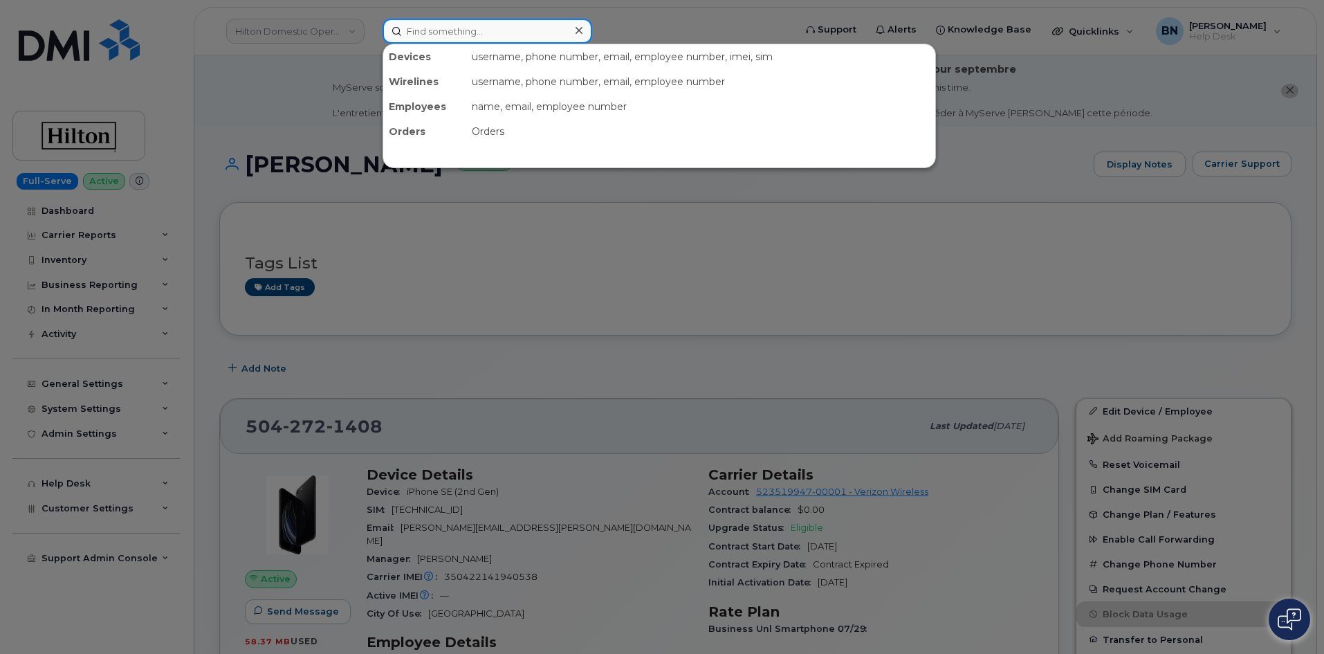
paste input "206-218-9102"
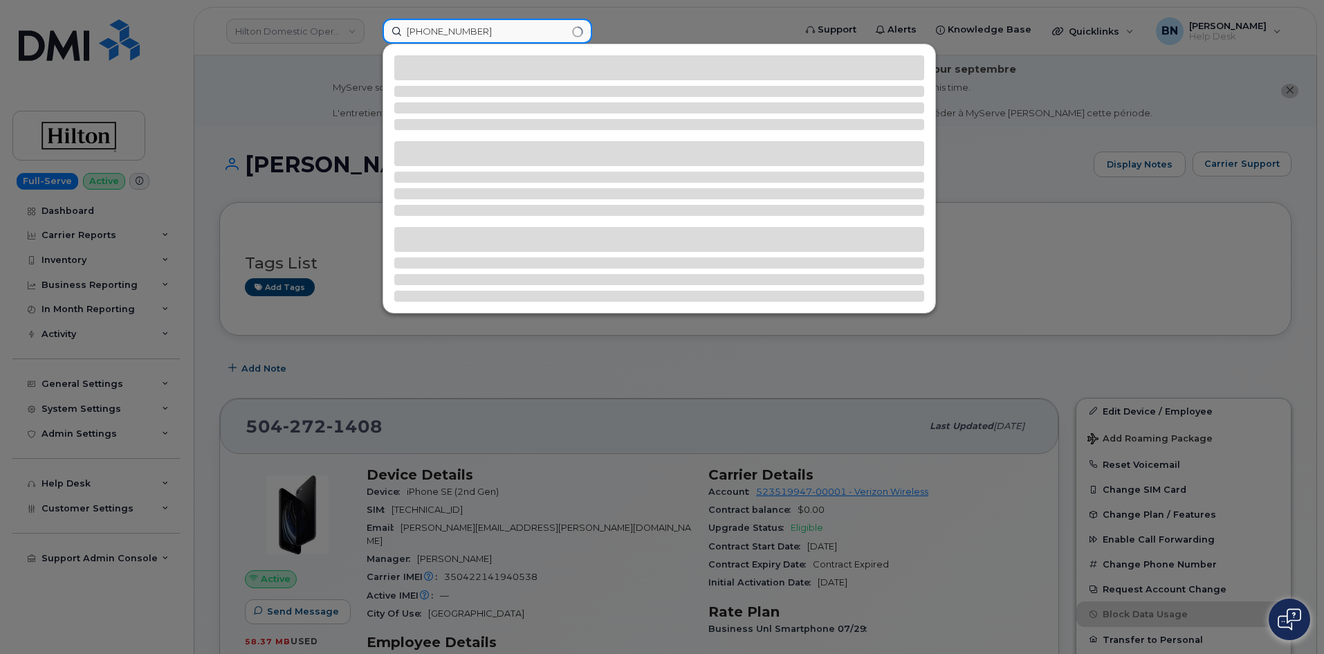
click at [453, 33] on input "206-218-9102" at bounding box center [487, 31] width 210 height 25
click at [429, 33] on input "206-2189102" at bounding box center [487, 31] width 210 height 25
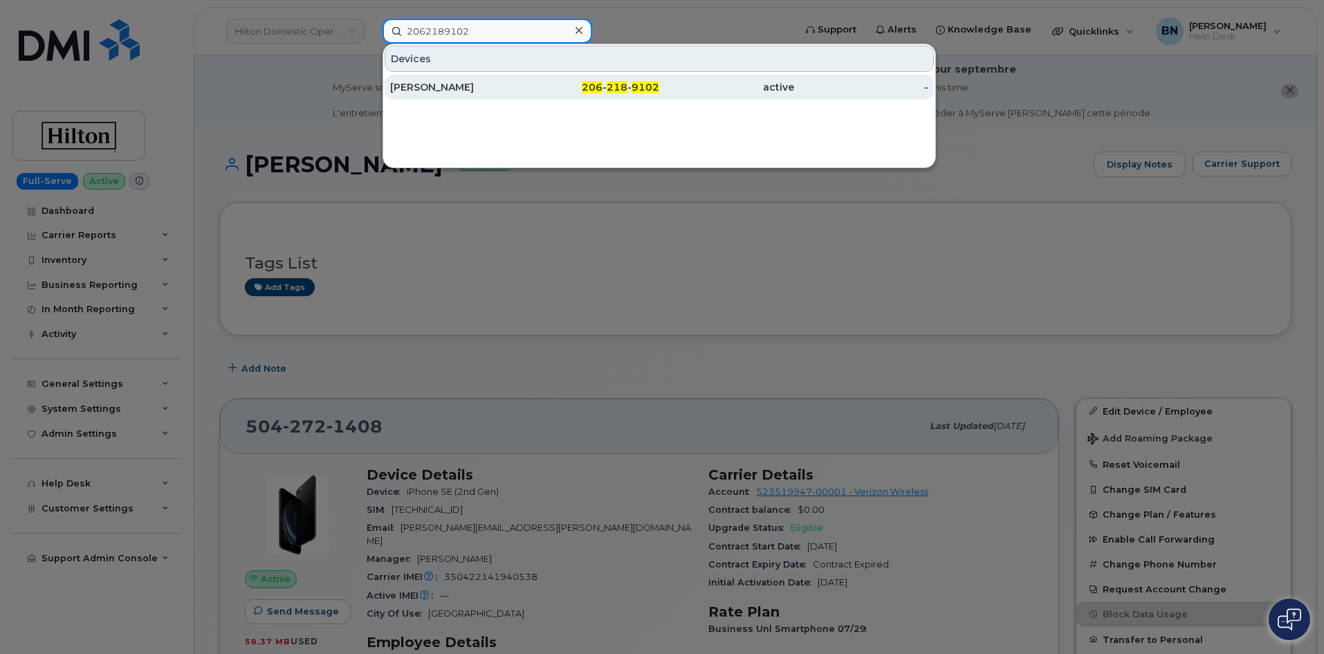
type input "2062189102"
click at [533, 84] on div "206 - 218 - 9102" at bounding box center [592, 87] width 135 height 14
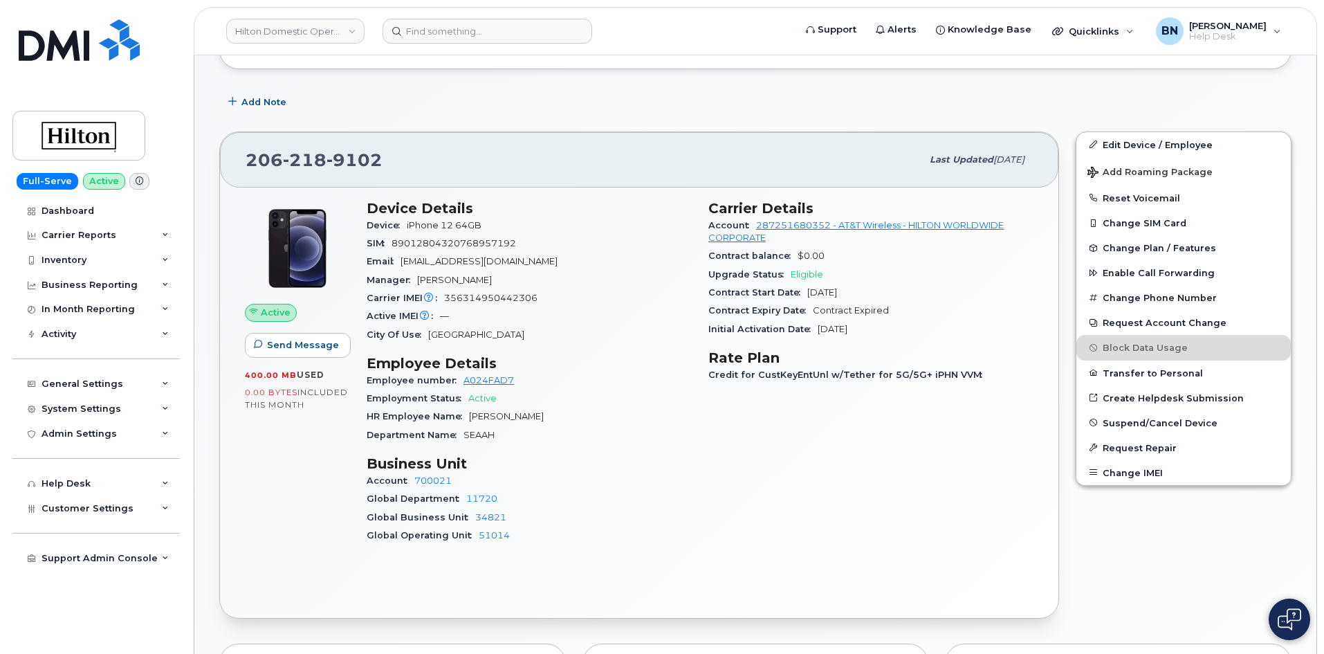
scroll to position [277, 0]
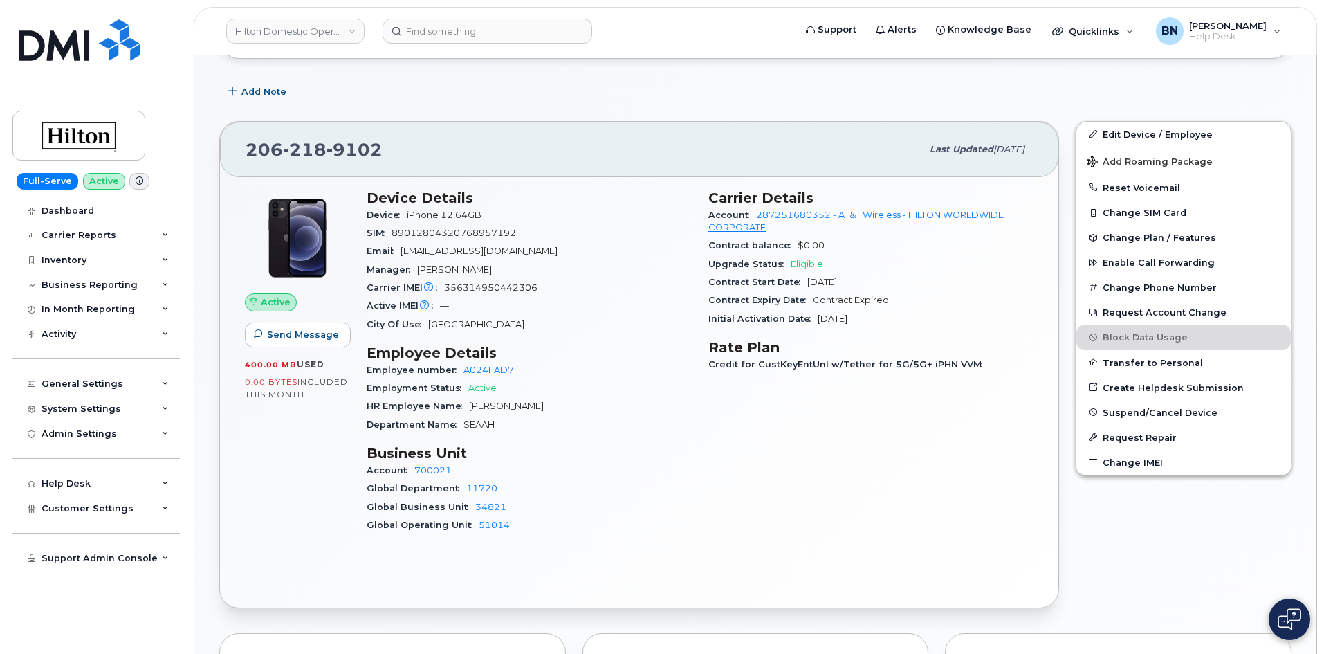
click at [472, 291] on span "356314950442306" at bounding box center [490, 287] width 93 height 10
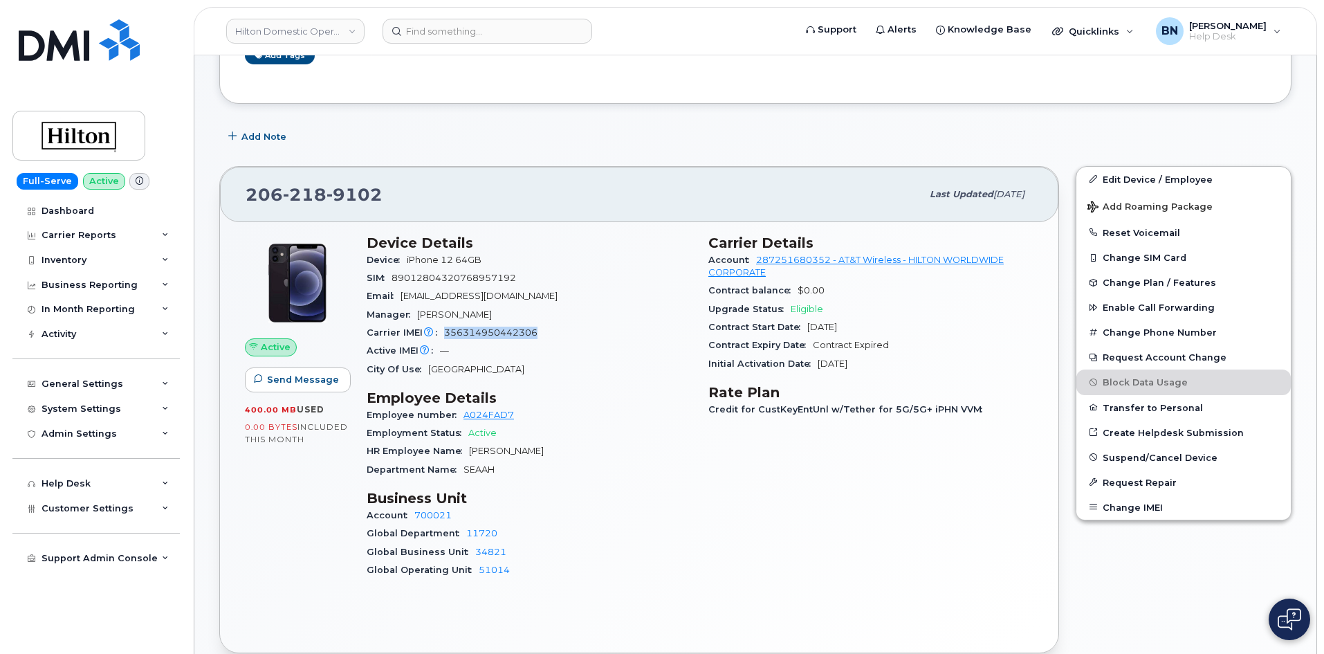
scroll to position [207, 0]
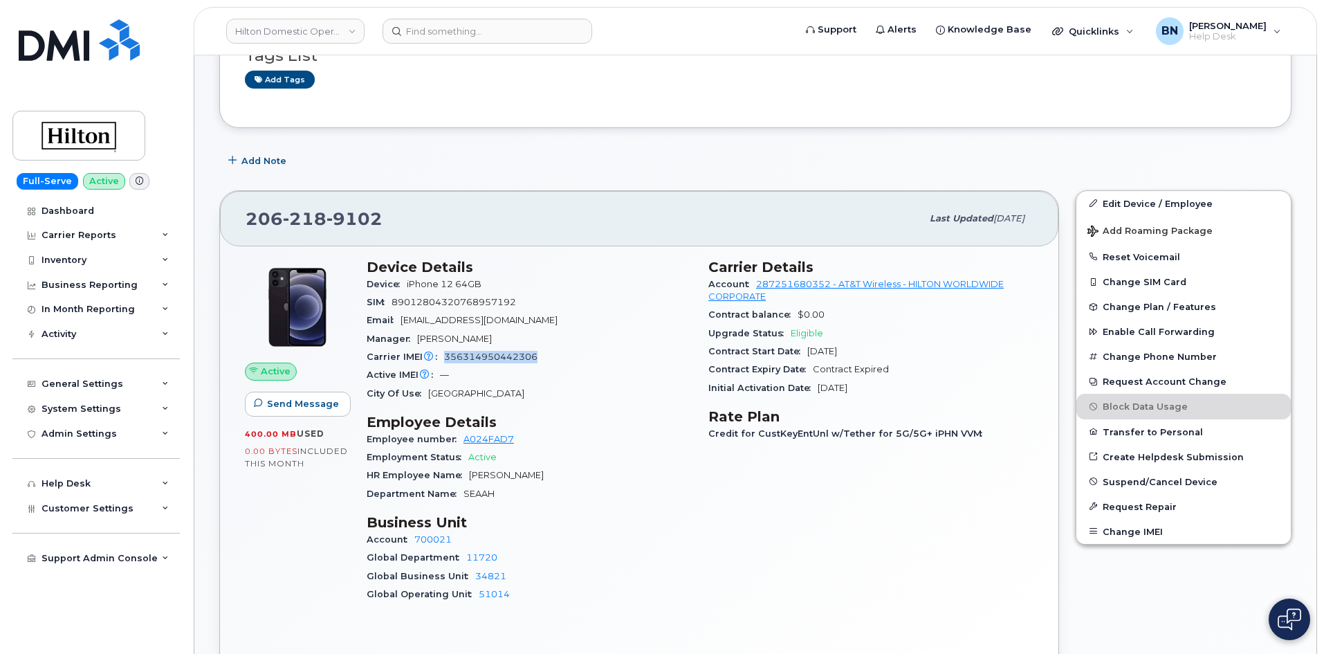
click at [566, 360] on div "Carrier IMEI Carrier IMEI is reported during the last billing cycle or change o…" at bounding box center [529, 357] width 325 height 18
drag, startPoint x: 443, startPoint y: 355, endPoint x: 550, endPoint y: 354, distance: 106.5
click at [550, 354] on div "Carrier IMEI Carrier IMEI is reported during the last billing cycle or change o…" at bounding box center [529, 357] width 325 height 18
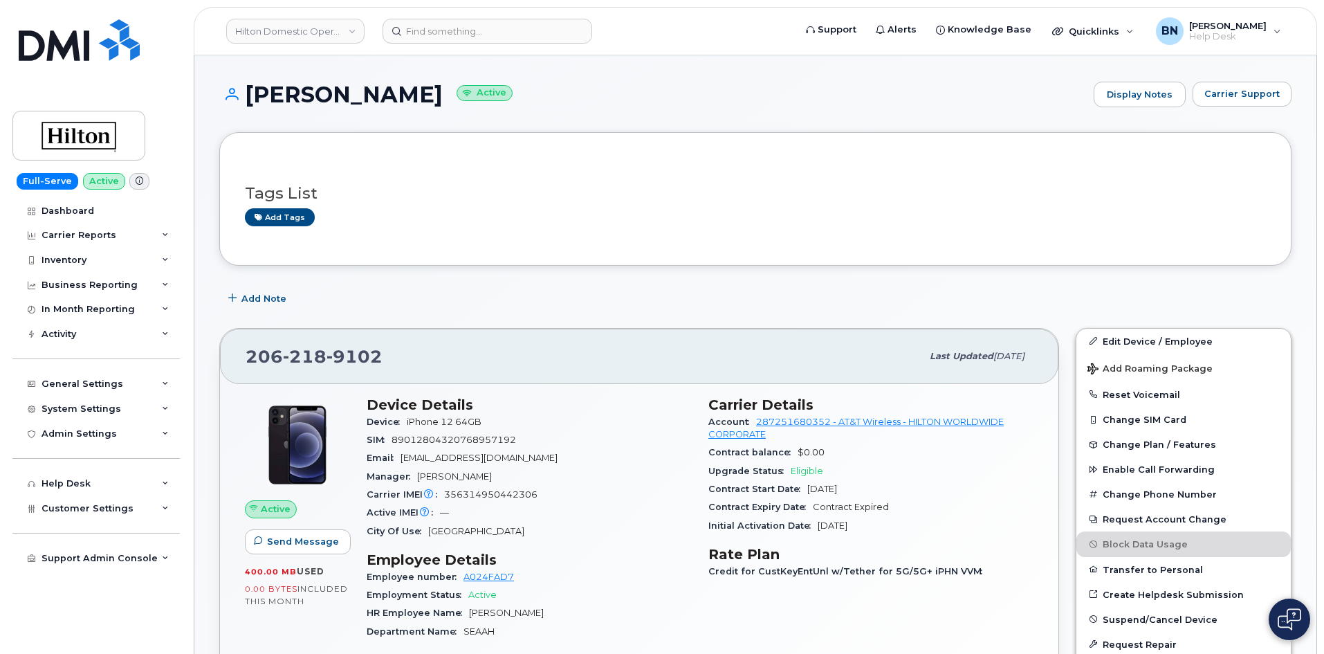
scroll to position [69, 0]
click at [66, 32] on img at bounding box center [79, 39] width 121 height 41
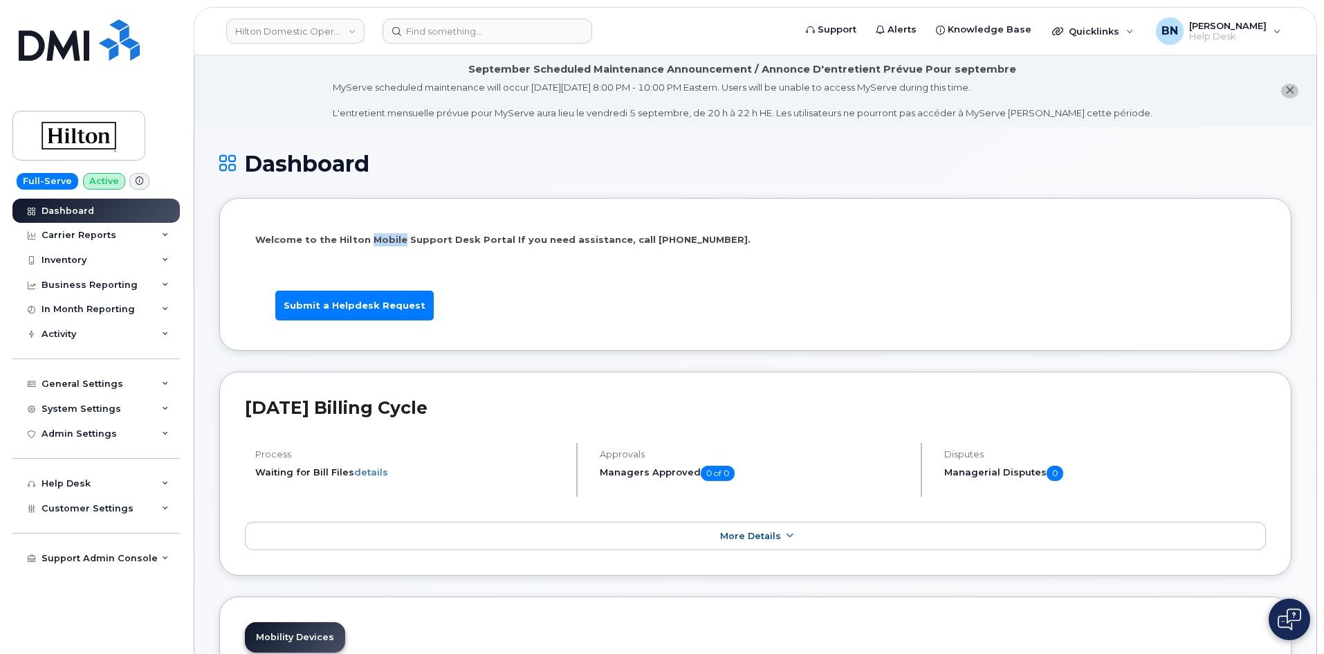
drag, startPoint x: 367, startPoint y: 241, endPoint x: 395, endPoint y: 239, distance: 28.4
click at [395, 239] on p "Welcome to the Hilton Mobile Support Desk Portal If you need assistance, call […" at bounding box center [755, 239] width 1000 height 13
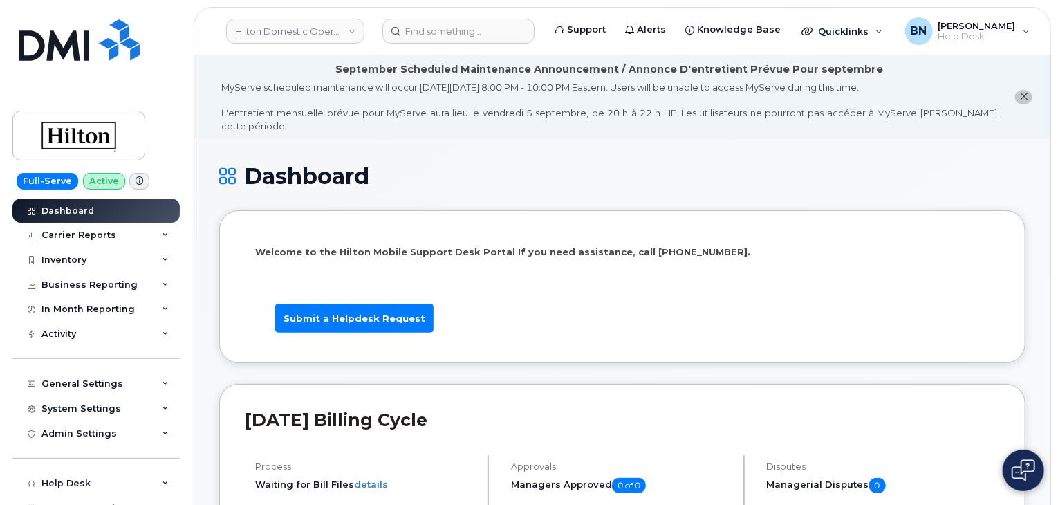
click at [480, 107] on div "MyServe scheduled maintenance will occur [DATE][DATE] 8:00 PM - 10:00 PM Easter…" at bounding box center [609, 106] width 776 height 51
click at [481, 107] on div "MyServe scheduled maintenance will occur [DATE][DATE] 8:00 PM - 10:00 PM Easter…" at bounding box center [609, 106] width 776 height 51
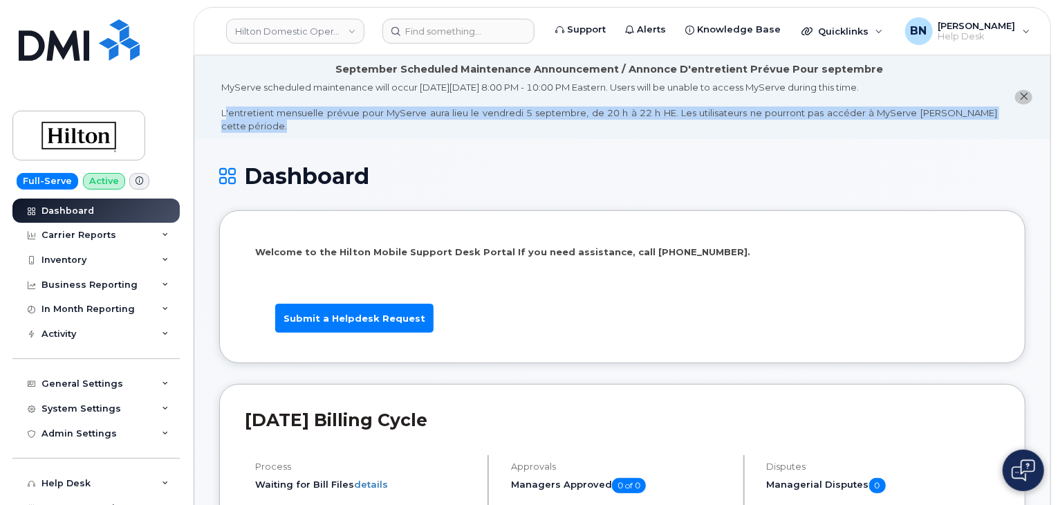
click at [481, 107] on div "MyServe scheduled maintenance will occur [DATE][DATE] 8:00 PM - 10:00 PM Easter…" at bounding box center [609, 106] width 776 height 51
click at [481, 113] on div "MyServe scheduled maintenance will occur [DATE][DATE] 8:00 PM - 10:00 PM Easter…" at bounding box center [609, 106] width 776 height 51
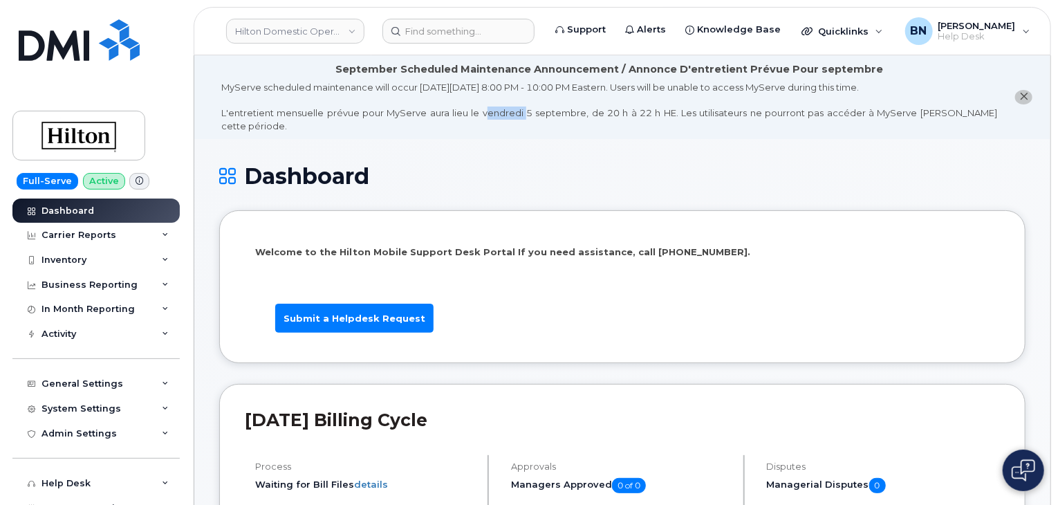
drag, startPoint x: 479, startPoint y: 112, endPoint x: 519, endPoint y: 111, distance: 40.1
click at [519, 111] on div "MyServe scheduled maintenance will occur [DATE][DATE] 8:00 PM - 10:00 PM Easter…" at bounding box center [609, 106] width 776 height 51
